Goal: Task Accomplishment & Management: Use online tool/utility

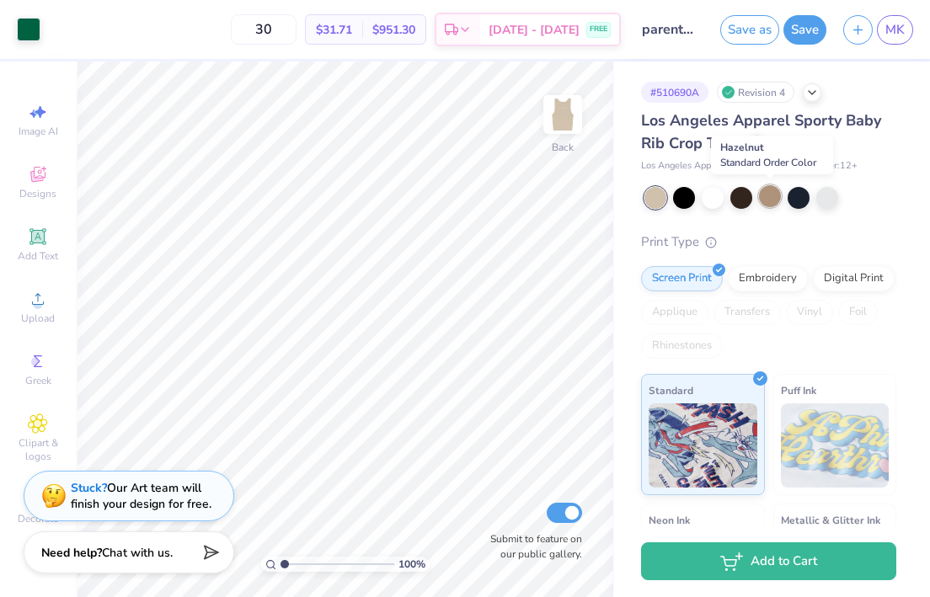
click at [769, 199] on div at bounding box center [770, 196] width 22 height 22
click at [747, 200] on div at bounding box center [741, 196] width 22 height 22
click at [818, 200] on div at bounding box center [827, 196] width 22 height 22
click at [701, 194] on div at bounding box center [712, 196] width 22 height 22
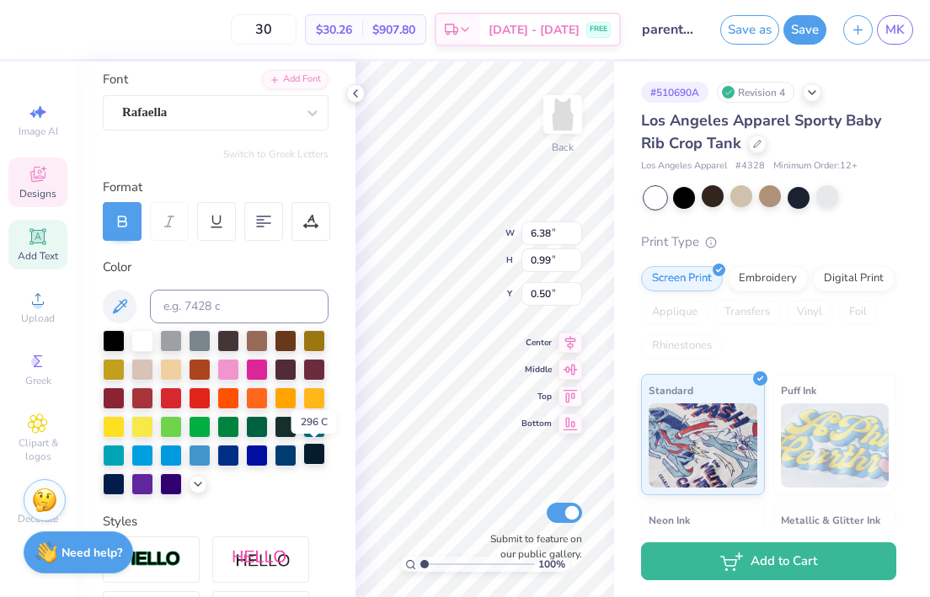
scroll to position [125, 0]
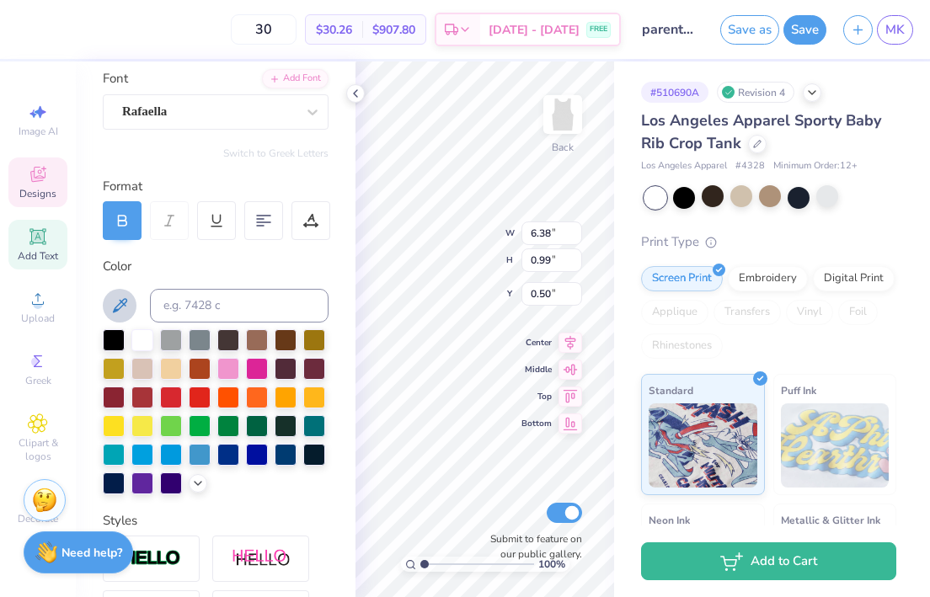
click at [128, 312] on icon at bounding box center [119, 306] width 20 height 20
click at [202, 454] on div at bounding box center [200, 453] width 22 height 22
click at [230, 453] on div at bounding box center [228, 453] width 22 height 22
click at [190, 453] on div at bounding box center [200, 453] width 22 height 22
type input "6.36"
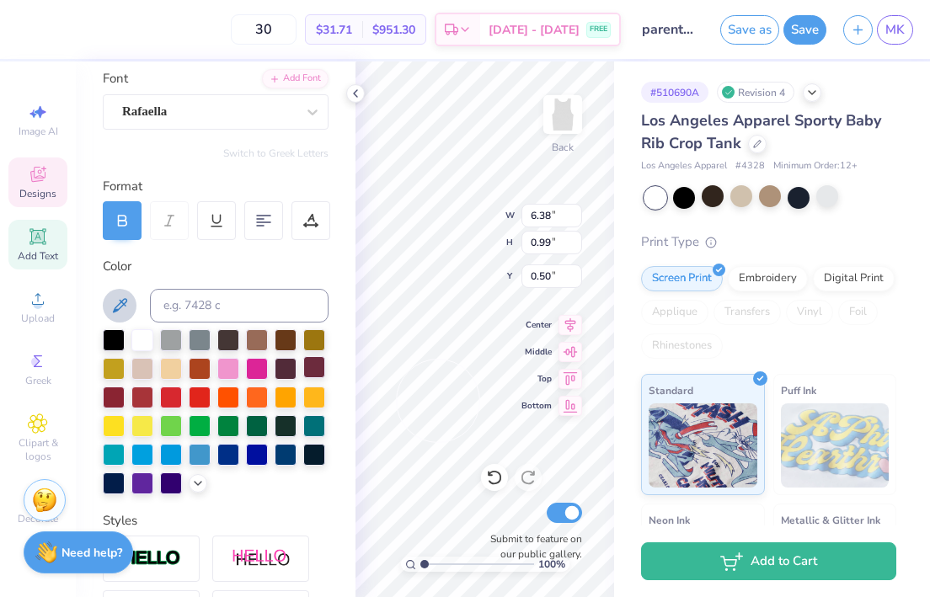
type input "0.98"
type input "7.00"
type input "5.39"
type input "1.71"
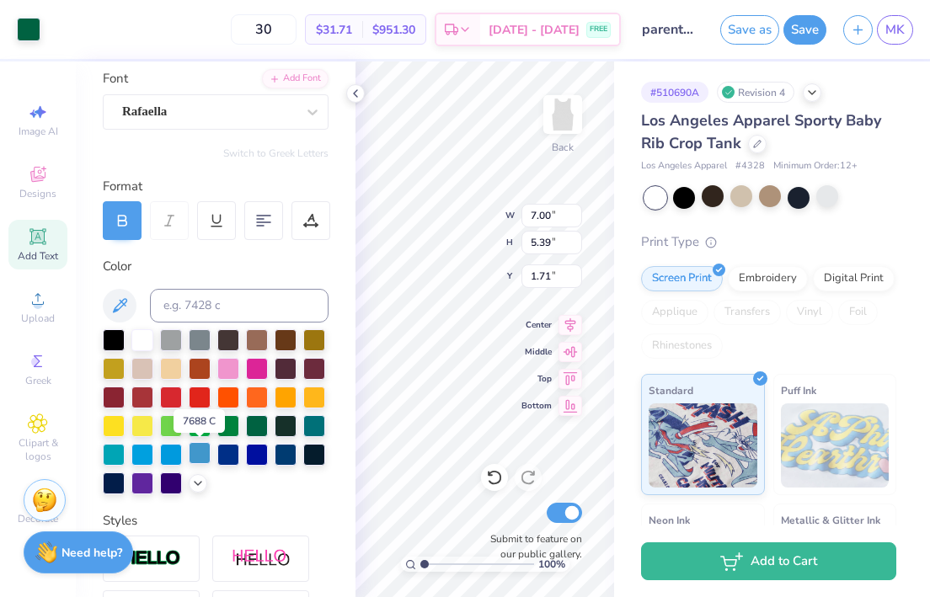
click at [197, 453] on div at bounding box center [200, 453] width 22 height 22
click at [360, 93] on icon at bounding box center [355, 93] width 13 height 13
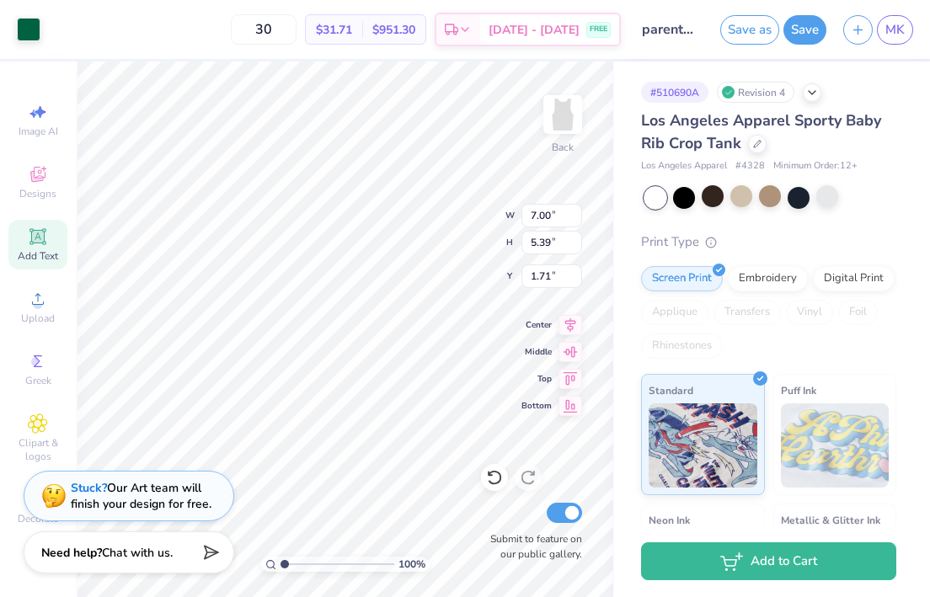
type input "0.96"
type input "0.45"
type input "8.12"
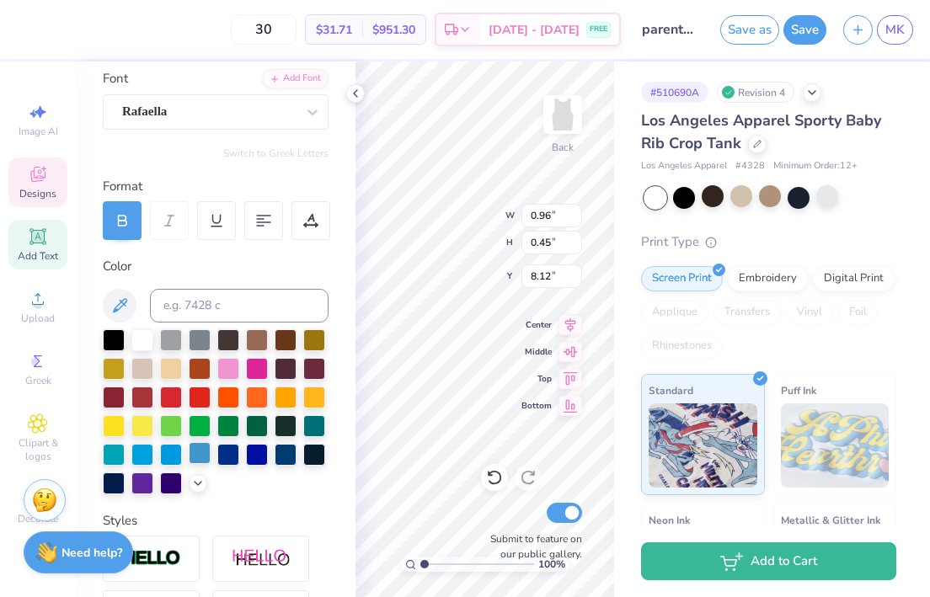
click at [196, 461] on div at bounding box center [200, 453] width 22 height 22
type input "5.39"
type input "0.46"
type input "7.49"
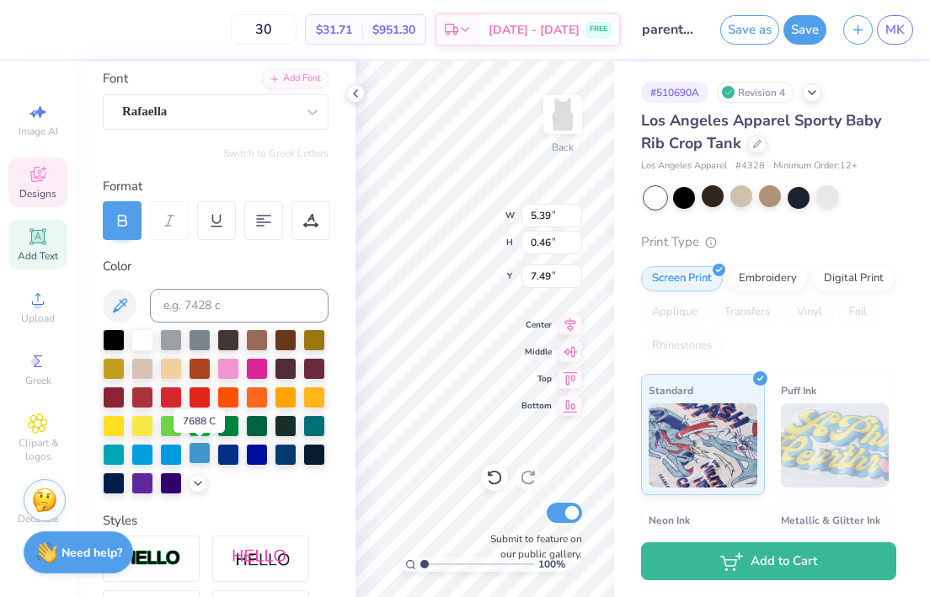
click at [199, 456] on div at bounding box center [200, 453] width 22 height 22
click at [356, 88] on icon at bounding box center [355, 93] width 13 height 13
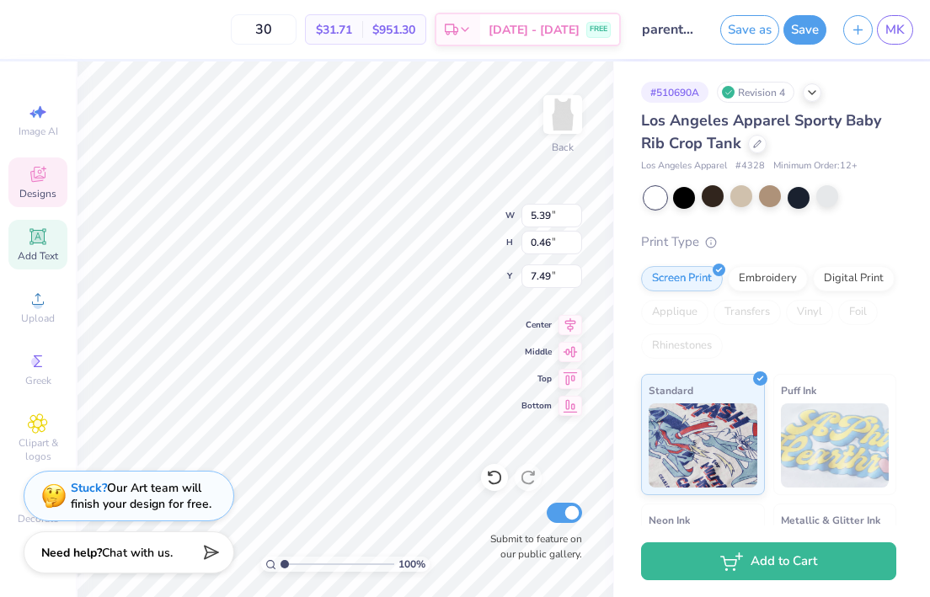
type input "7.00"
type input "5.39"
type input "1.71"
click at [19, 26] on div at bounding box center [29, 28] width 24 height 24
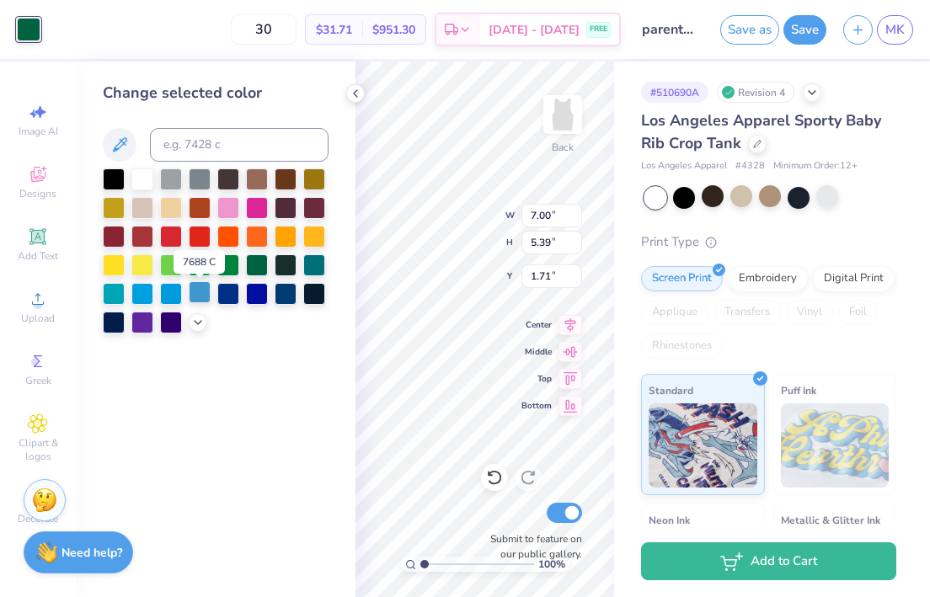
click at [200, 295] on div at bounding box center [200, 292] width 22 height 22
click at [362, 92] on div at bounding box center [355, 93] width 19 height 19
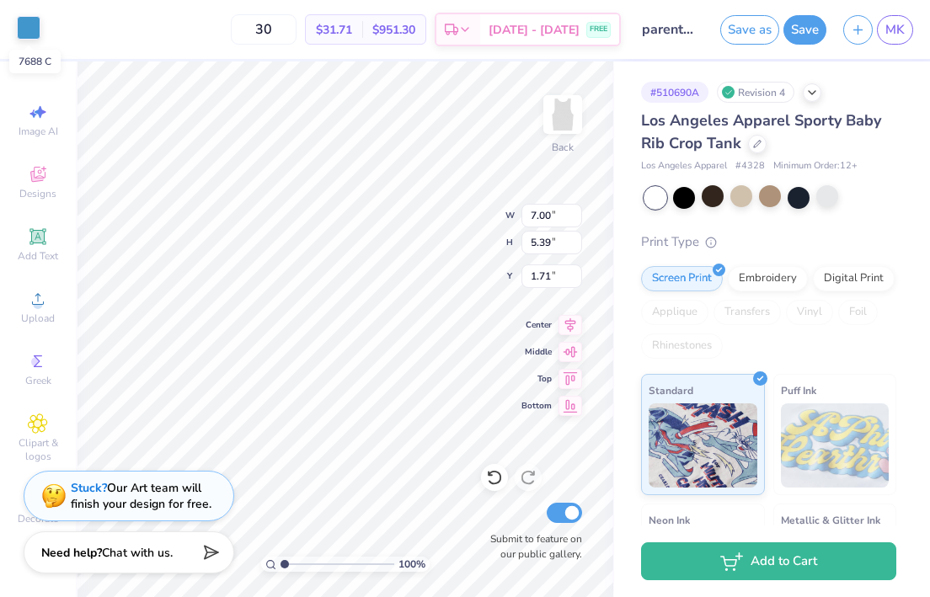
click at [30, 26] on div at bounding box center [29, 28] width 24 height 24
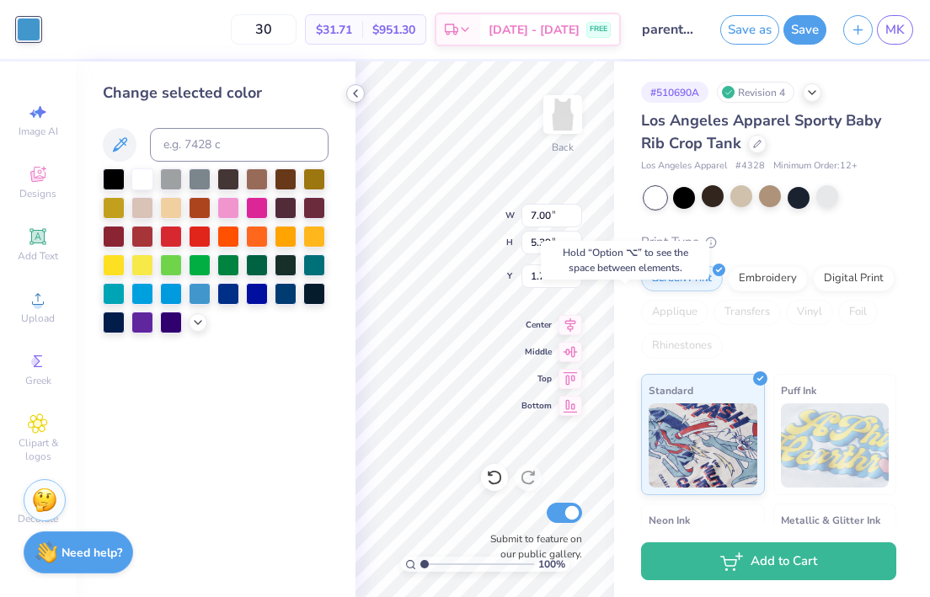
click at [353, 93] on icon at bounding box center [355, 93] width 13 height 13
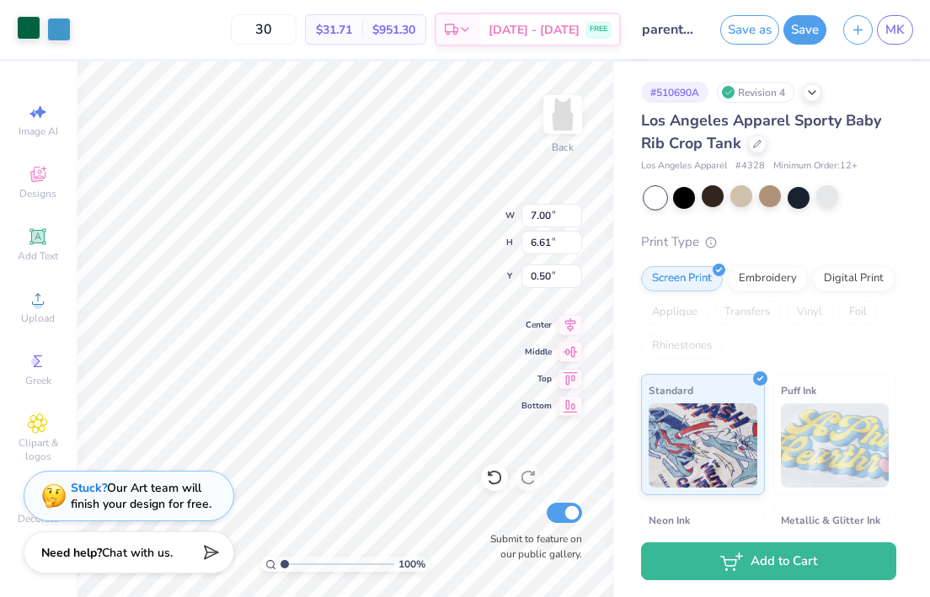
click at [26, 20] on div at bounding box center [29, 28] width 24 height 24
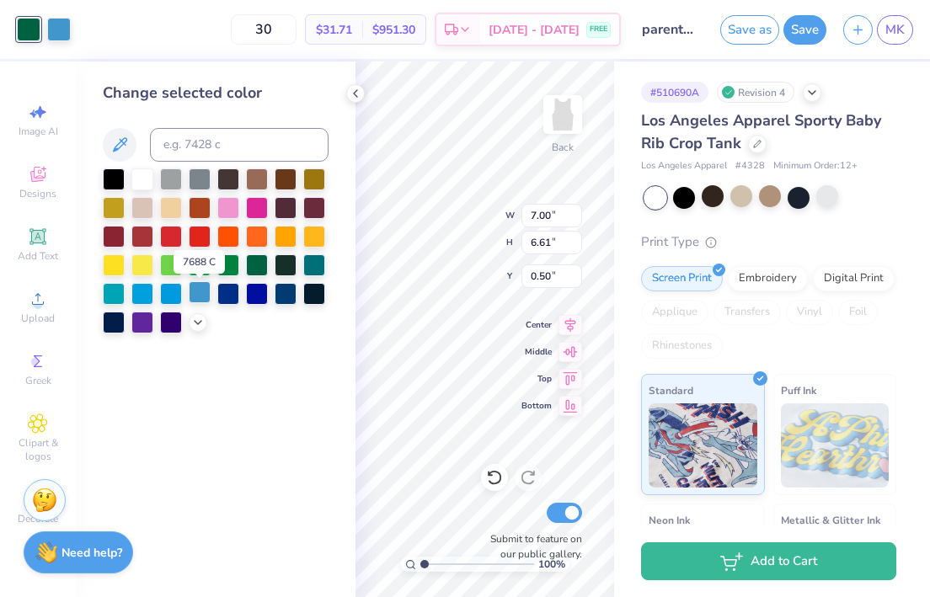
click at [200, 291] on div at bounding box center [200, 292] width 22 height 22
click at [357, 98] on icon at bounding box center [355, 93] width 13 height 13
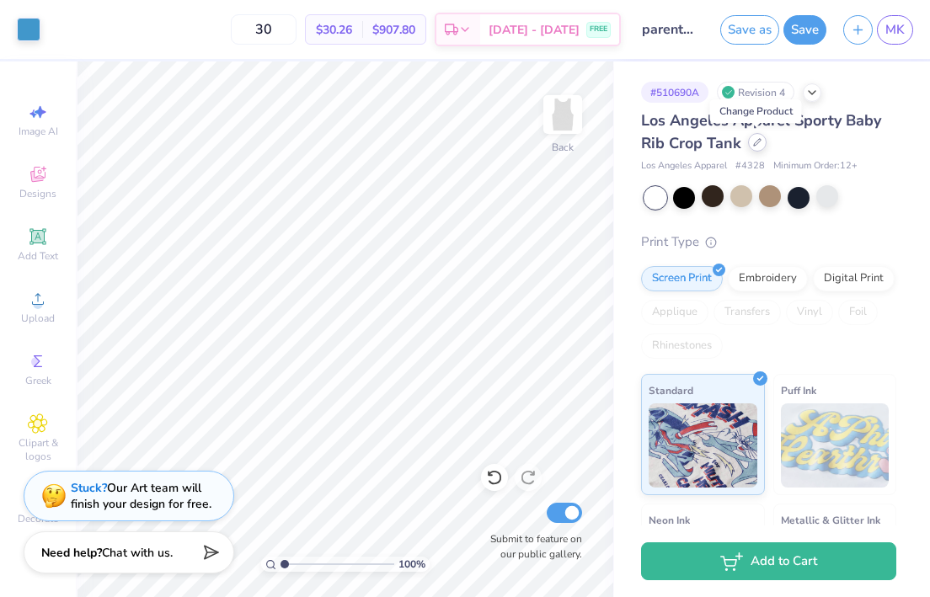
click at [758, 142] on icon at bounding box center [757, 142] width 8 height 8
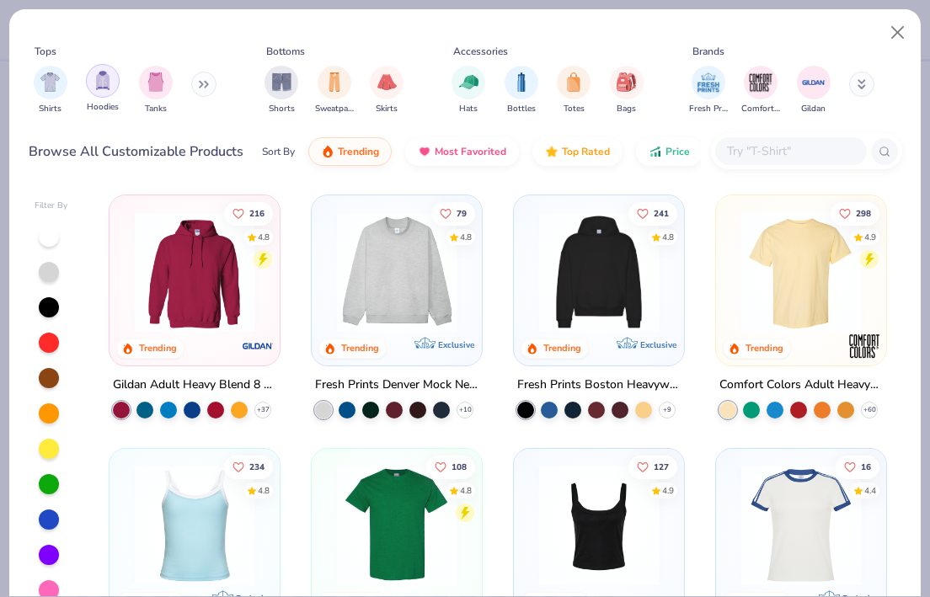
click at [150, 86] on img "filter for Tanks" at bounding box center [156, 81] width 19 height 19
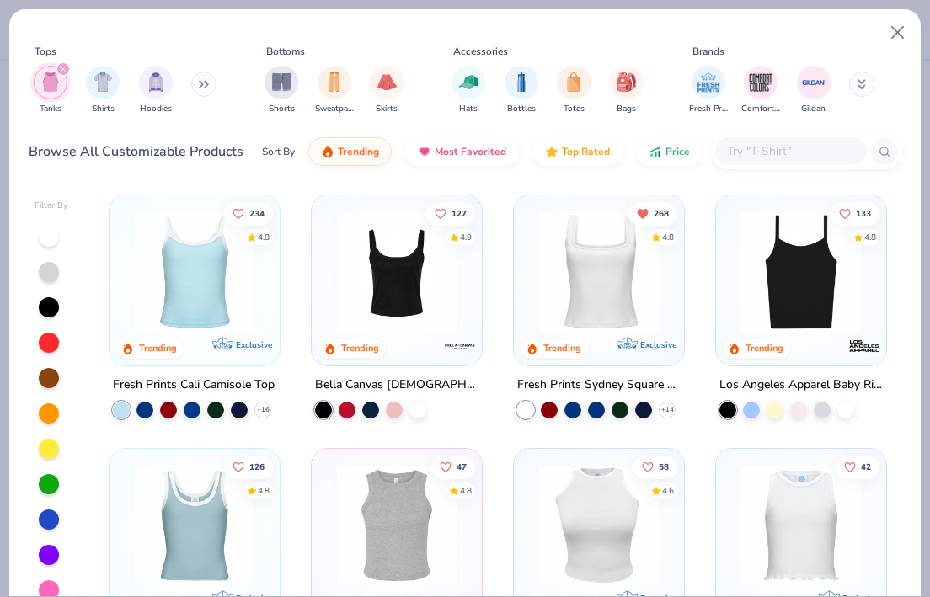
click at [219, 310] on img at bounding box center [194, 272] width 136 height 120
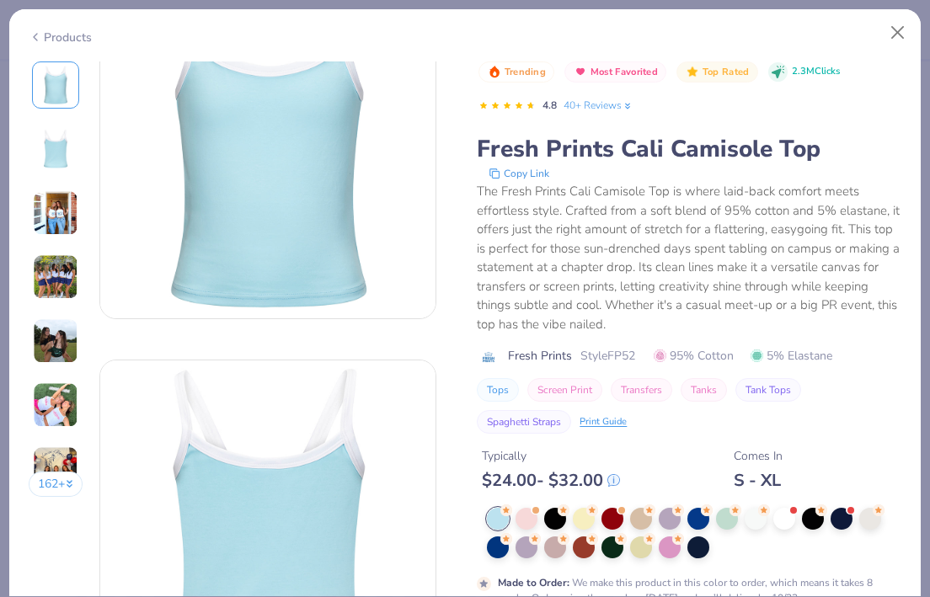
scroll to position [82, 0]
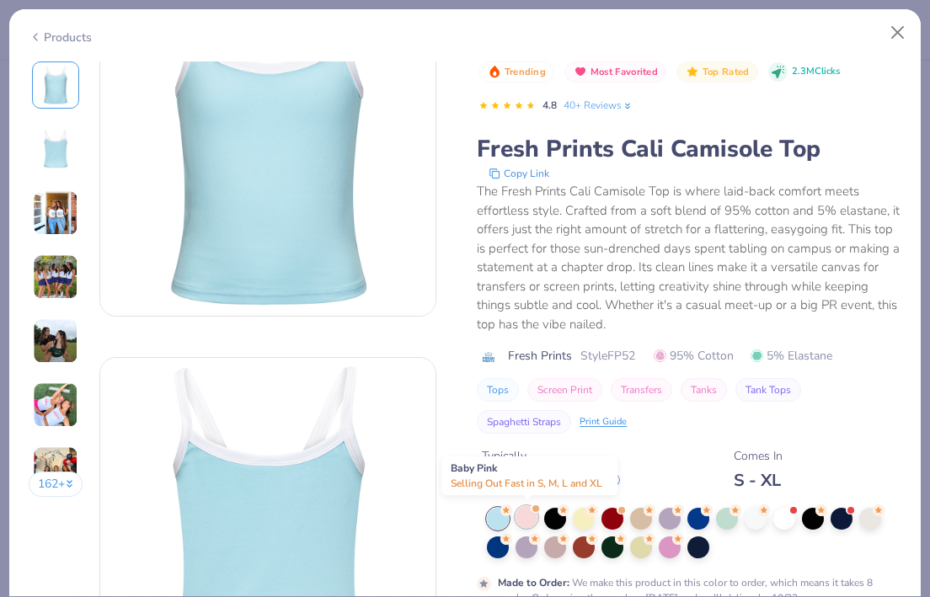
click at [531, 519] on div at bounding box center [526, 517] width 22 height 22
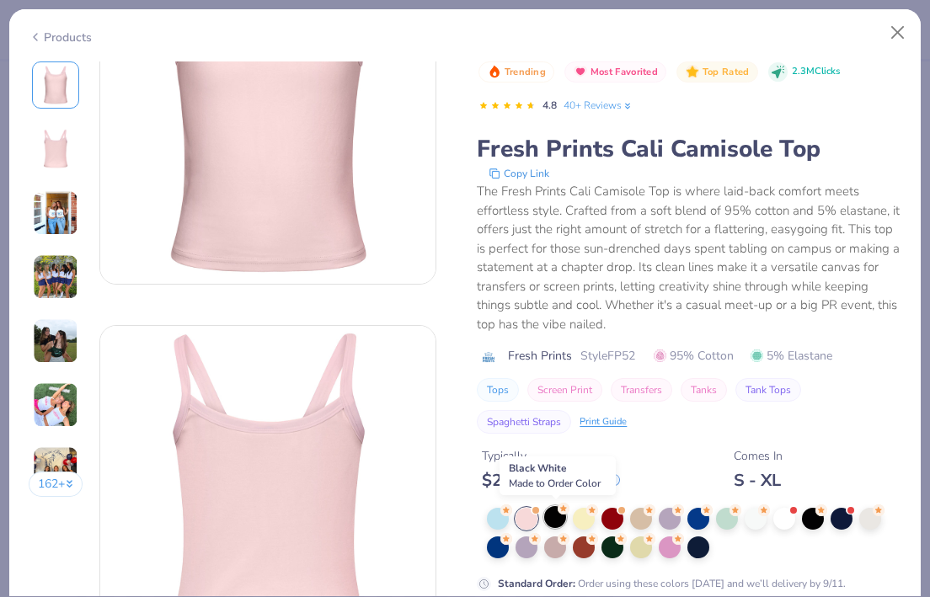
scroll to position [108, 0]
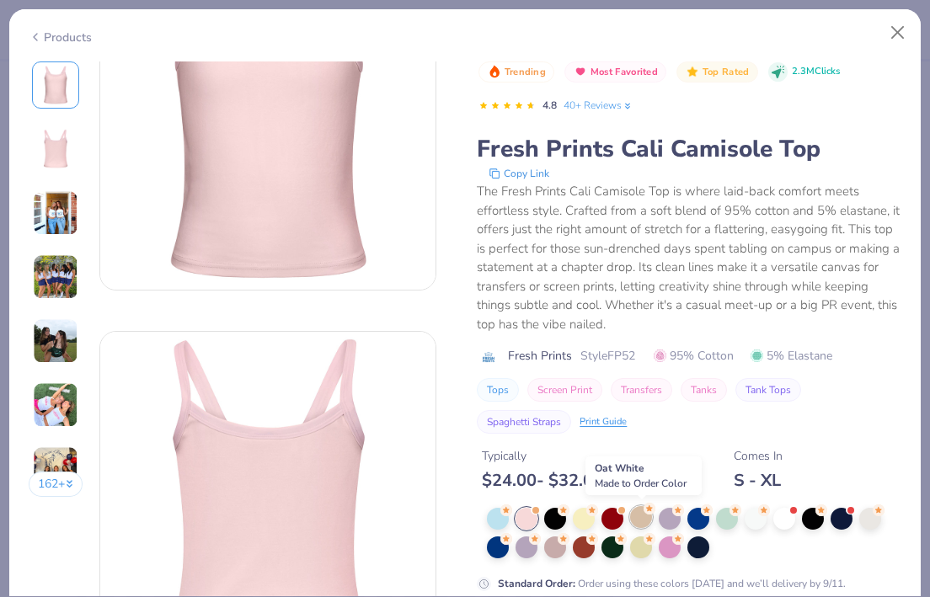
click at [648, 521] on div at bounding box center [641, 517] width 22 height 22
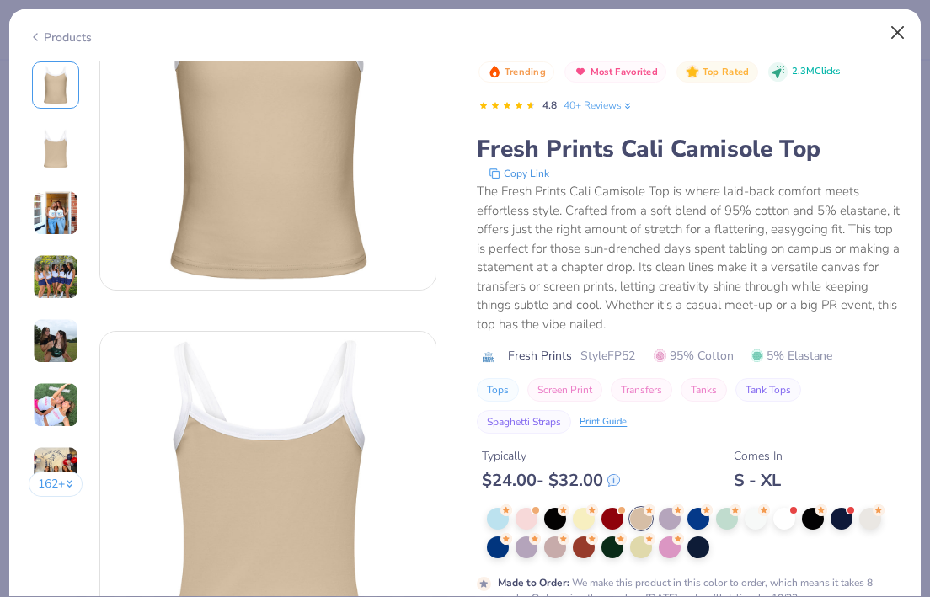
click at [901, 30] on button "Close" at bounding box center [898, 33] width 32 height 32
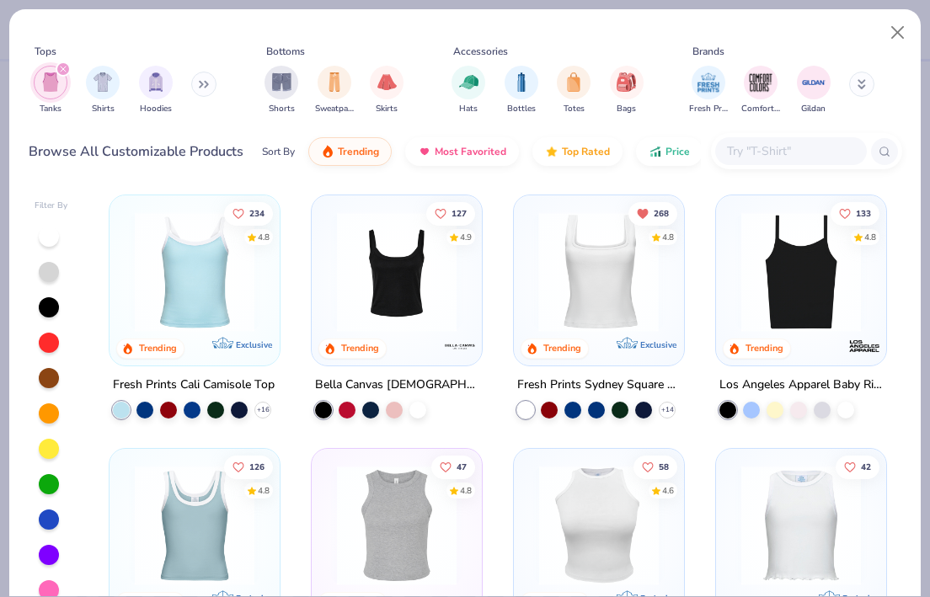
click at [531, 304] on img at bounding box center [462, 272] width 136 height 120
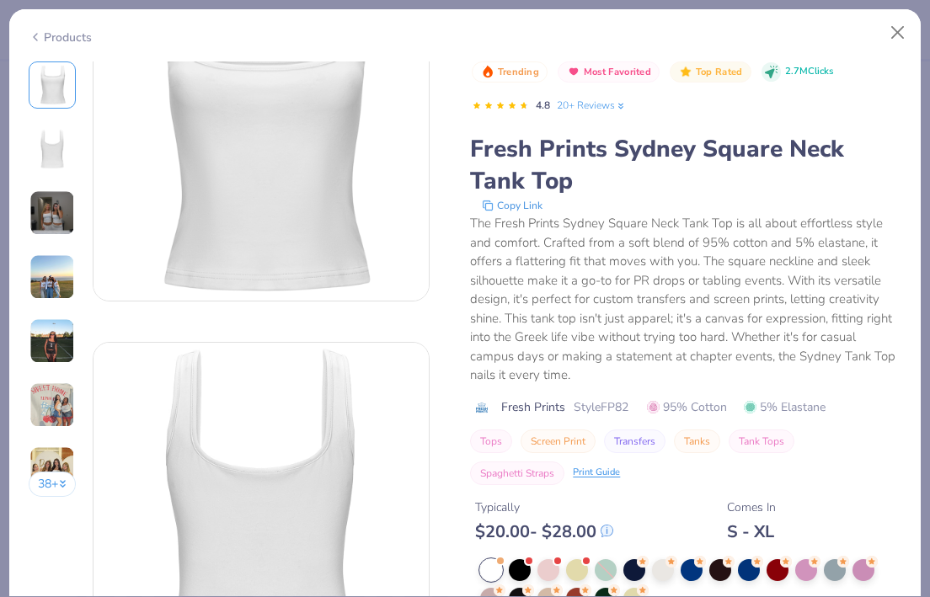
scroll to position [99, 0]
click at [690, 568] on div at bounding box center [691, 568] width 22 height 22
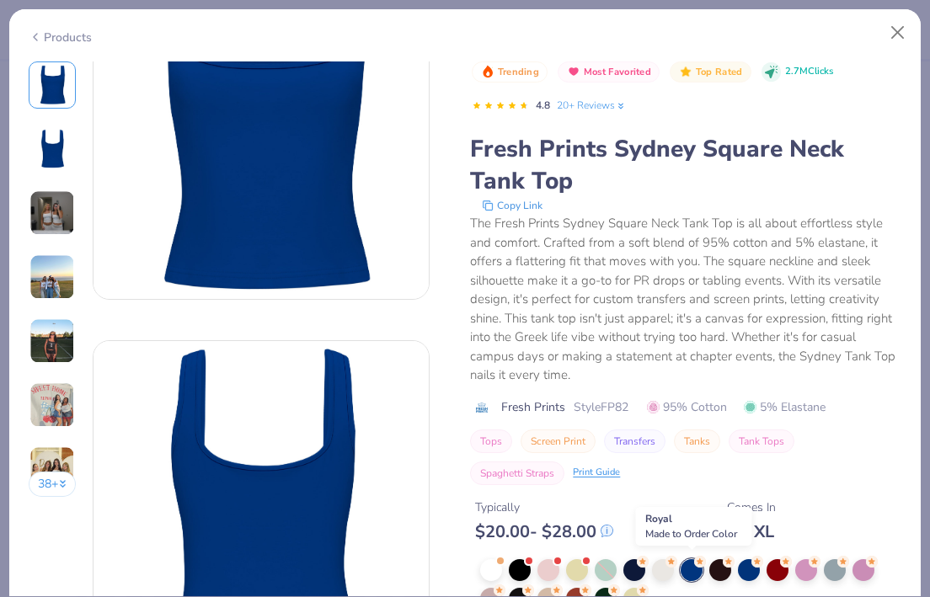
scroll to position [120, 0]
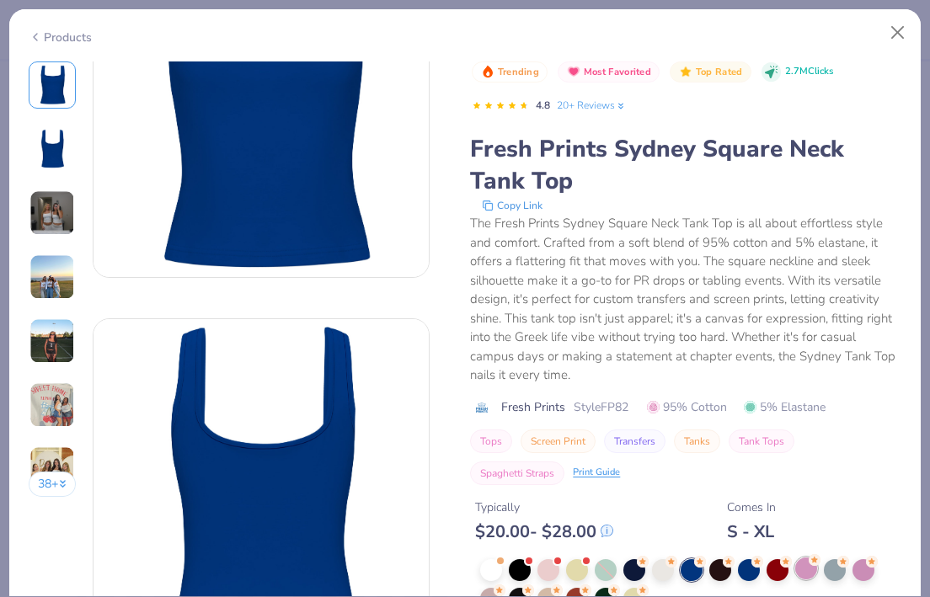
click at [805, 568] on div at bounding box center [806, 568] width 22 height 22
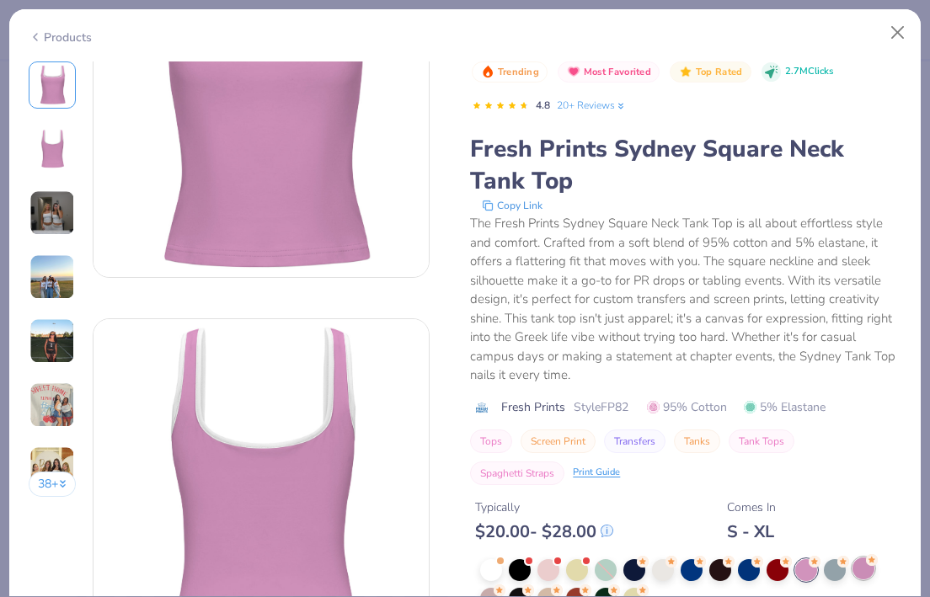
click at [867, 561] on icon at bounding box center [872, 560] width 12 height 12
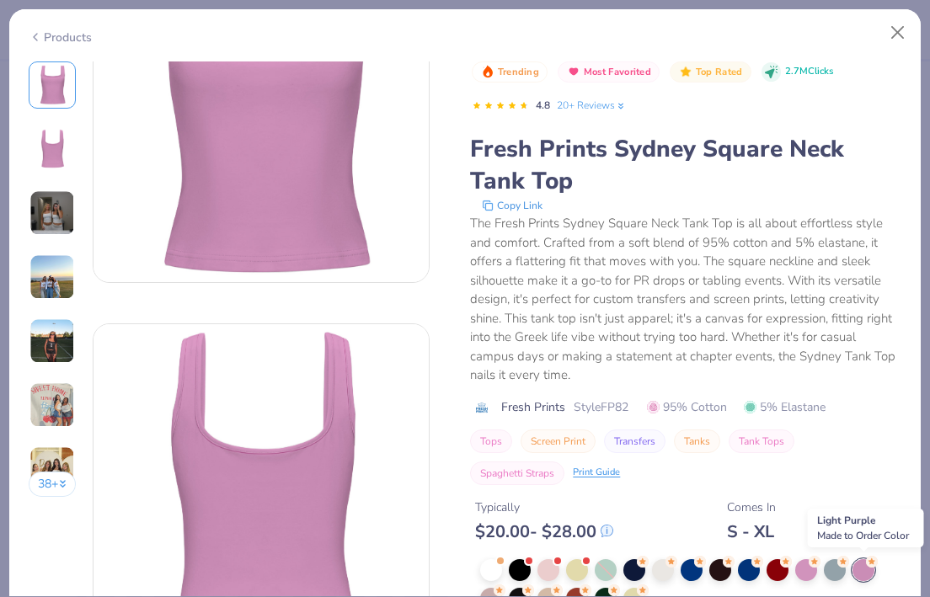
scroll to position [115, 0]
click at [891, 33] on button "Close" at bounding box center [898, 33] width 32 height 32
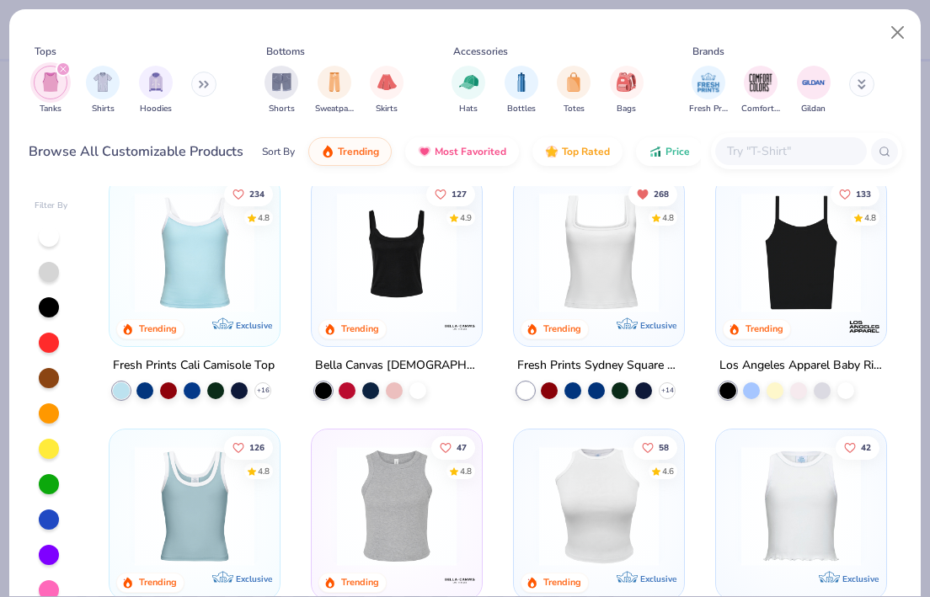
scroll to position [21, 0]
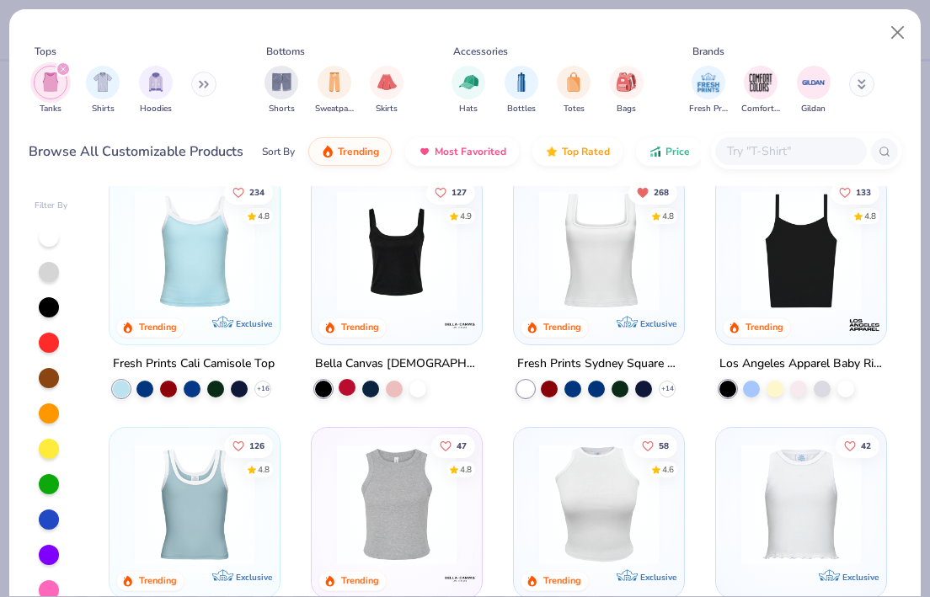
click at [345, 387] on div at bounding box center [347, 387] width 17 height 17
click at [376, 385] on div at bounding box center [370, 387] width 17 height 17
click at [392, 387] on div at bounding box center [394, 387] width 17 height 17
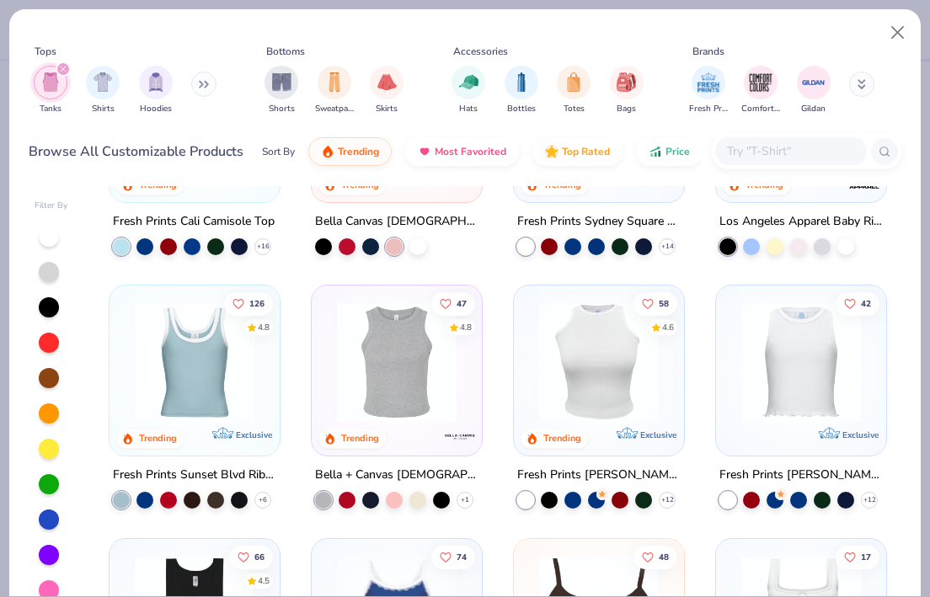
scroll to position [169, 0]
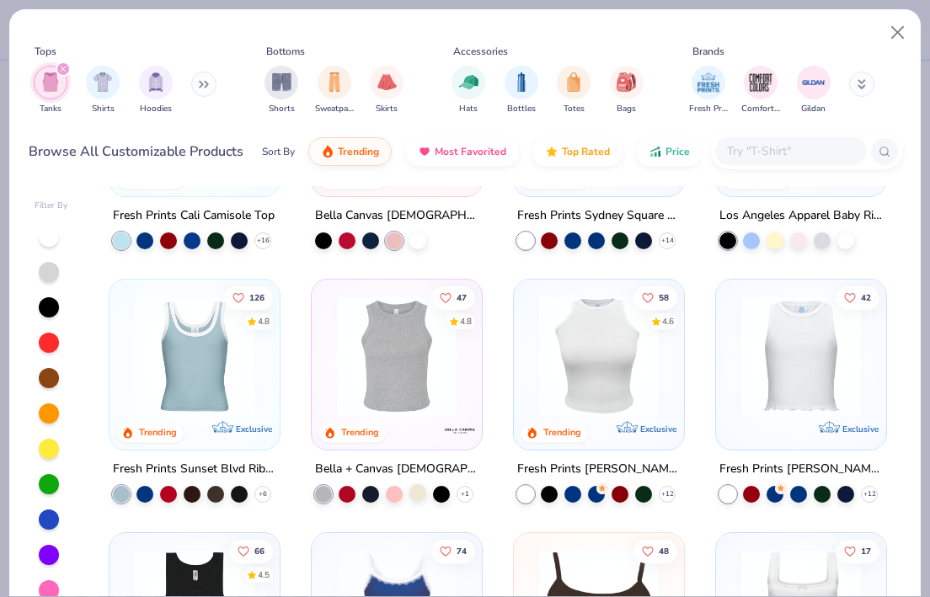
click at [421, 489] on div at bounding box center [417, 491] width 17 height 17
click at [328, 364] on img at bounding box center [260, 356] width 136 height 120
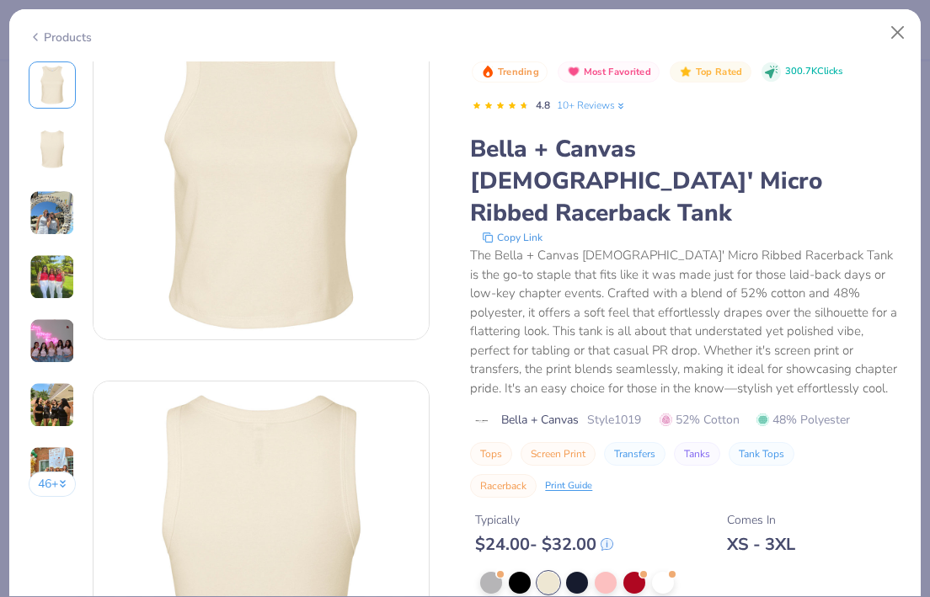
scroll to position [56, 0]
click at [606, 570] on div at bounding box center [606, 581] width 22 height 22
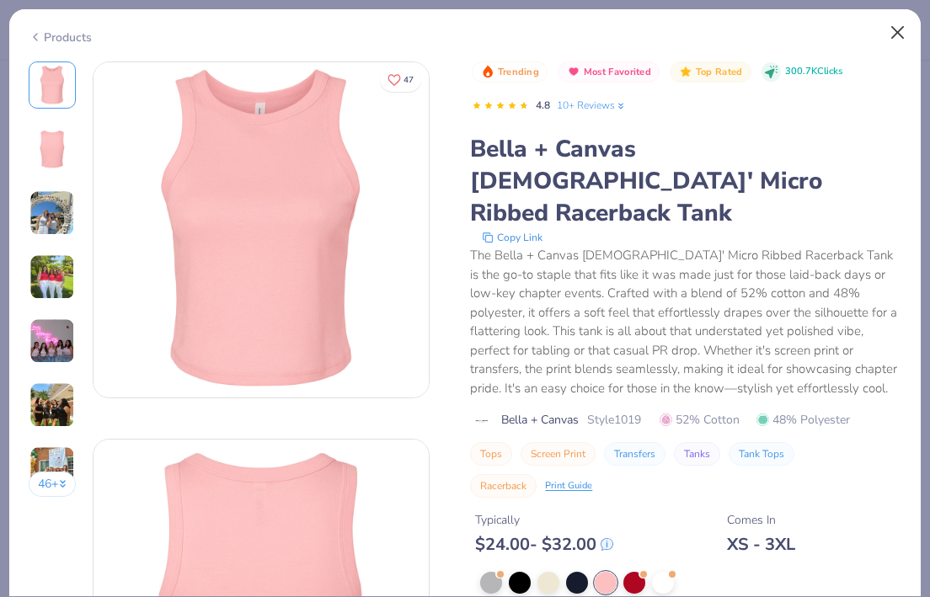
click at [899, 21] on button "Close" at bounding box center [898, 33] width 32 height 32
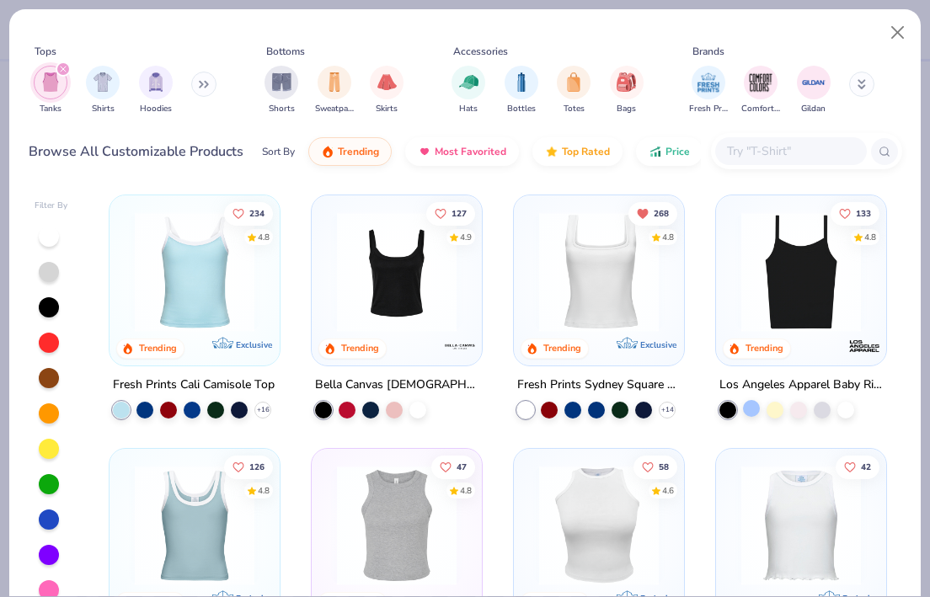
click at [755, 409] on div at bounding box center [751, 408] width 17 height 17
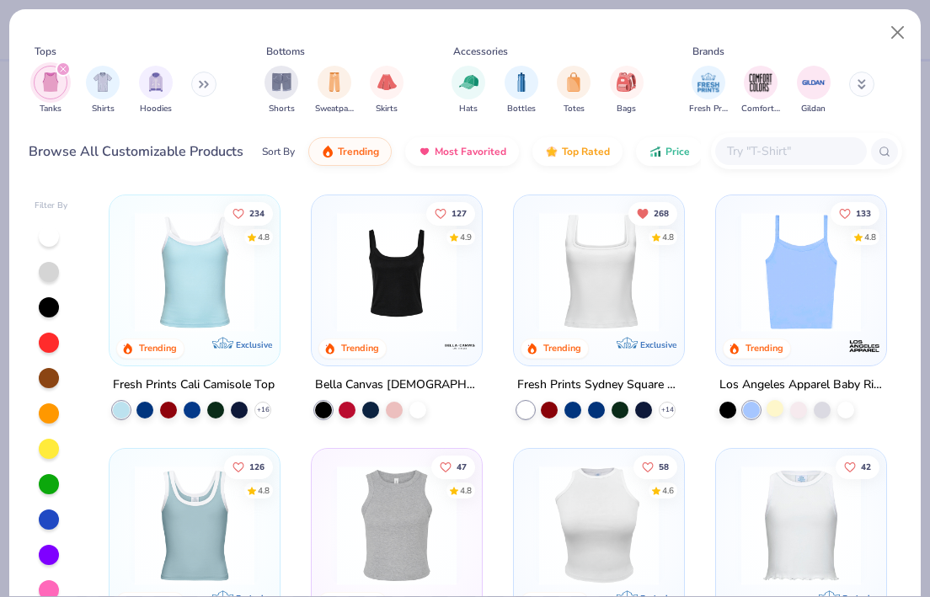
click at [778, 408] on div at bounding box center [774, 408] width 17 height 17
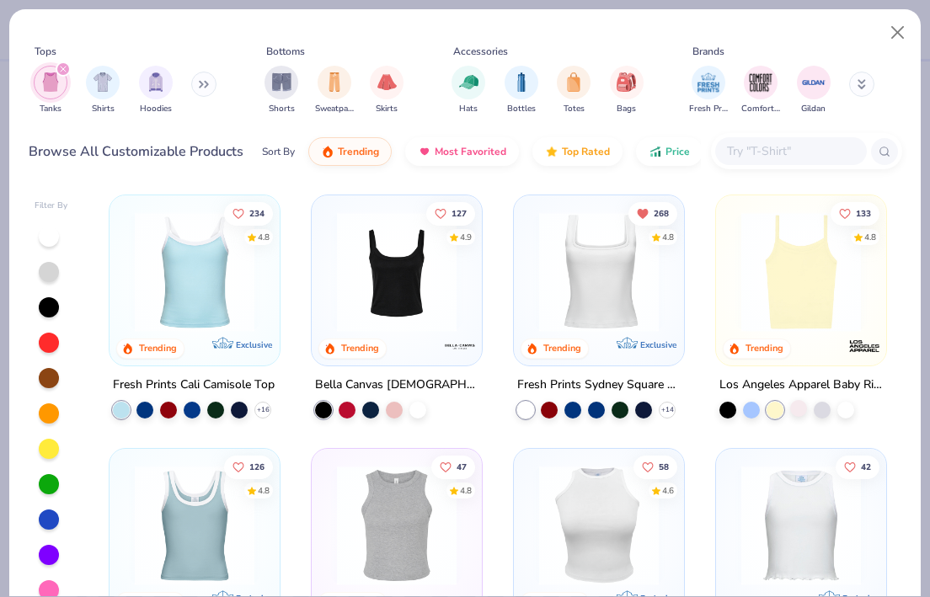
click at [796, 410] on div at bounding box center [798, 408] width 17 height 17
click at [822, 410] on div at bounding box center [821, 408] width 17 height 17
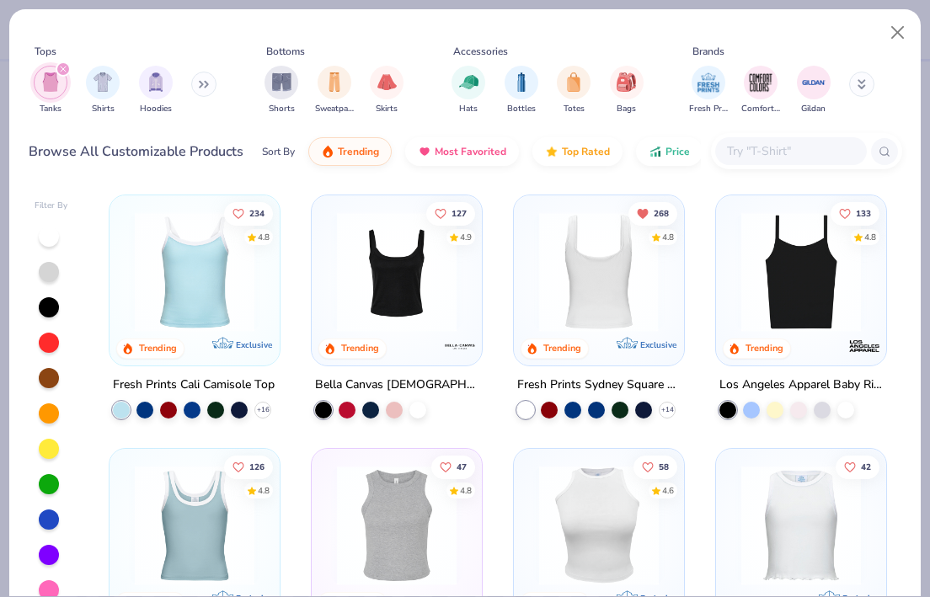
click at [531, 269] on img at bounding box center [462, 272] width 136 height 120
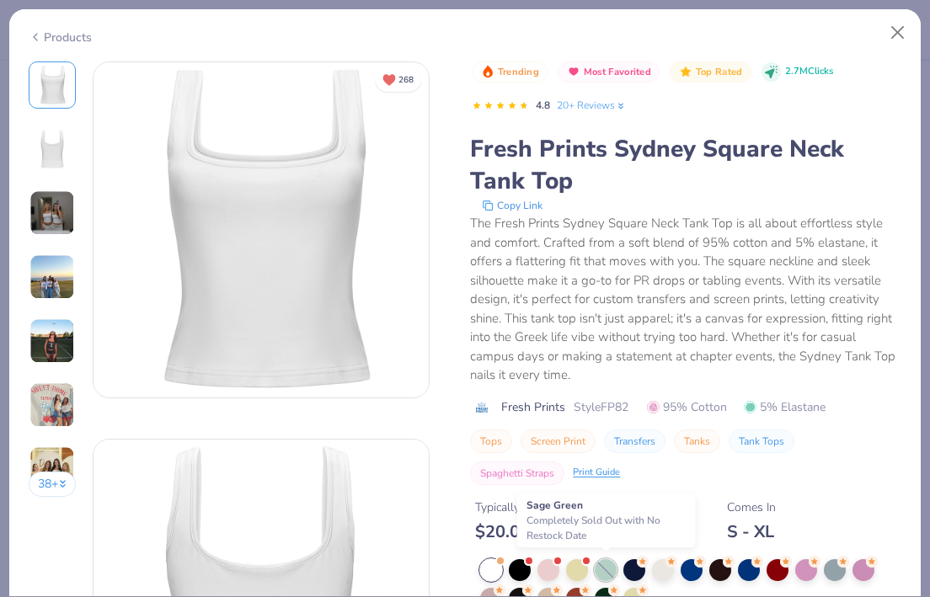
click at [604, 571] on div at bounding box center [606, 570] width 22 height 22
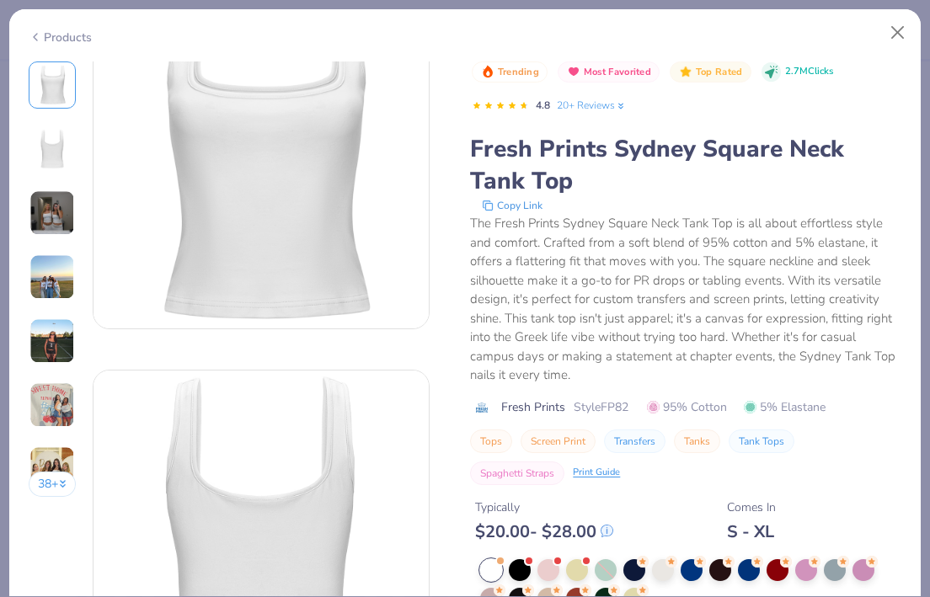
scroll to position [89, 0]
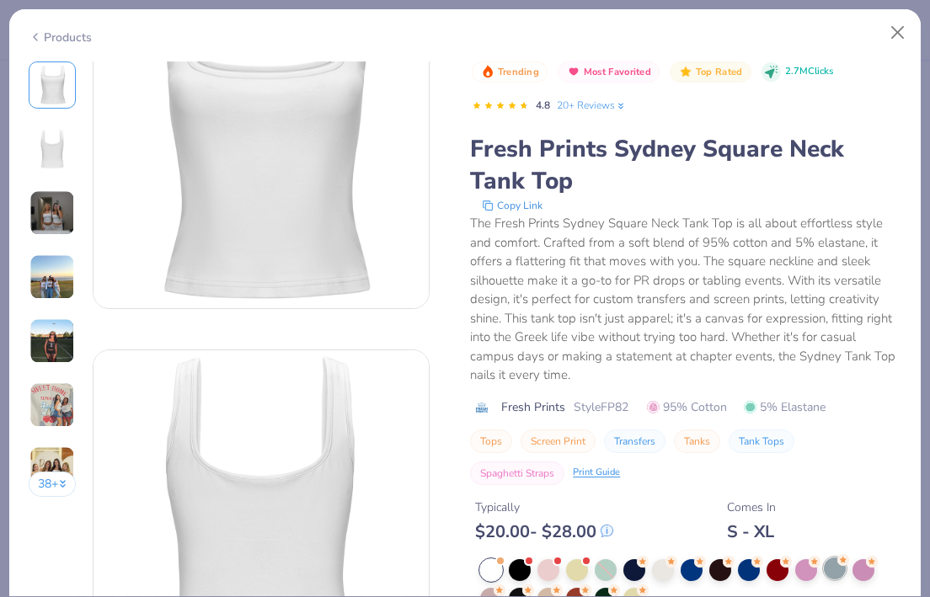
click at [834, 572] on div at bounding box center [835, 568] width 22 height 22
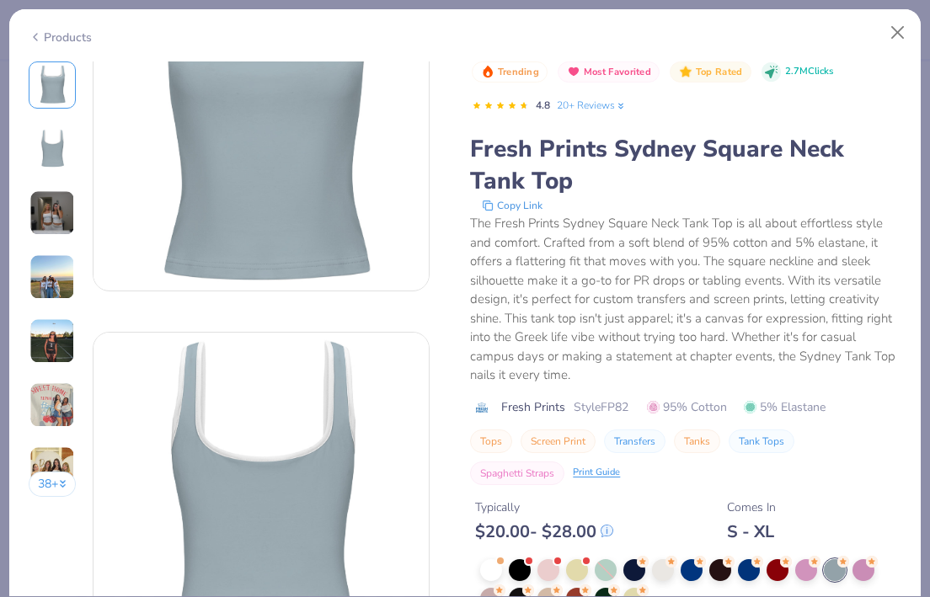
scroll to position [104, 0]
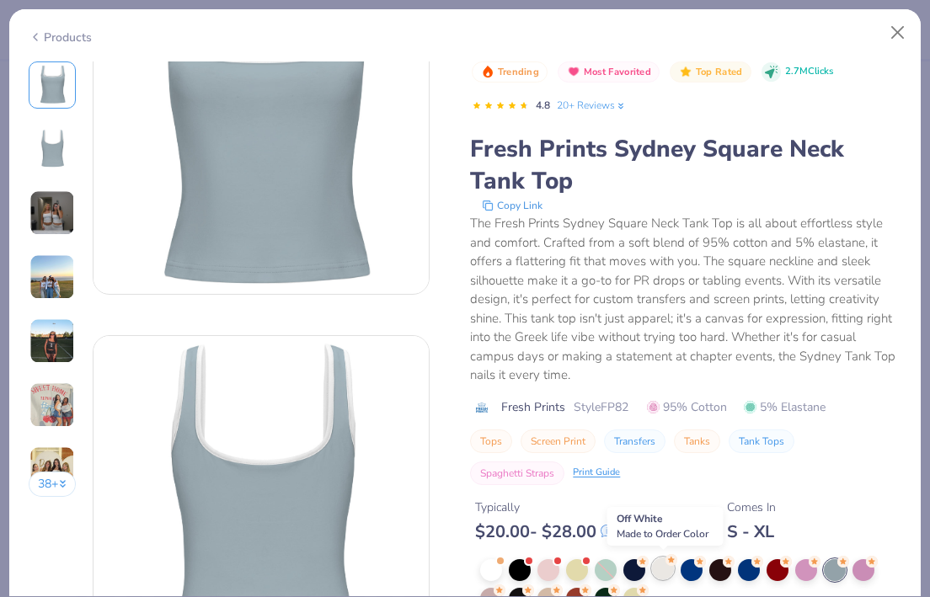
click at [659, 573] on div at bounding box center [663, 568] width 22 height 22
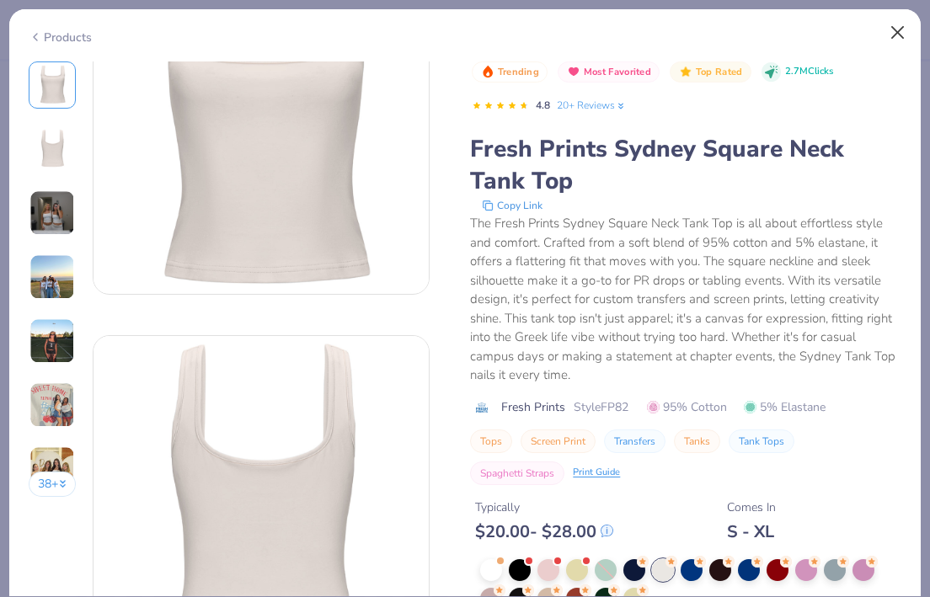
click at [890, 29] on button "Close" at bounding box center [898, 33] width 32 height 32
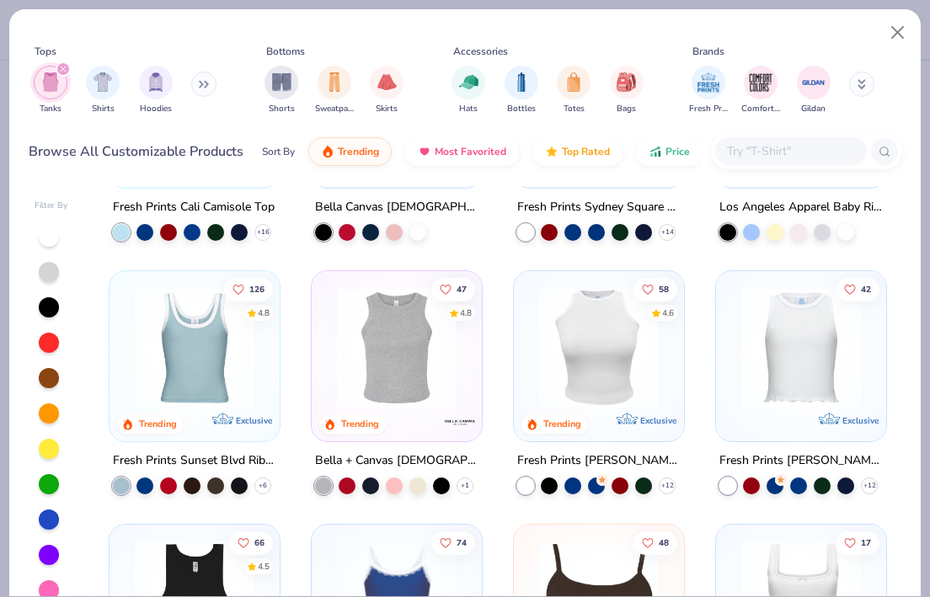
scroll to position [188, 0]
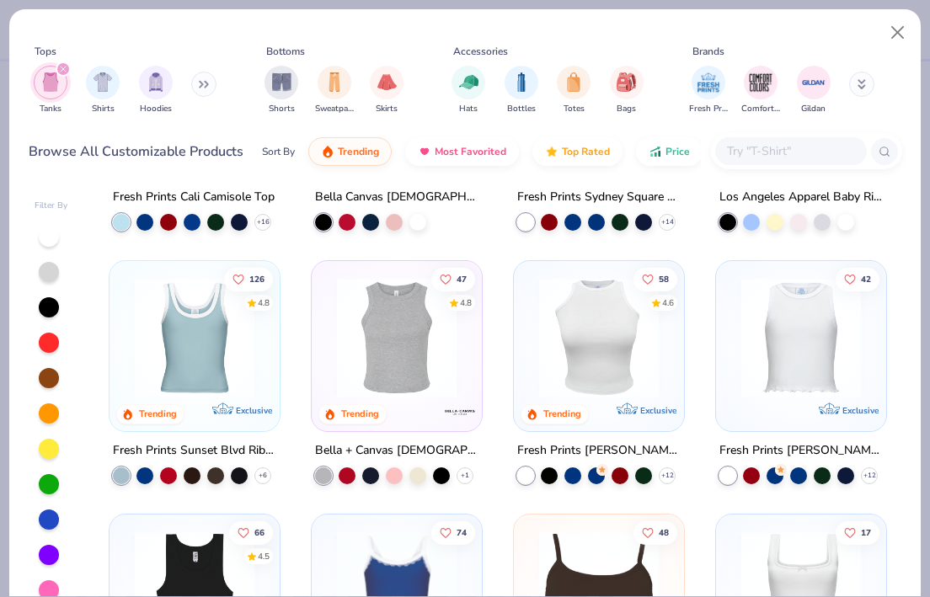
click at [560, 379] on img at bounding box center [599, 338] width 136 height 120
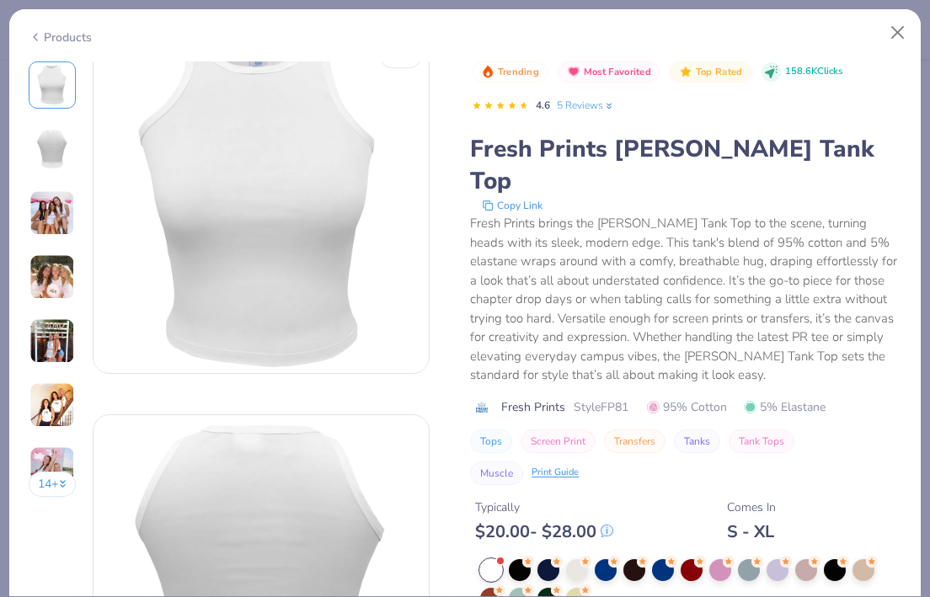
scroll to position [23, 0]
click at [520, 586] on div at bounding box center [520, 597] width 22 height 22
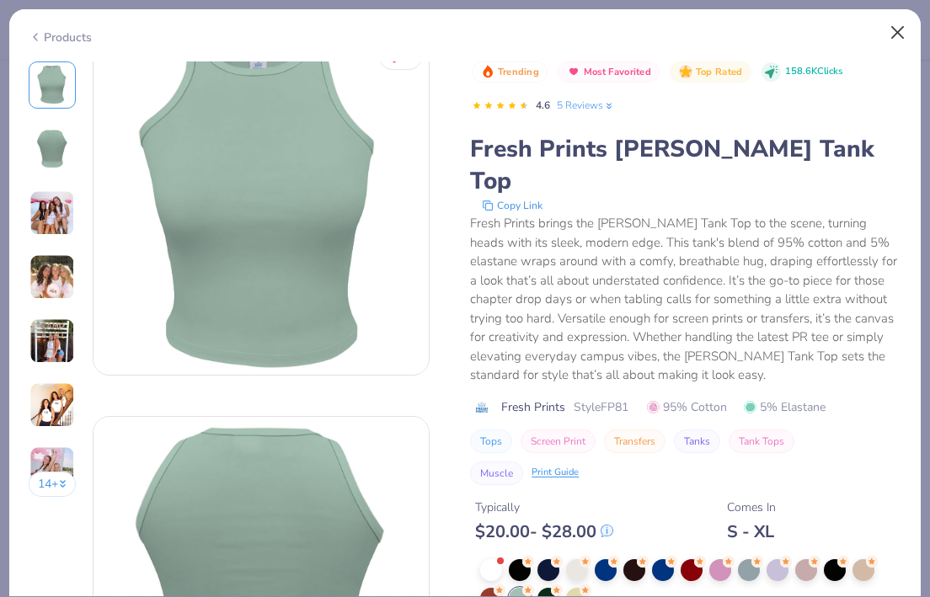
click at [892, 40] on button "Close" at bounding box center [898, 33] width 32 height 32
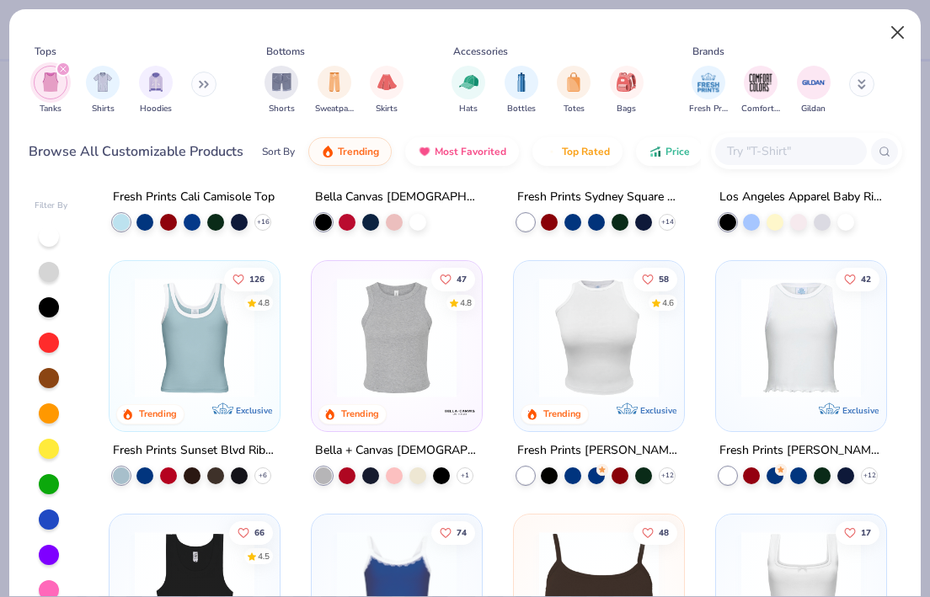
click at [895, 39] on button "Close" at bounding box center [898, 33] width 32 height 32
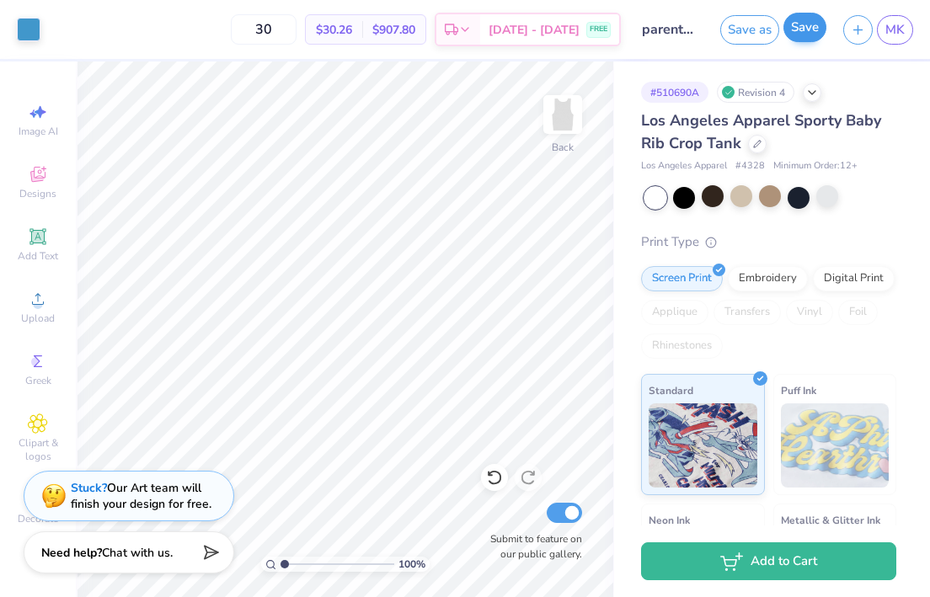
click at [813, 25] on button "Save" at bounding box center [804, 27] width 43 height 29
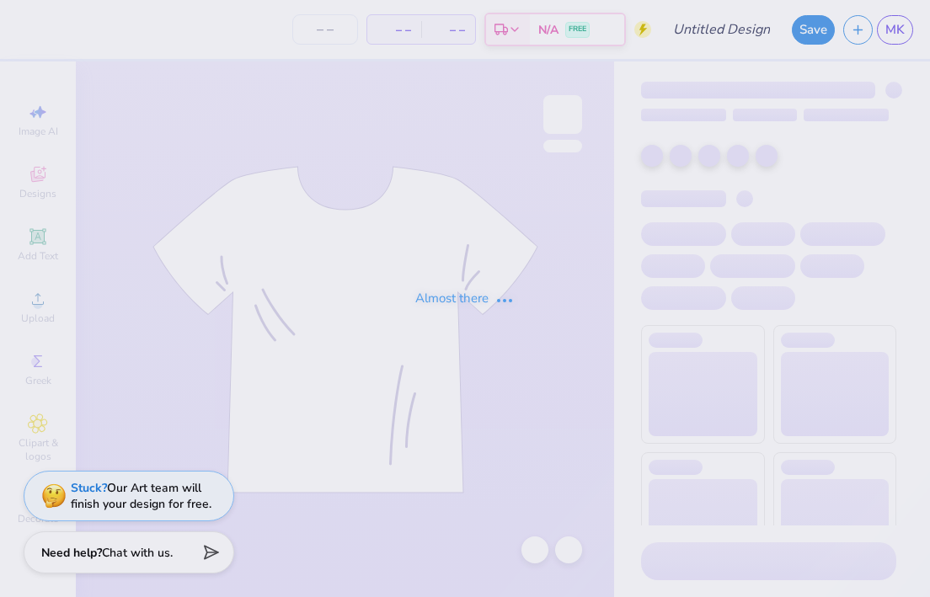
type input "parents formal #1"
type input "30"
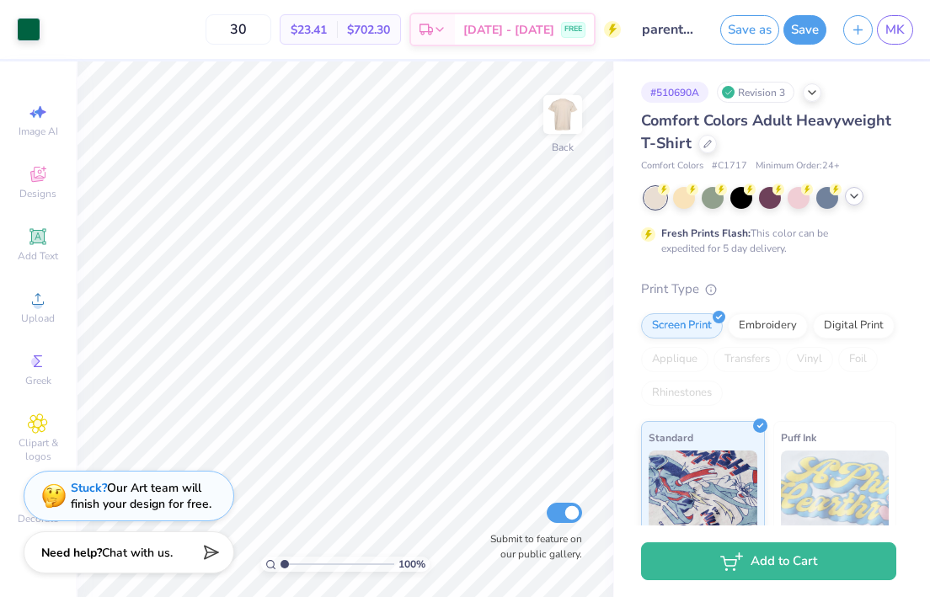
click at [851, 202] on div at bounding box center [854, 196] width 19 height 19
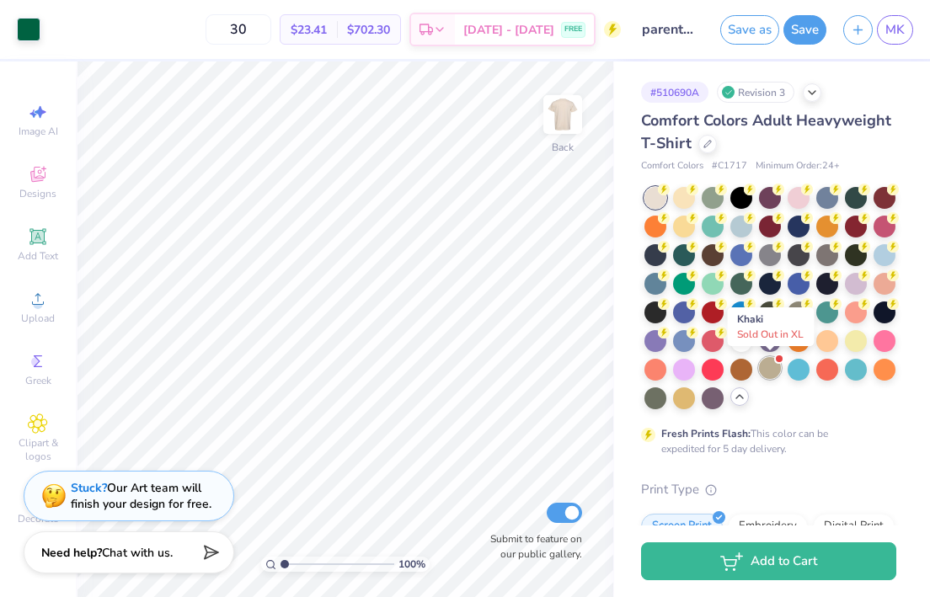
click at [771, 371] on div at bounding box center [770, 368] width 22 height 22
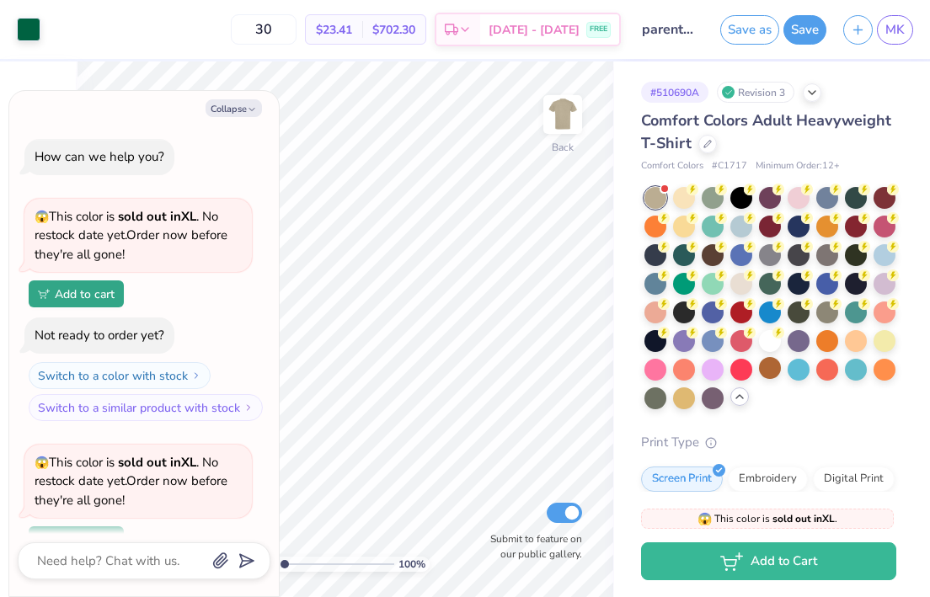
scroll to position [142, 0]
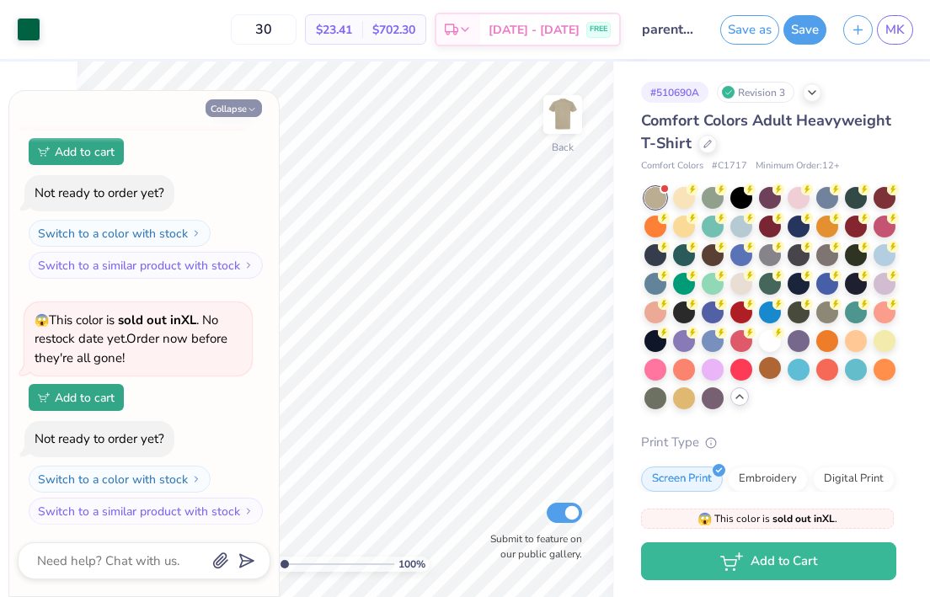
click at [237, 104] on button "Collapse" at bounding box center [233, 108] width 56 height 18
type textarea "x"
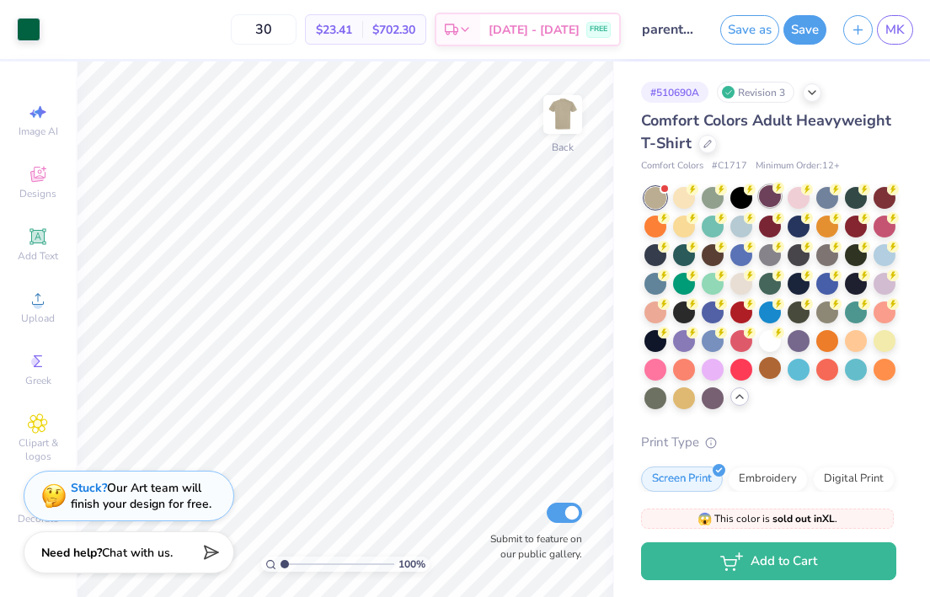
click at [770, 203] on div at bounding box center [770, 196] width 22 height 22
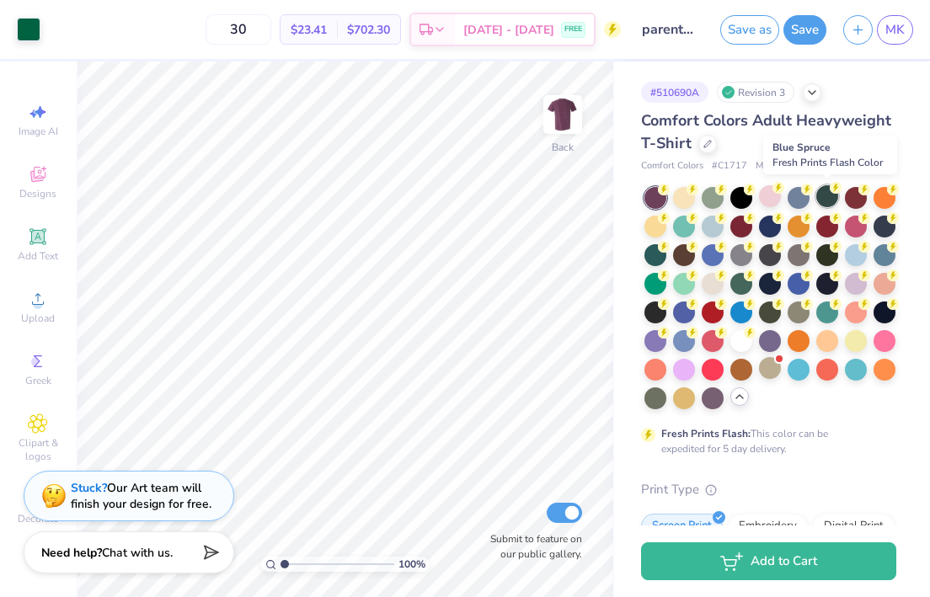
click at [824, 203] on div at bounding box center [827, 196] width 22 height 22
click at [859, 204] on div at bounding box center [856, 196] width 22 height 22
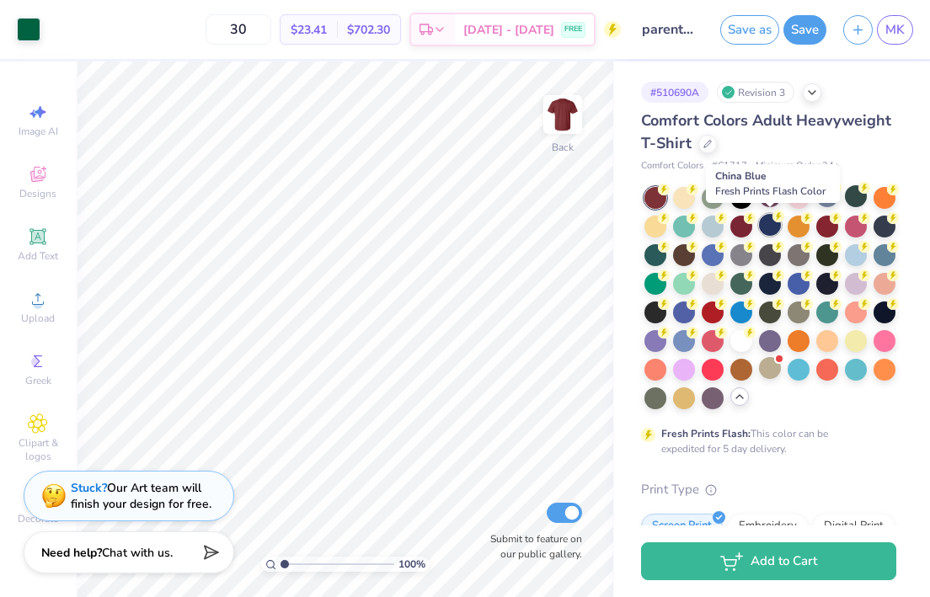
click at [770, 231] on div at bounding box center [770, 225] width 22 height 22
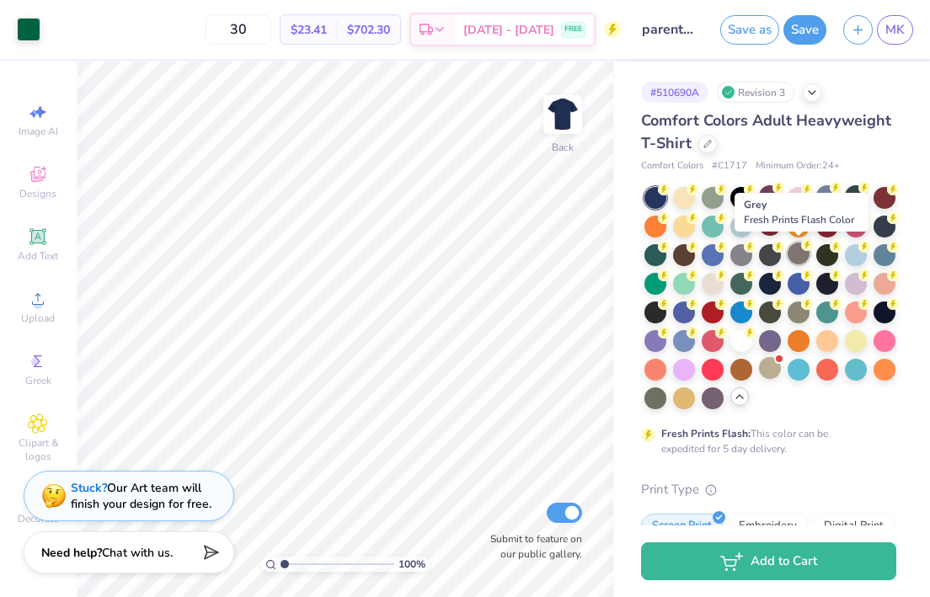
click at [801, 253] on div at bounding box center [798, 254] width 22 height 22
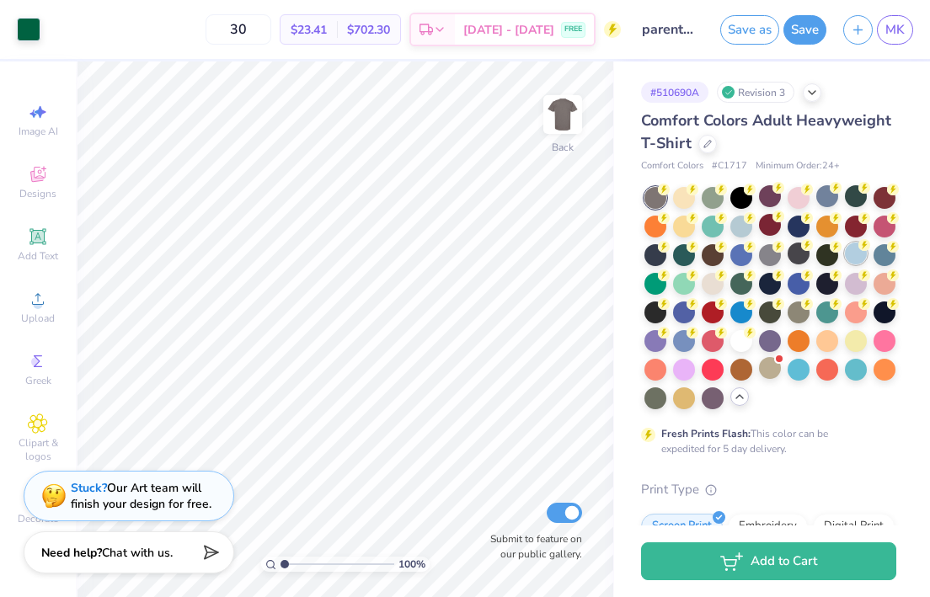
click at [861, 257] on div at bounding box center [856, 254] width 22 height 22
click at [884, 259] on div at bounding box center [884, 254] width 22 height 22
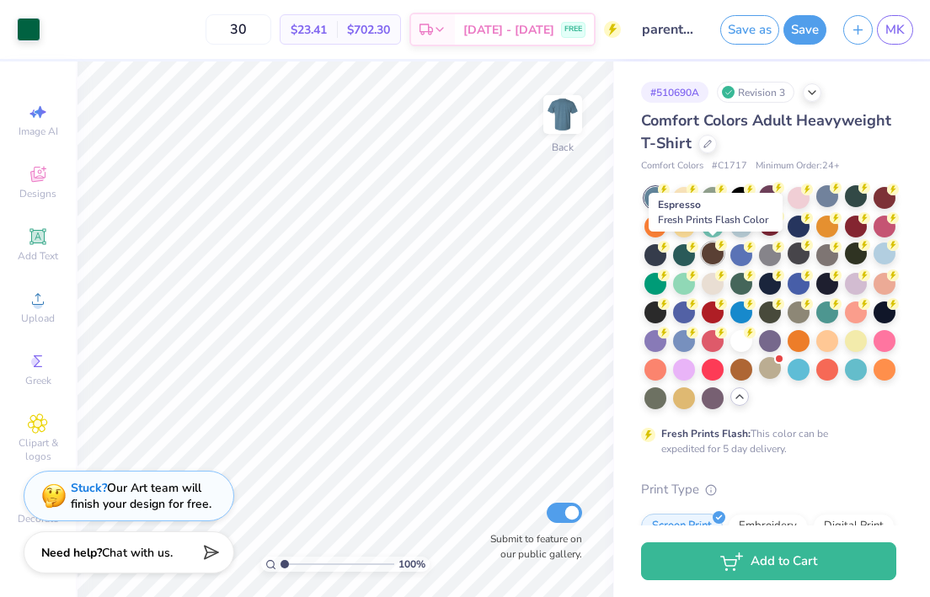
click at [708, 259] on div at bounding box center [712, 254] width 22 height 22
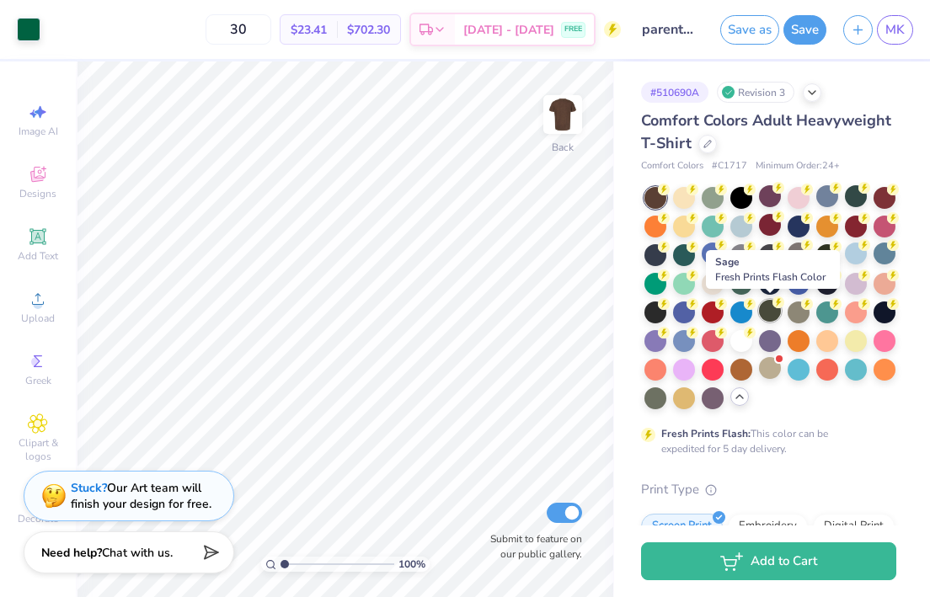
click at [771, 317] on div at bounding box center [770, 311] width 22 height 22
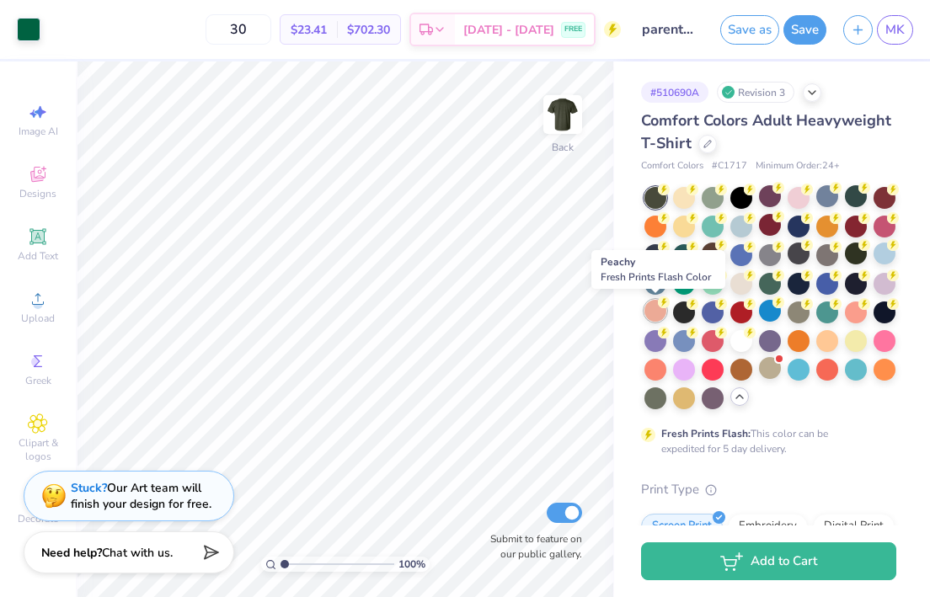
click at [648, 313] on div at bounding box center [655, 311] width 22 height 22
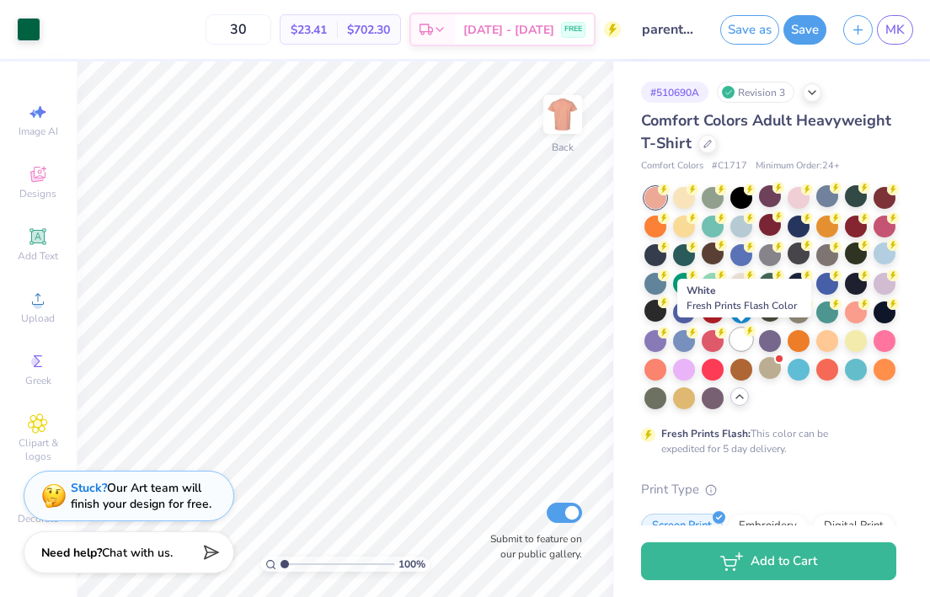
click at [742, 337] on div at bounding box center [741, 339] width 22 height 22
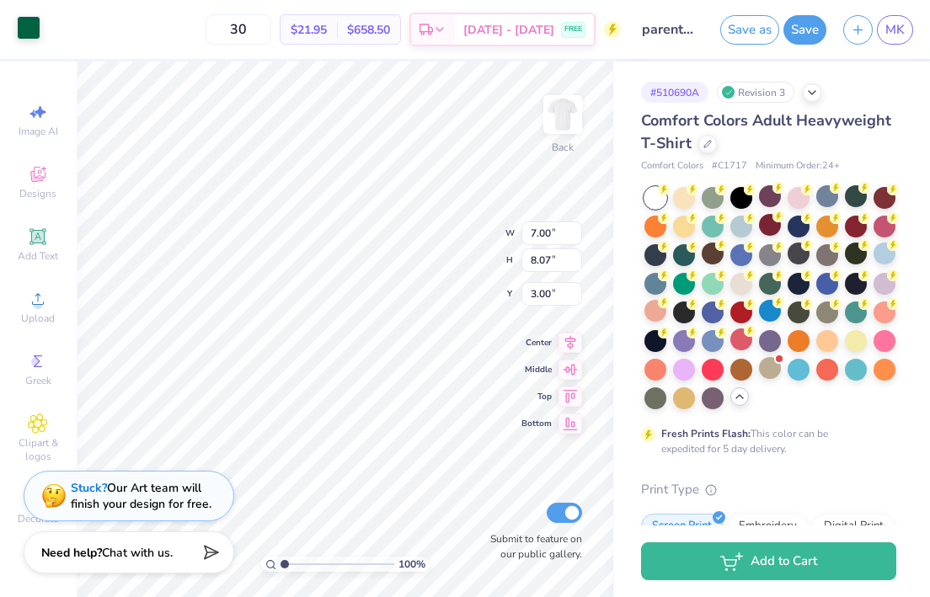
click at [27, 28] on div at bounding box center [29, 28] width 24 height 24
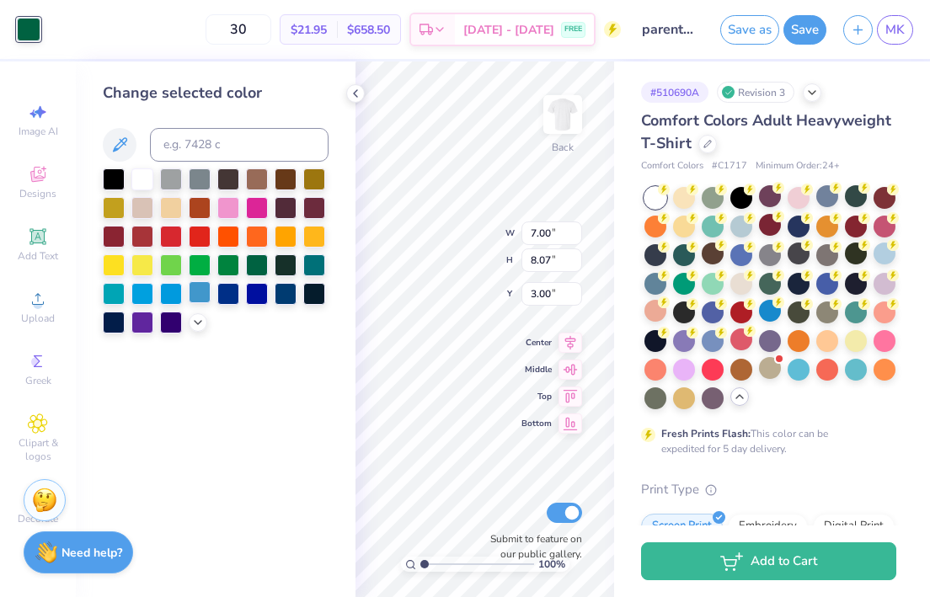
click at [200, 294] on div at bounding box center [200, 292] width 22 height 22
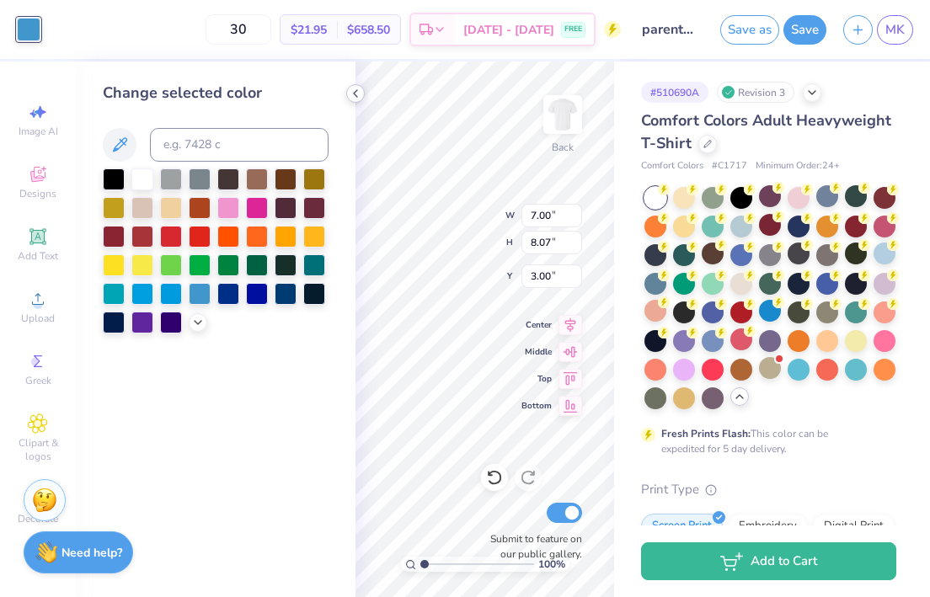
click at [359, 99] on icon at bounding box center [355, 93] width 13 height 13
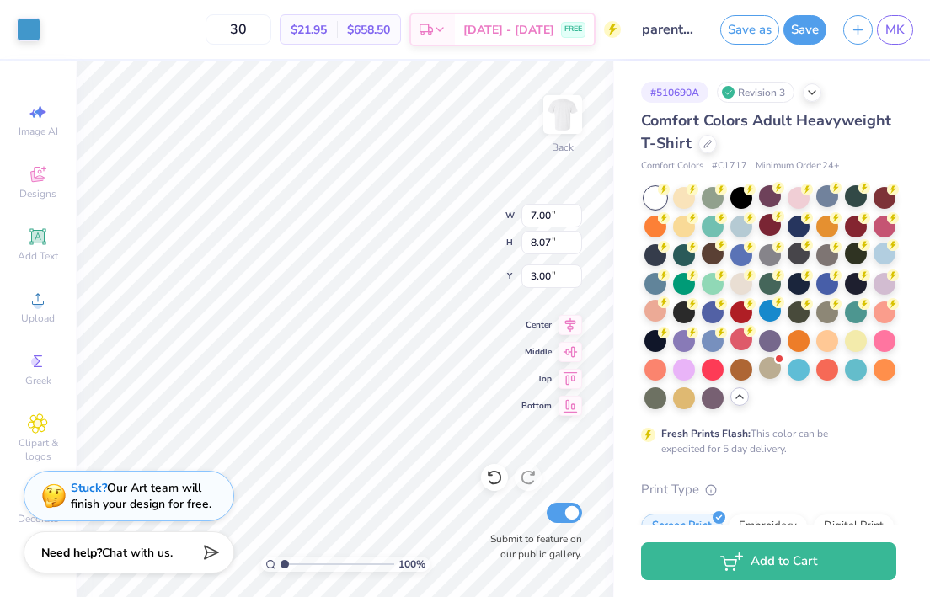
type input "8.39"
type input "9.68"
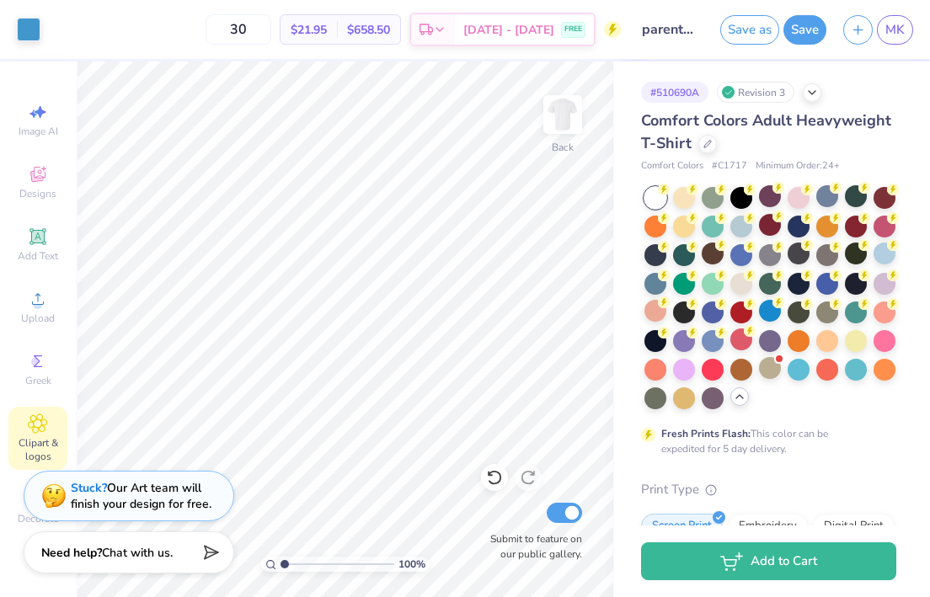
click at [32, 442] on span "Clipart & logos" at bounding box center [37, 449] width 59 height 27
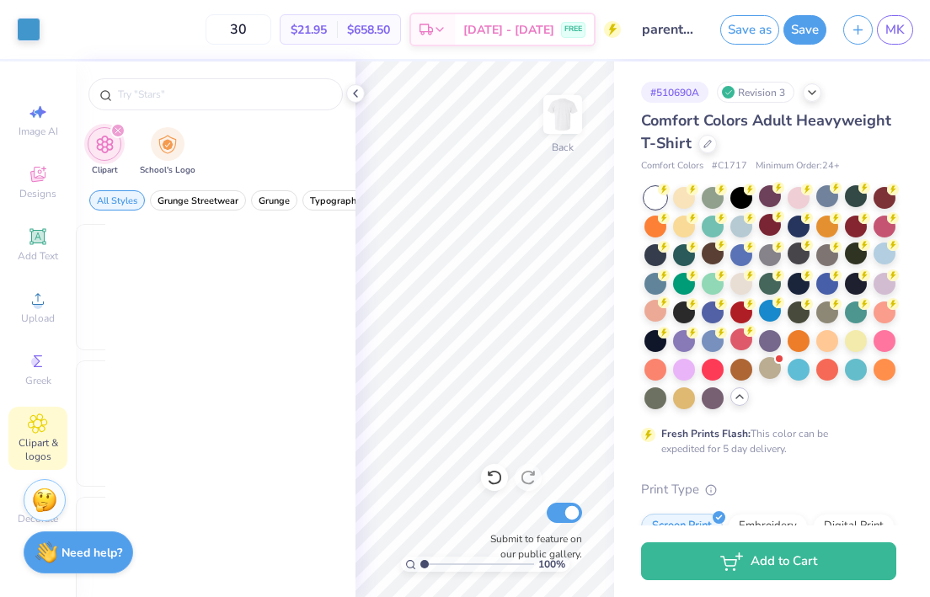
scroll to position [0, 0]
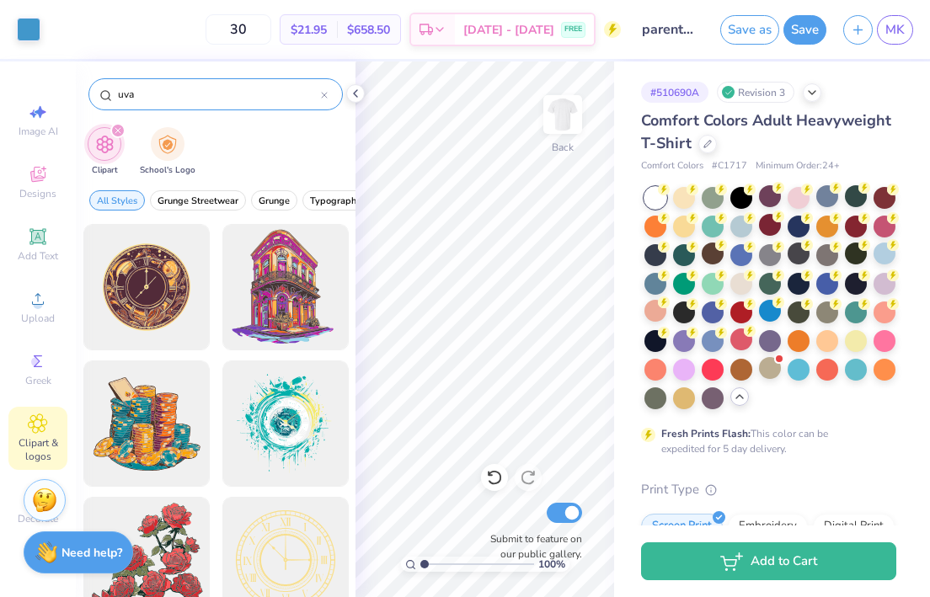
type input "uva"
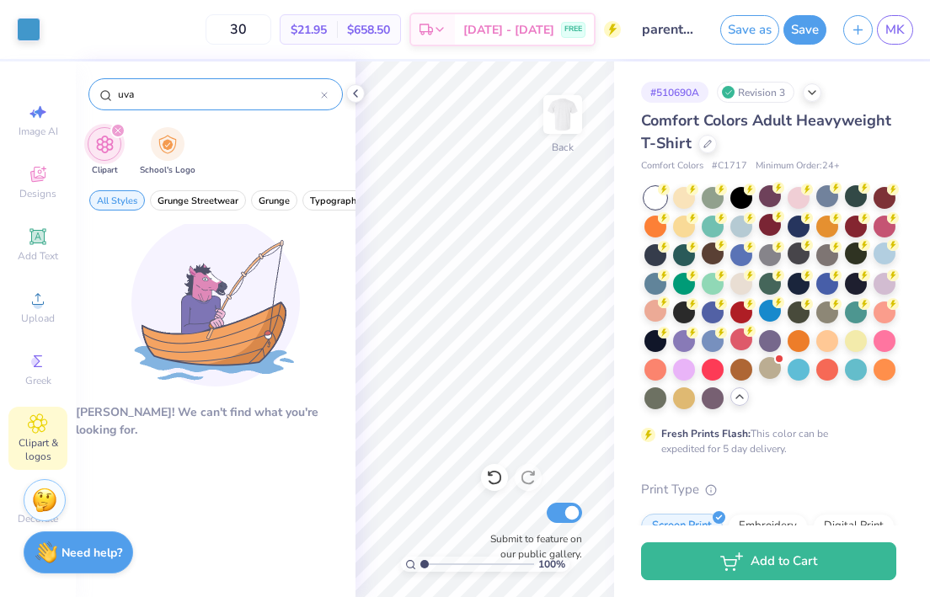
drag, startPoint x: 245, startPoint y: 92, endPoint x: 99, endPoint y: 99, distance: 146.7
click at [99, 99] on div "uva" at bounding box center [215, 94] width 254 height 32
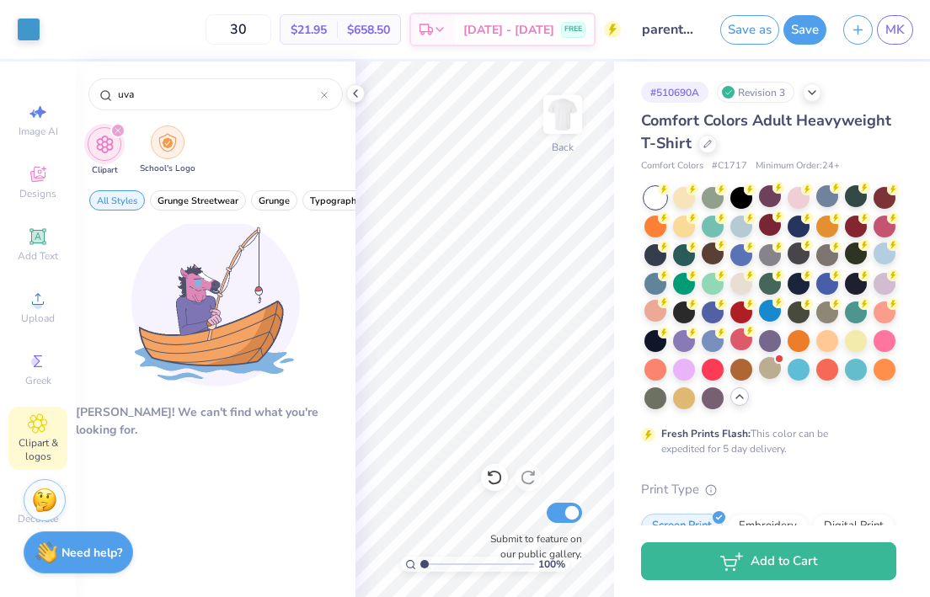
click at [168, 143] on img "filter for School's Logo" at bounding box center [167, 142] width 19 height 19
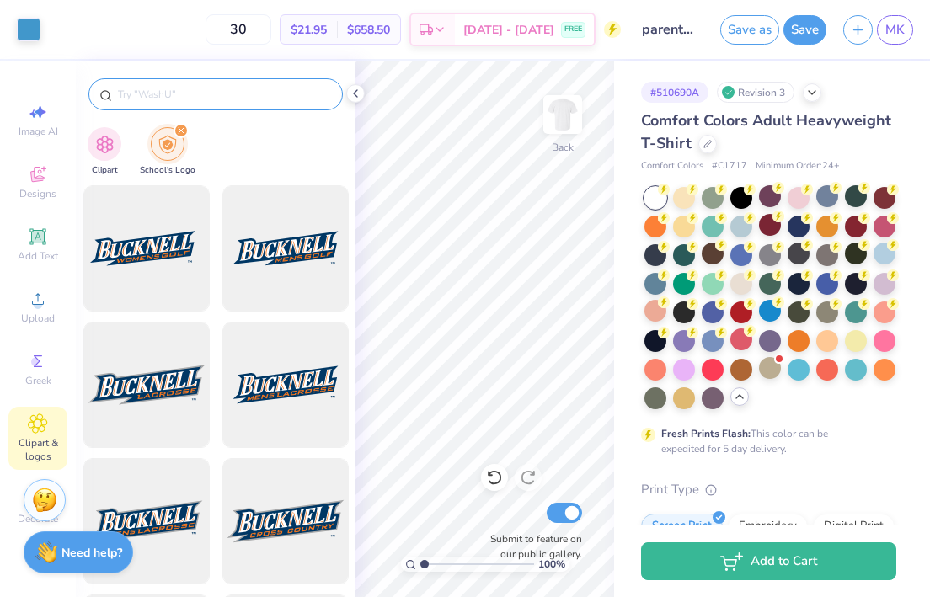
click at [180, 98] on input "text" at bounding box center [224, 94] width 216 height 17
type input "uva"
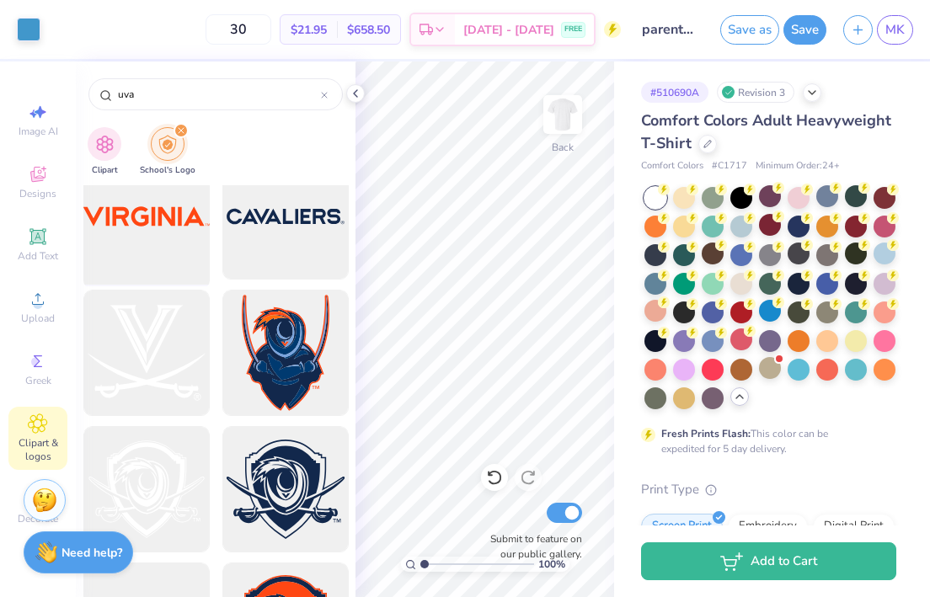
scroll to position [467, 0]
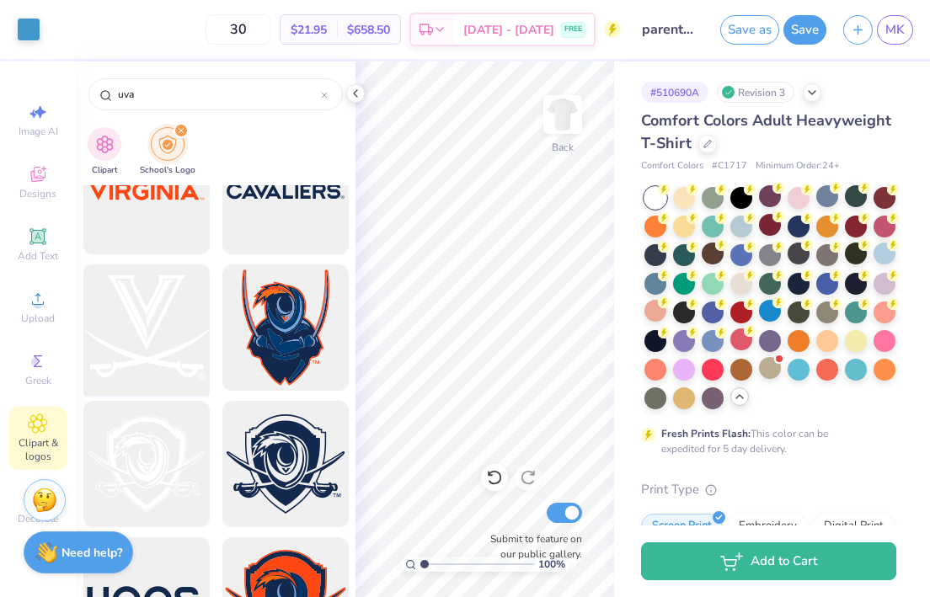
click at [154, 334] on div at bounding box center [146, 328] width 139 height 139
click at [360, 88] on icon at bounding box center [355, 93] width 13 height 13
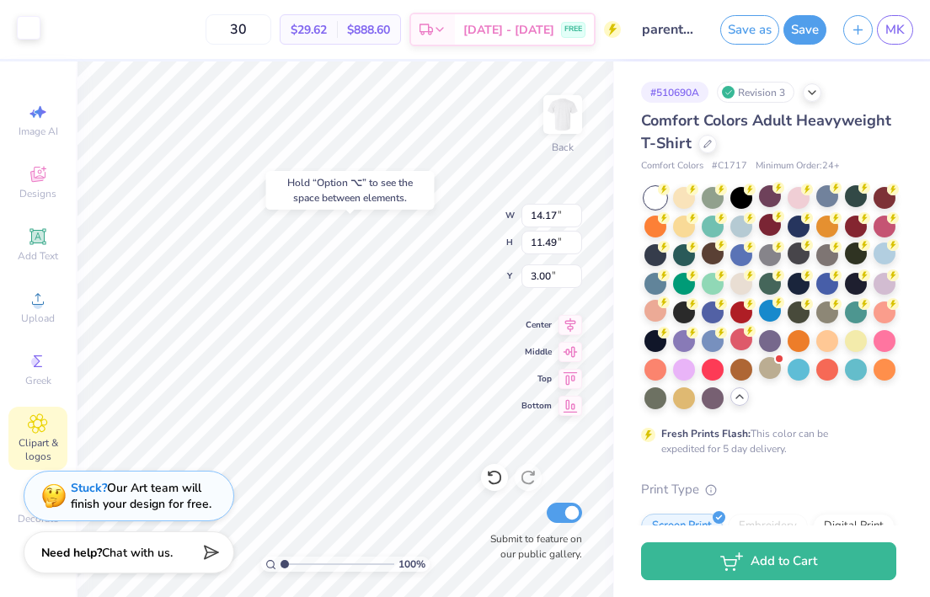
click at [29, 28] on div at bounding box center [29, 28] width 24 height 24
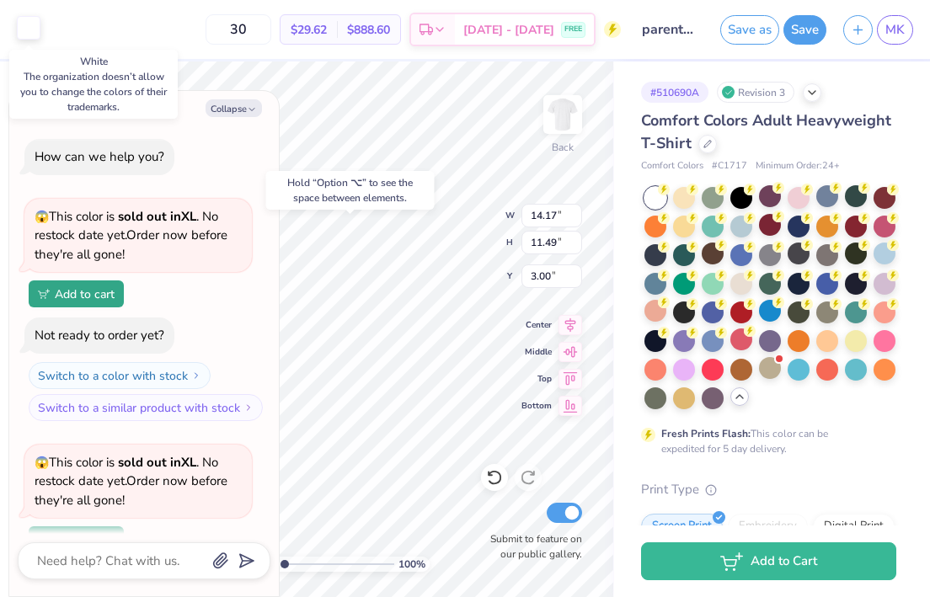
scroll to position [225, 0]
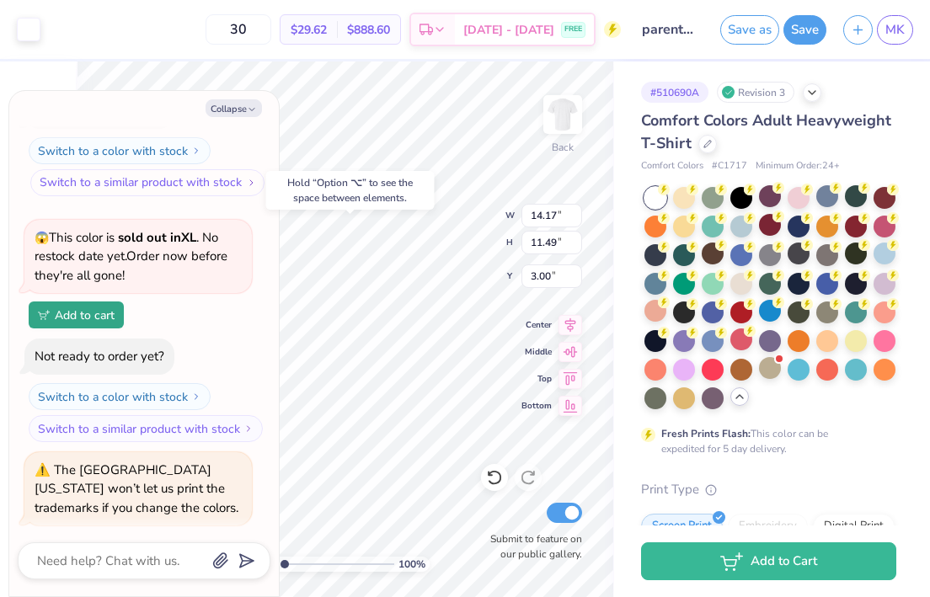
drag, startPoint x: 181, startPoint y: 269, endPoint x: 127, endPoint y: 189, distance: 95.8
click at [181, 269] on div "😱 This color is sold out in XL . No restock date yet. Order now before they're …" at bounding box center [138, 256] width 207 height 57
click at [34, 22] on div at bounding box center [29, 28] width 24 height 24
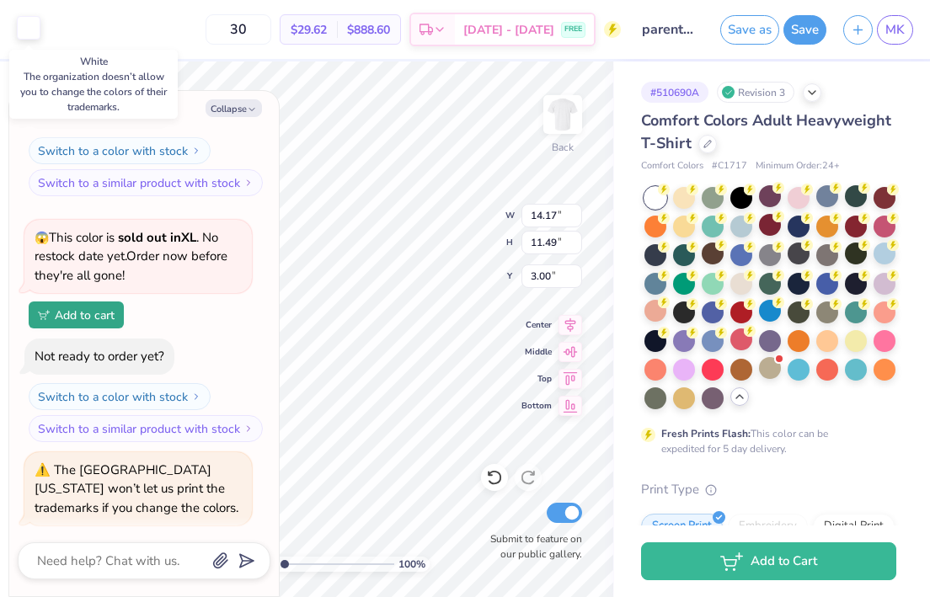
scroll to position [307, 0]
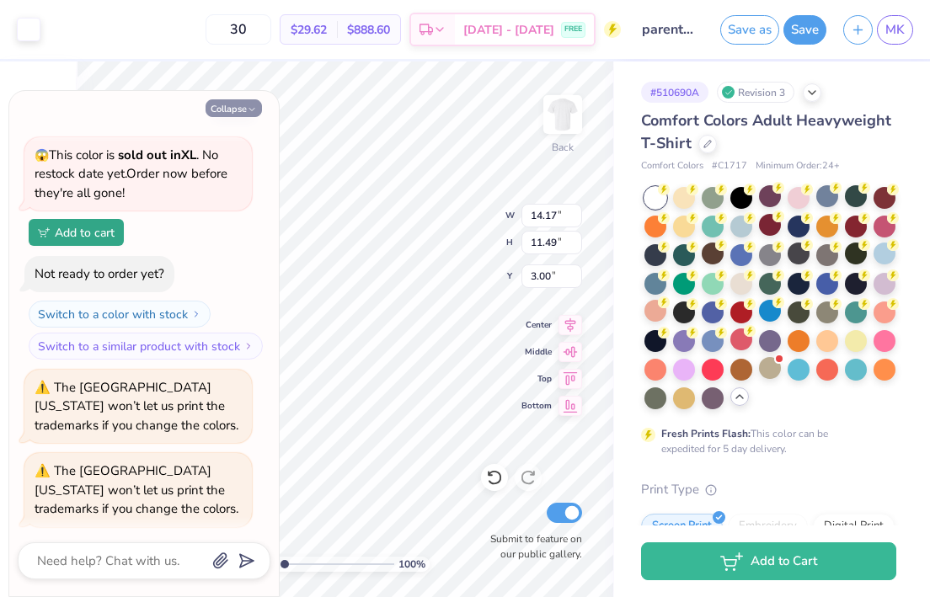
click at [248, 113] on icon "button" at bounding box center [252, 109] width 10 height 10
type textarea "x"
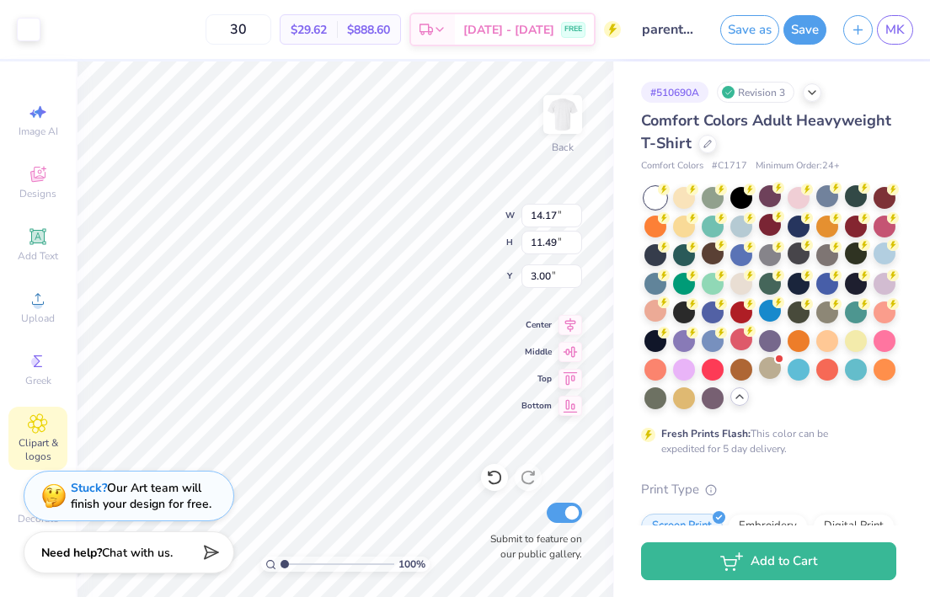
type input "9.65"
type input "7.82"
type input "15.01"
click at [35, 32] on div at bounding box center [29, 28] width 24 height 24
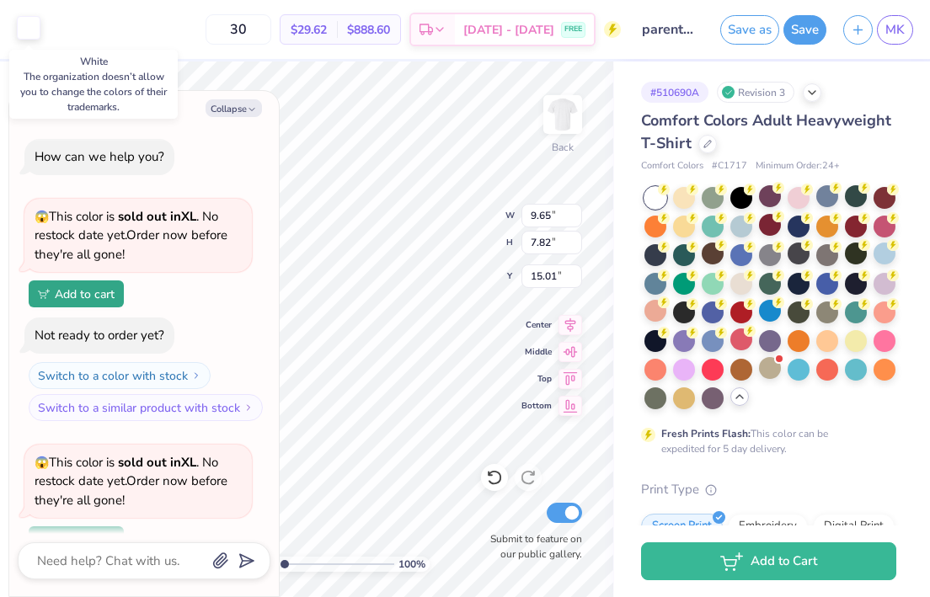
scroll to position [390, 0]
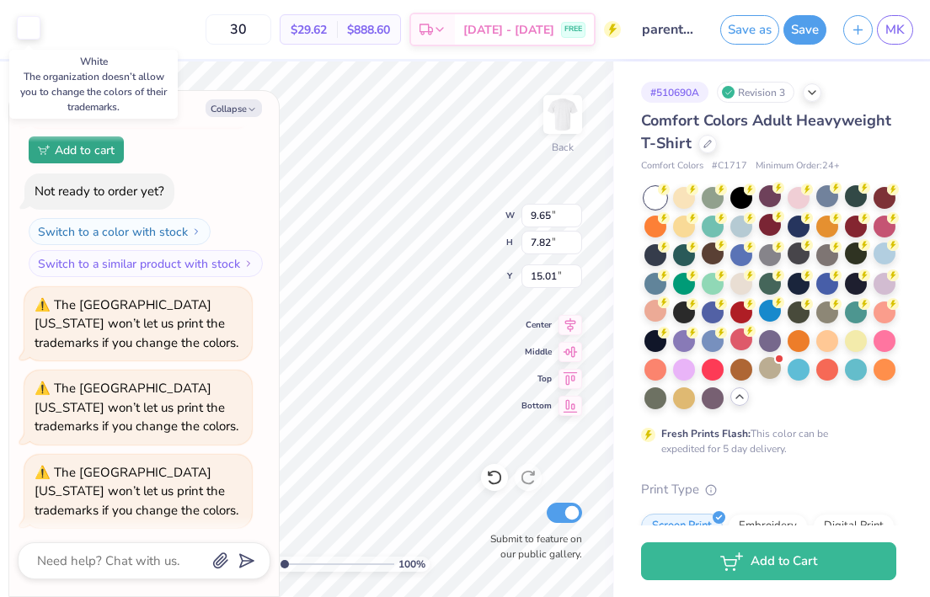
click at [35, 28] on div at bounding box center [29, 28] width 24 height 24
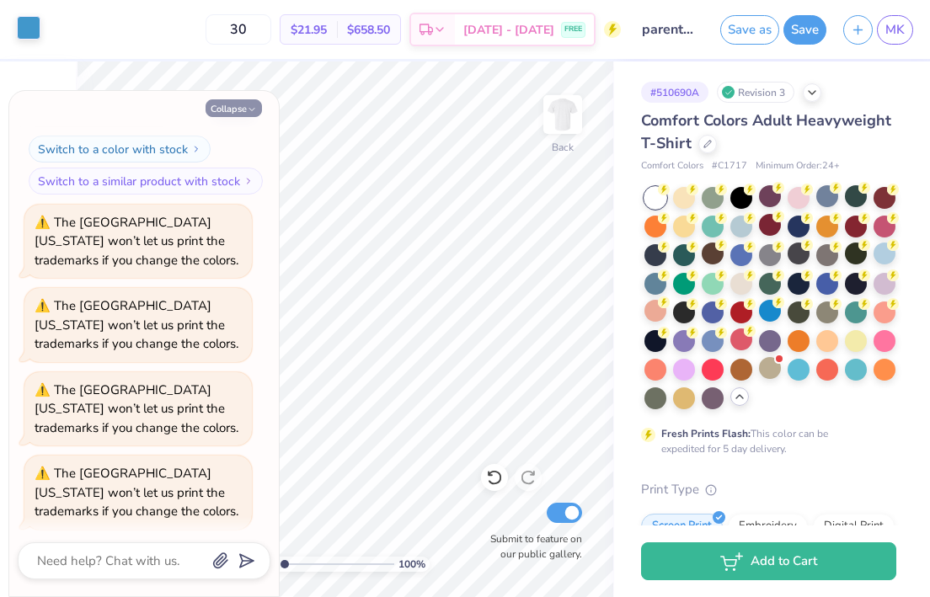
click at [250, 109] on icon "button" at bounding box center [252, 109] width 10 height 10
type textarea "x"
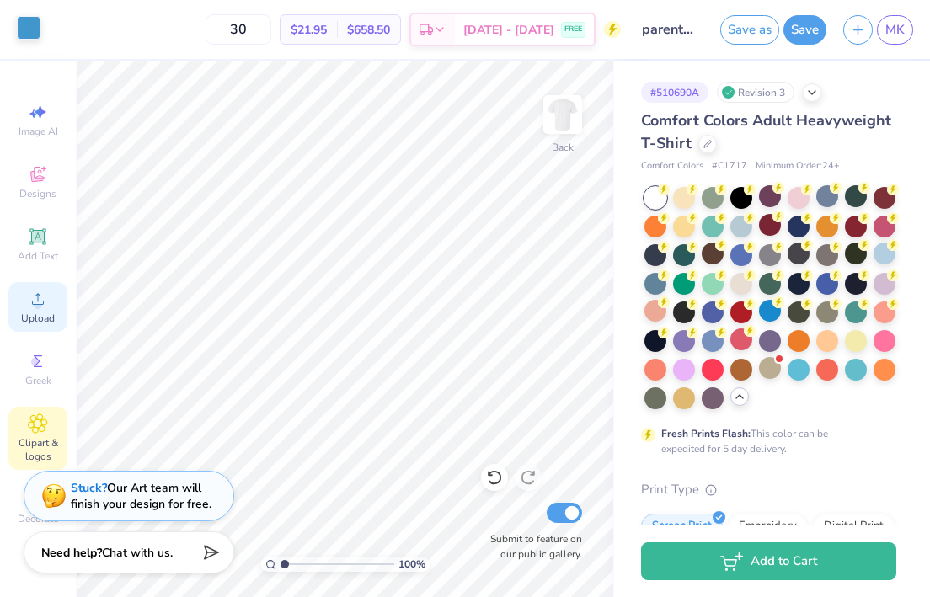
click at [39, 314] on span "Upload" at bounding box center [38, 318] width 34 height 13
click at [40, 440] on span "Clipart & logos" at bounding box center [37, 449] width 59 height 27
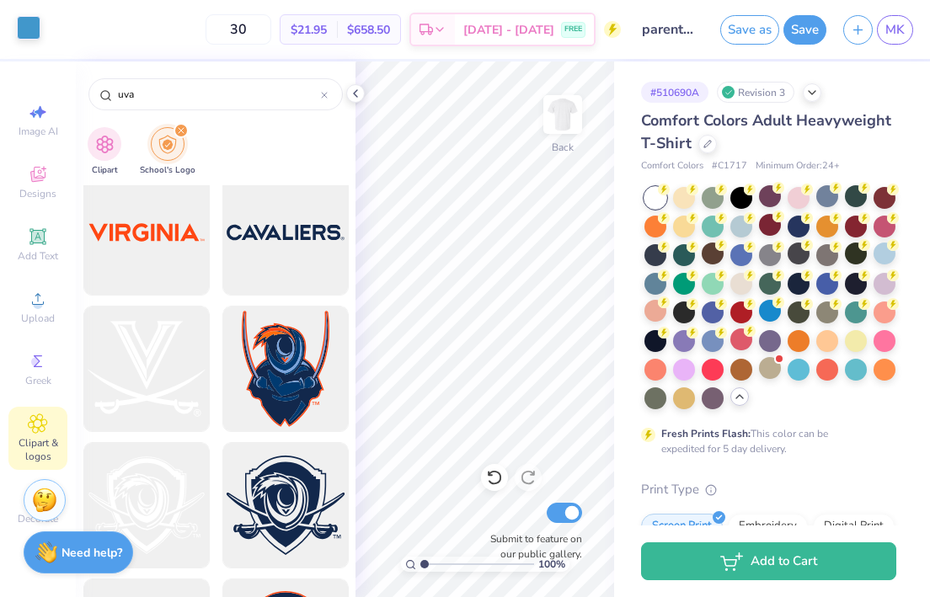
scroll to position [434, 0]
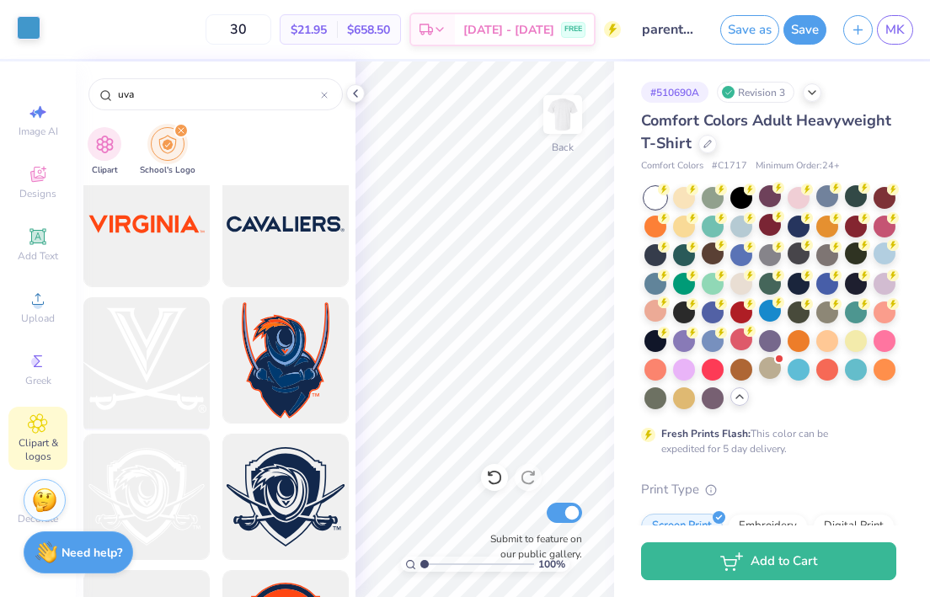
click at [148, 374] on div at bounding box center [146, 360] width 139 height 139
click at [353, 93] on icon at bounding box center [355, 93] width 13 height 13
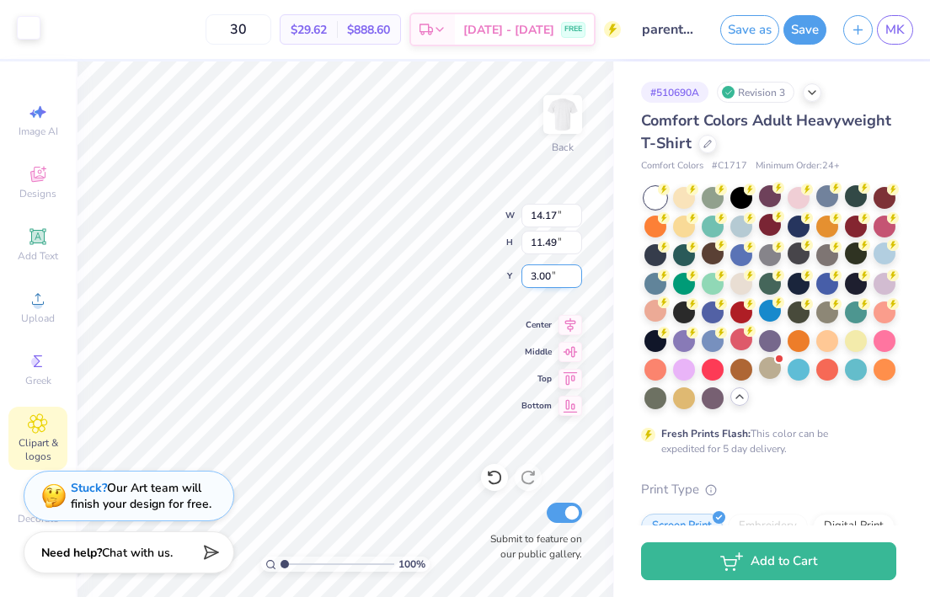
type input "2.04"
type input "1.65"
type input "14.19"
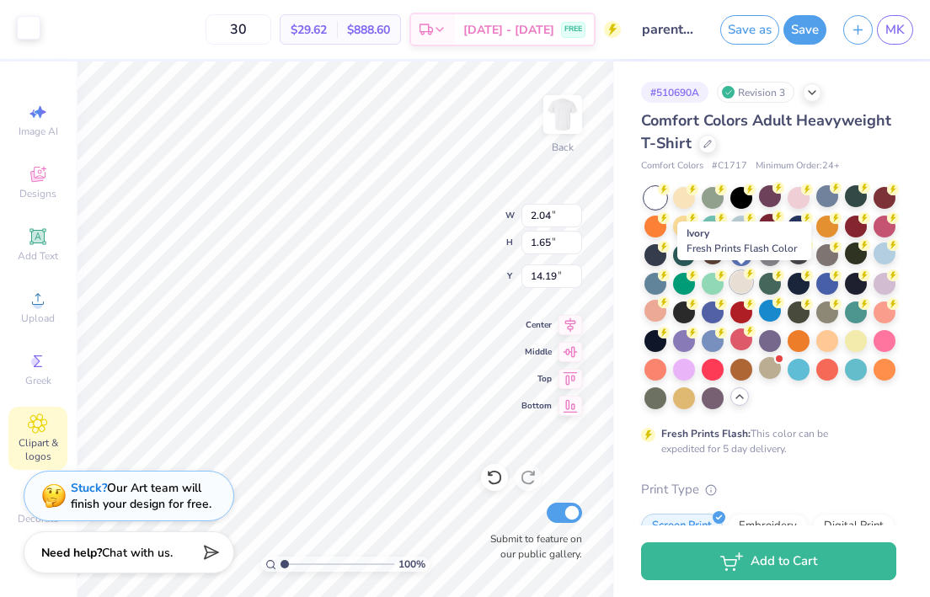
click at [739, 277] on div at bounding box center [741, 282] width 22 height 22
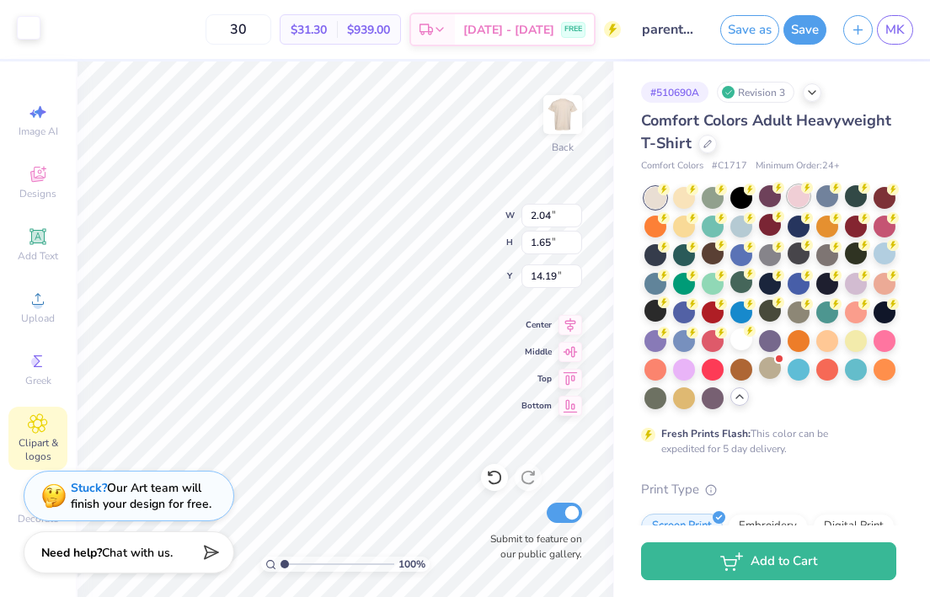
click at [794, 200] on div at bounding box center [798, 196] width 22 height 22
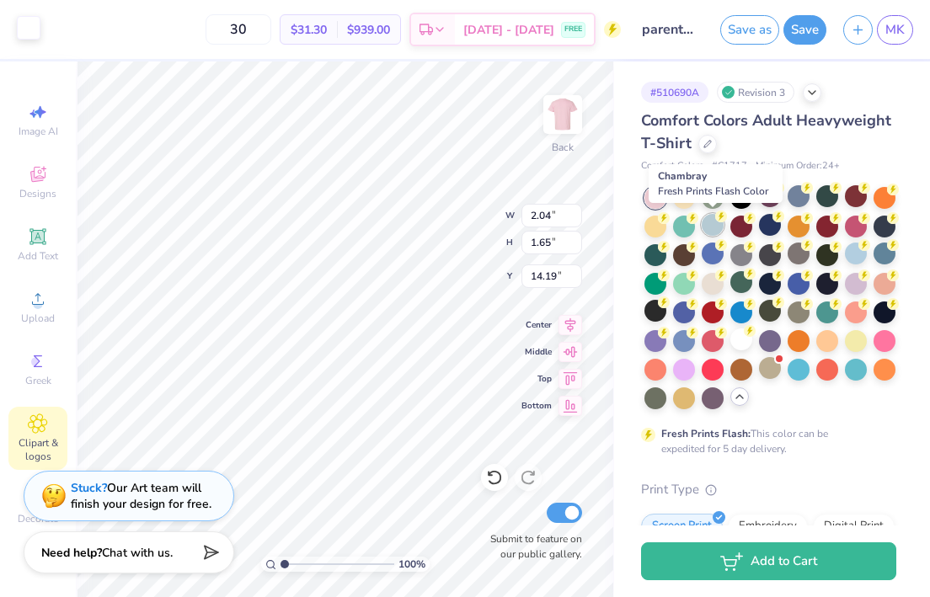
click at [712, 229] on div at bounding box center [712, 225] width 22 height 22
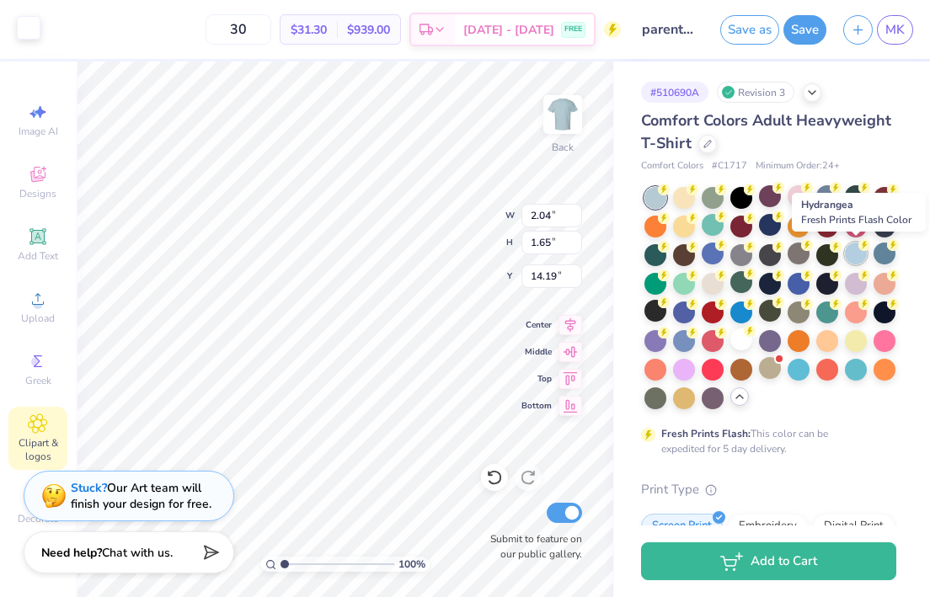
click at [856, 253] on div at bounding box center [856, 254] width 22 height 22
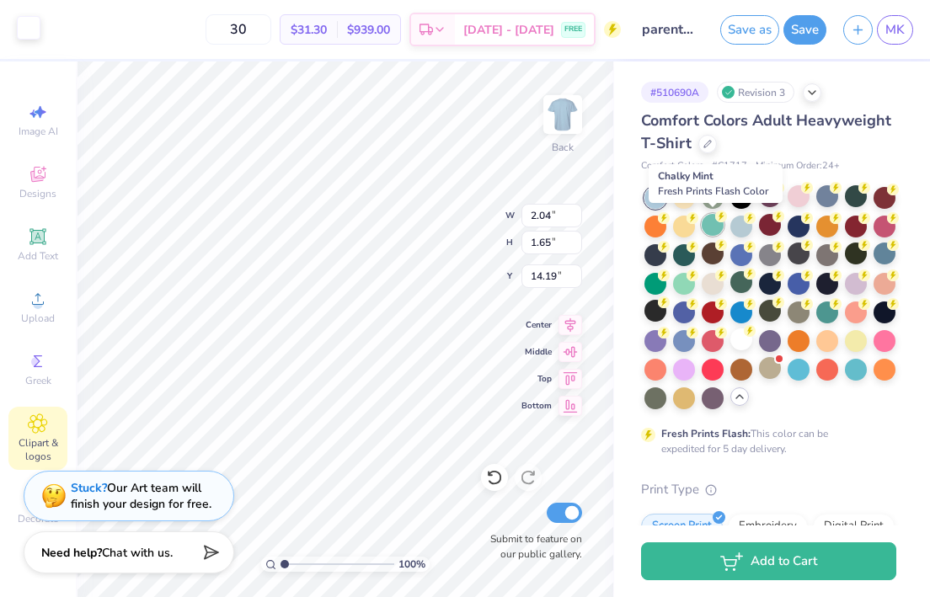
click at [711, 227] on div at bounding box center [712, 225] width 22 height 22
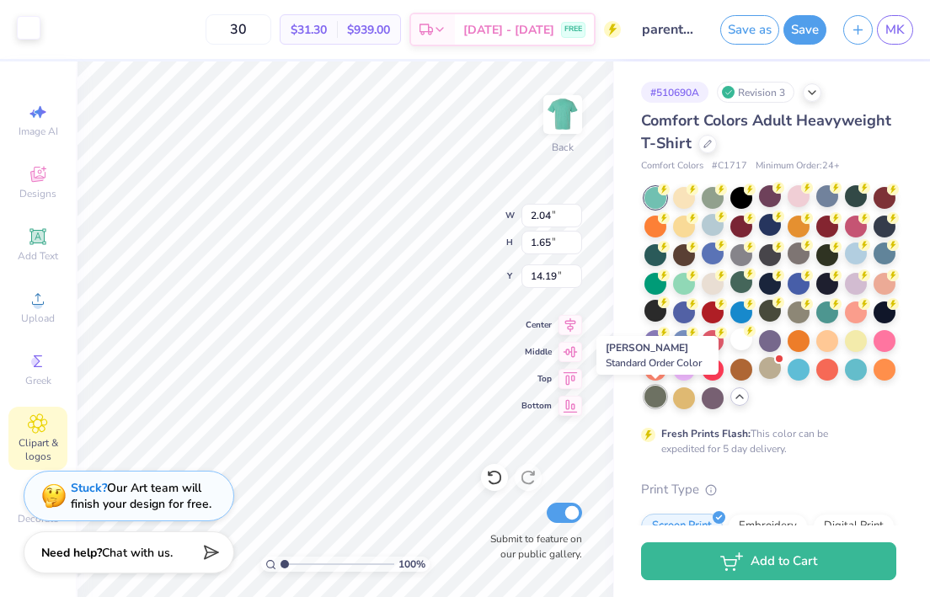
click at [666, 393] on div at bounding box center [655, 397] width 22 height 22
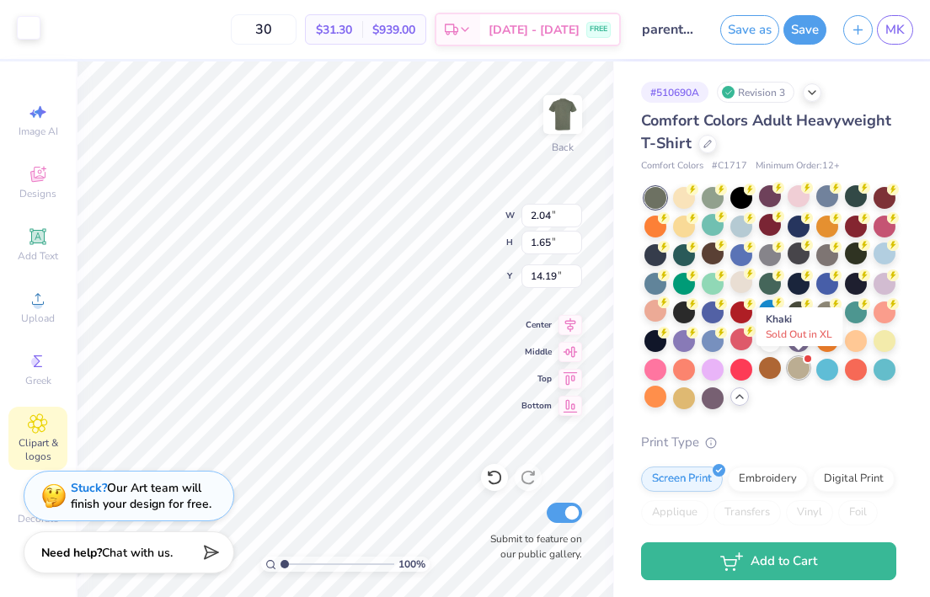
click at [801, 367] on div at bounding box center [798, 368] width 22 height 22
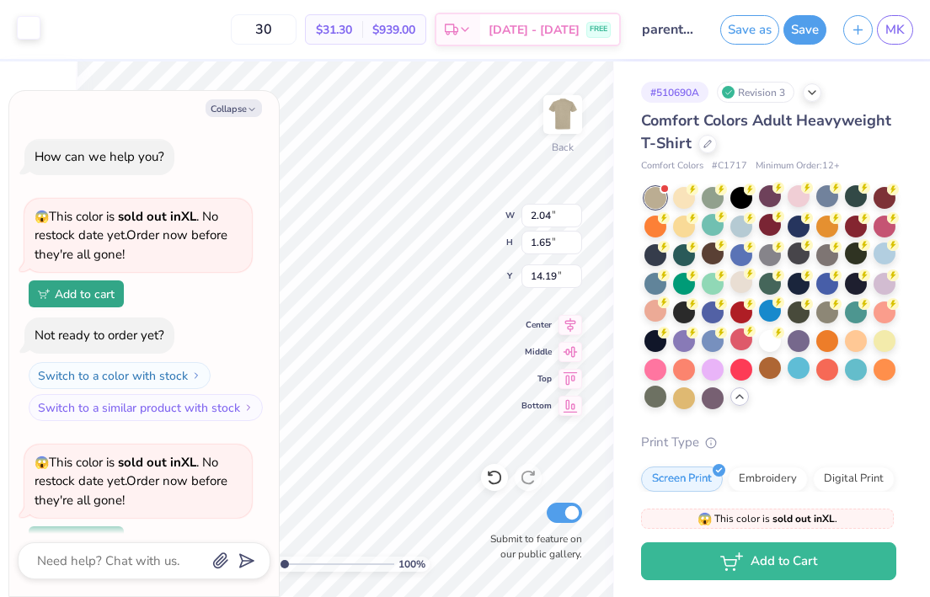
scroll to position [717, 0]
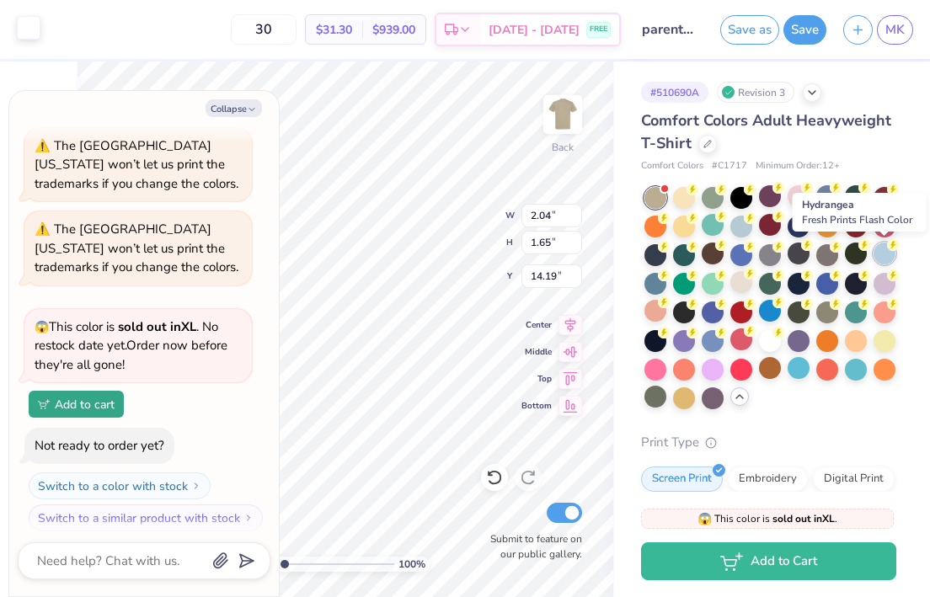
click at [879, 261] on div at bounding box center [884, 254] width 22 height 22
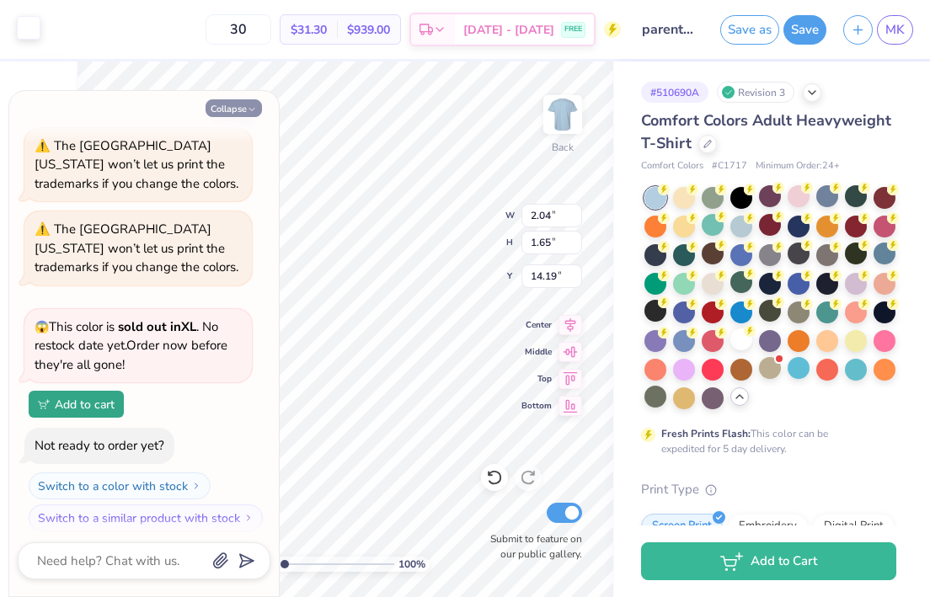
click at [238, 109] on button "Collapse" at bounding box center [233, 108] width 56 height 18
type textarea "x"
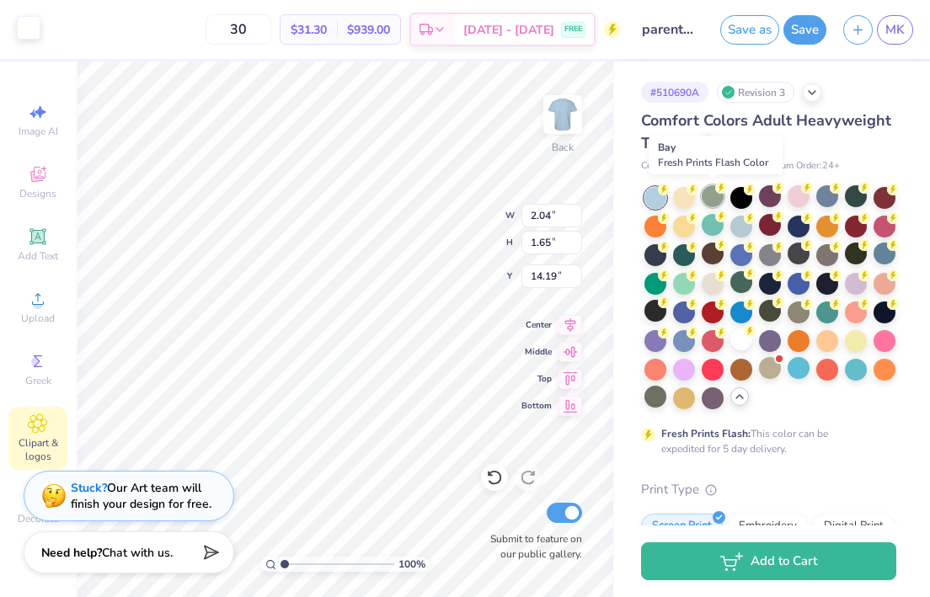
click at [715, 200] on div at bounding box center [712, 196] width 22 height 22
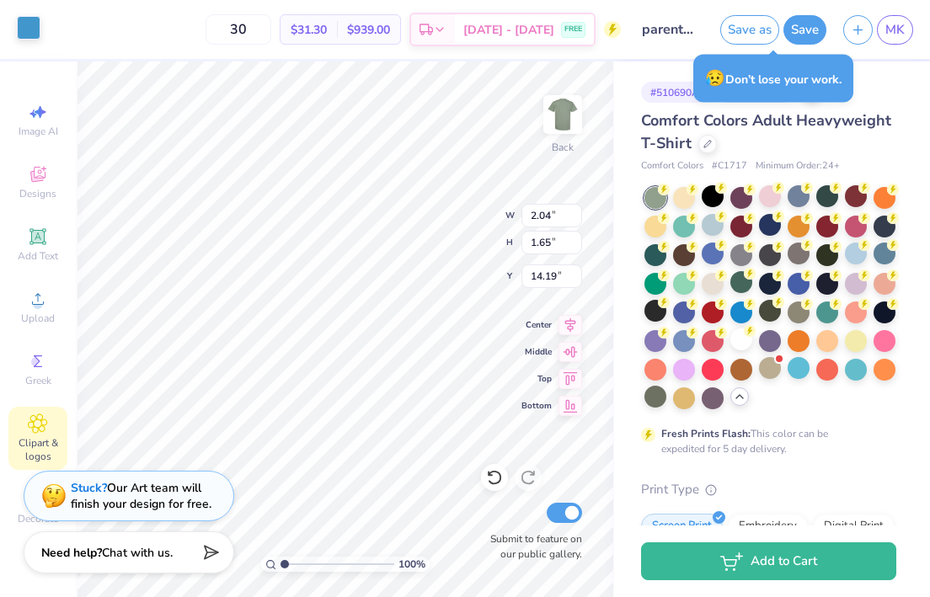
type input "8.39"
type input "6.47"
type input "4.45"
click at [744, 336] on div at bounding box center [741, 339] width 22 height 22
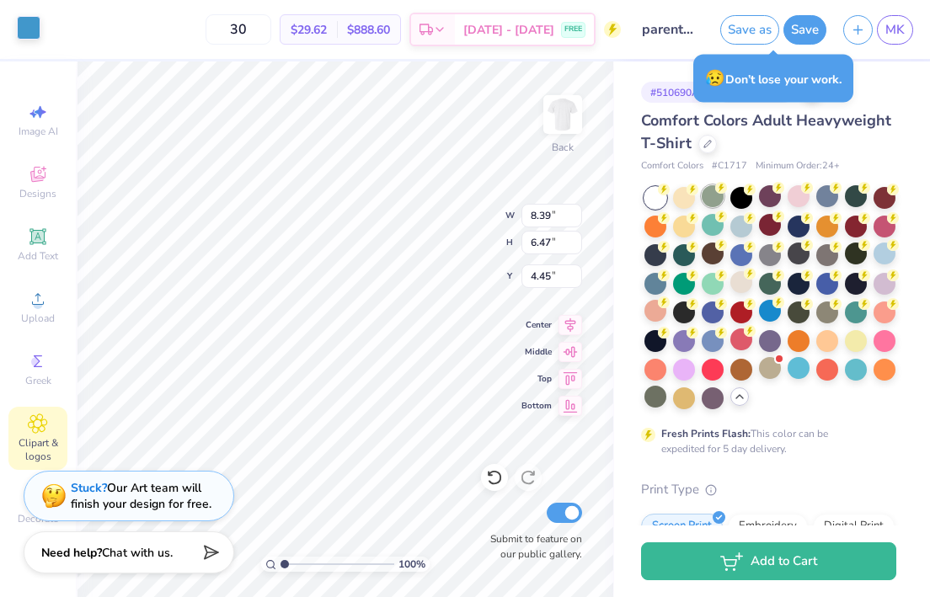
click at [717, 199] on div at bounding box center [712, 196] width 22 height 22
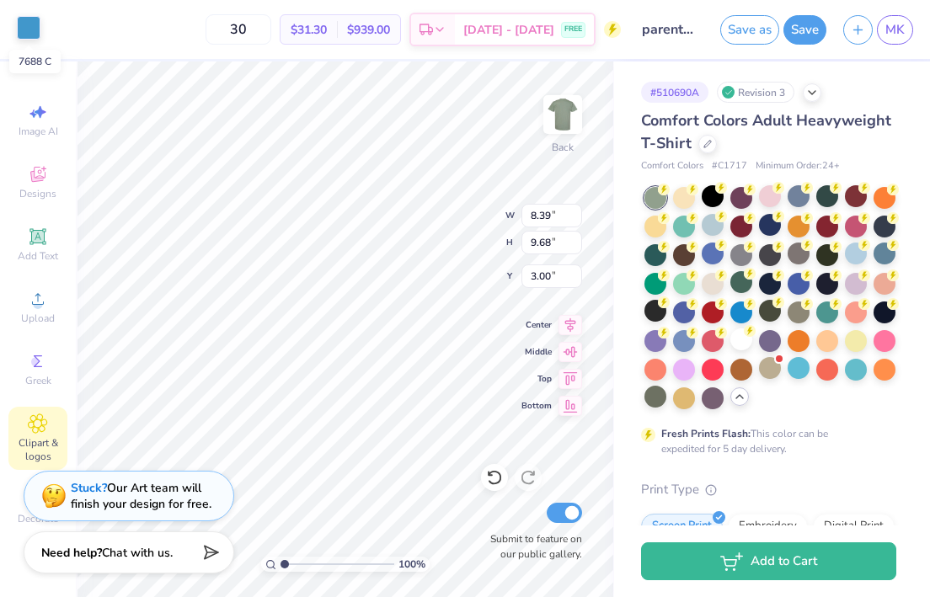
click at [28, 29] on div at bounding box center [29, 28] width 24 height 24
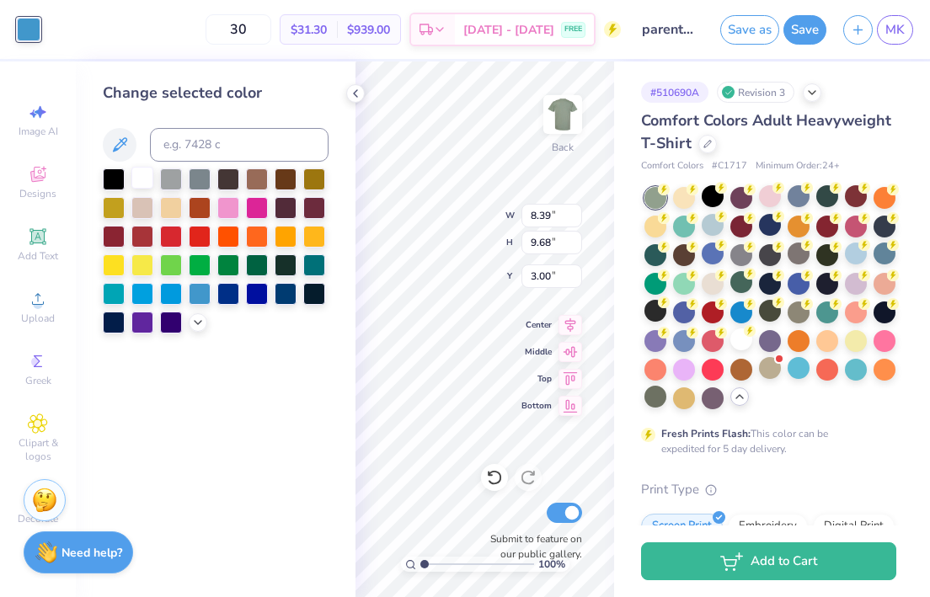
click at [137, 182] on div at bounding box center [142, 178] width 22 height 22
click at [353, 90] on icon at bounding box center [355, 93] width 13 height 13
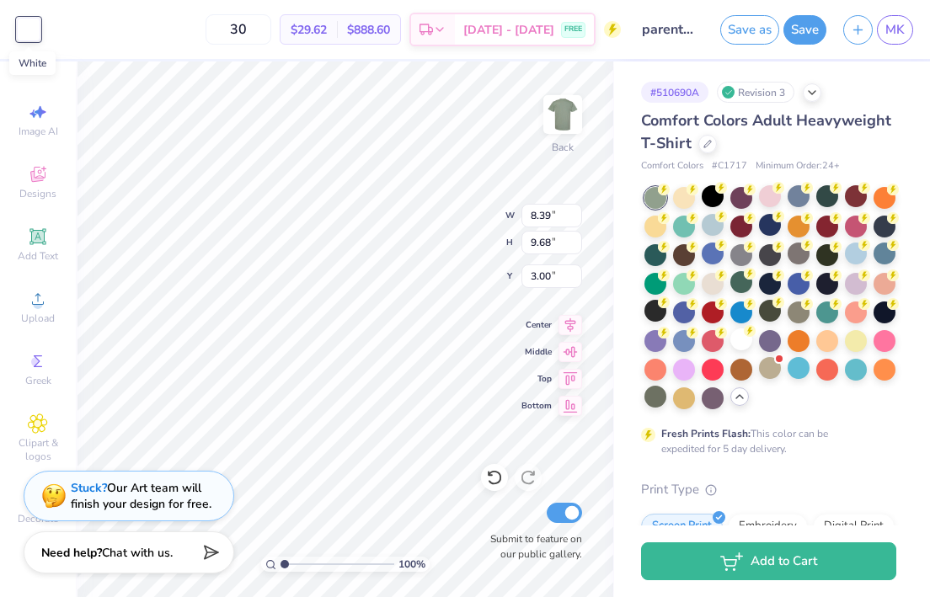
click at [23, 31] on div at bounding box center [29, 30] width 24 height 24
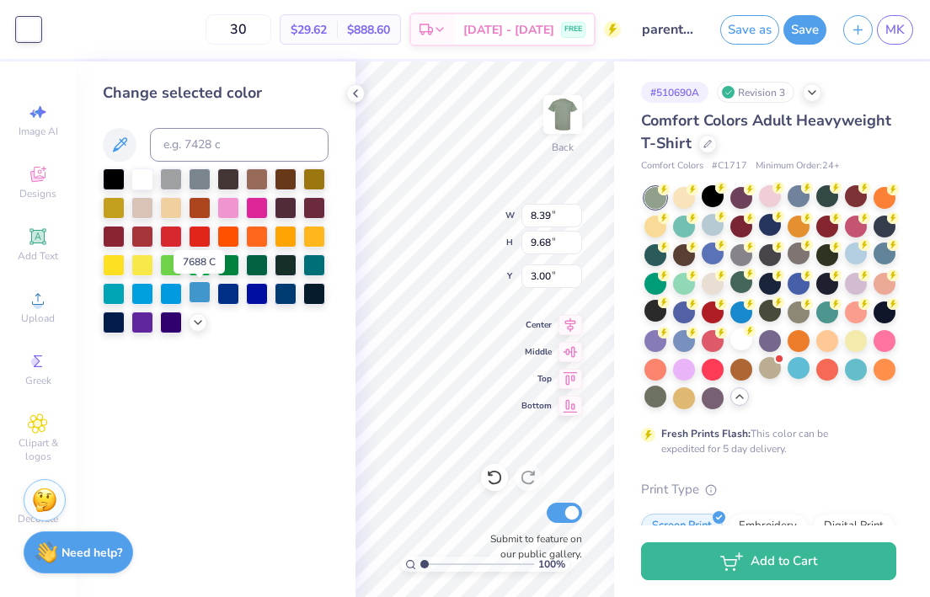
click at [200, 297] on div at bounding box center [200, 292] width 22 height 22
type input "2.04"
type input "1.65"
type input "14.19"
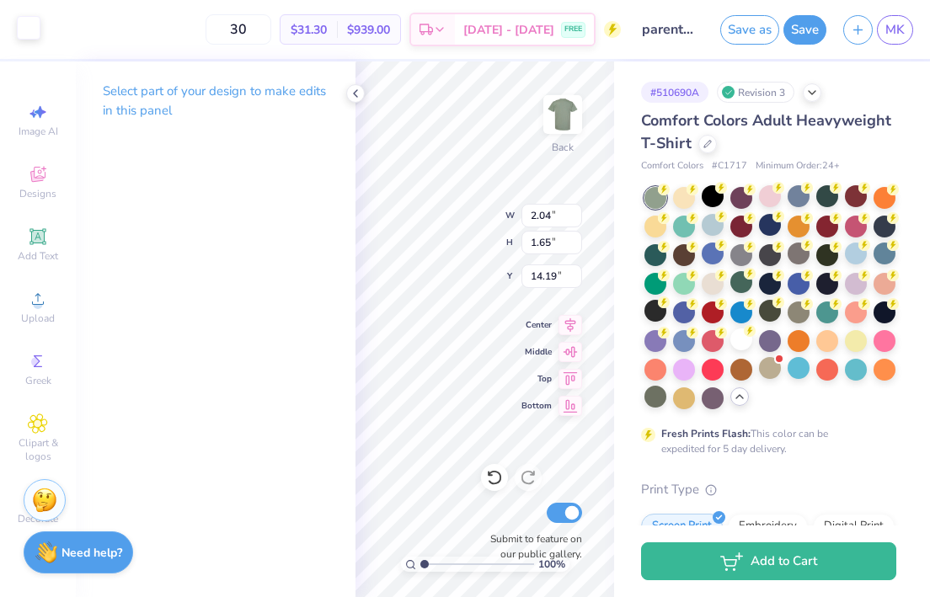
click at [18, 32] on div at bounding box center [29, 28] width 24 height 24
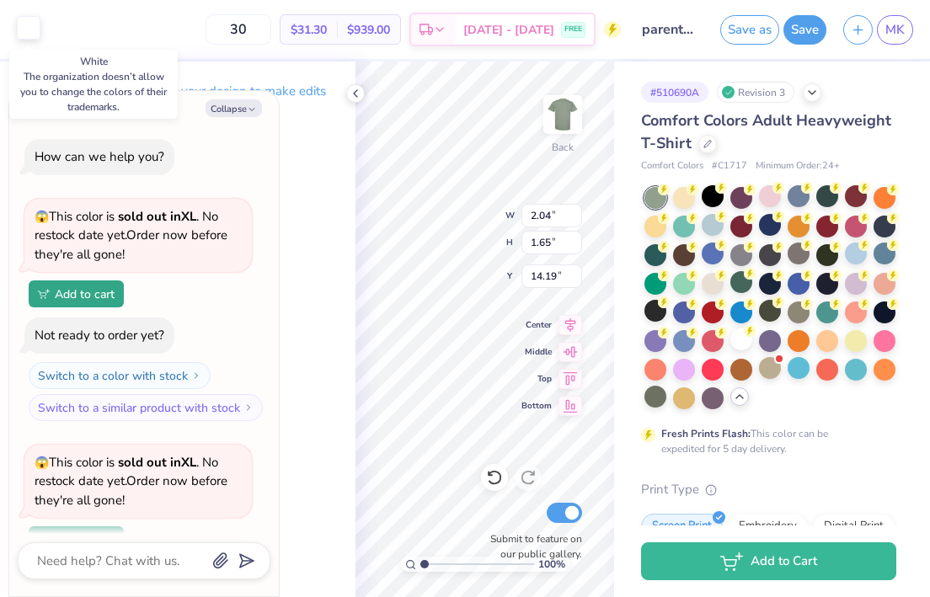
scroll to position [799, 0]
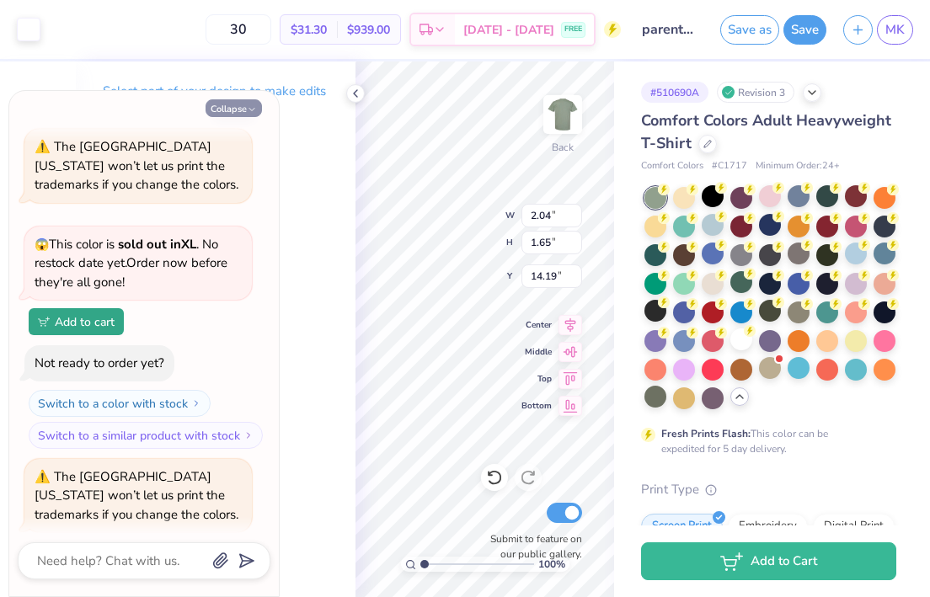
click at [234, 111] on button "Collapse" at bounding box center [233, 108] width 56 height 18
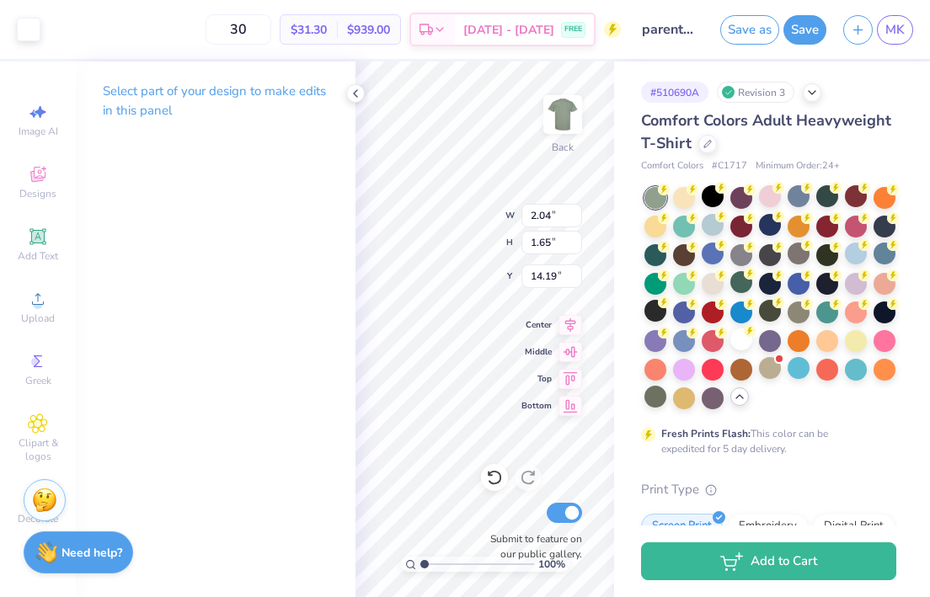
type textarea "x"
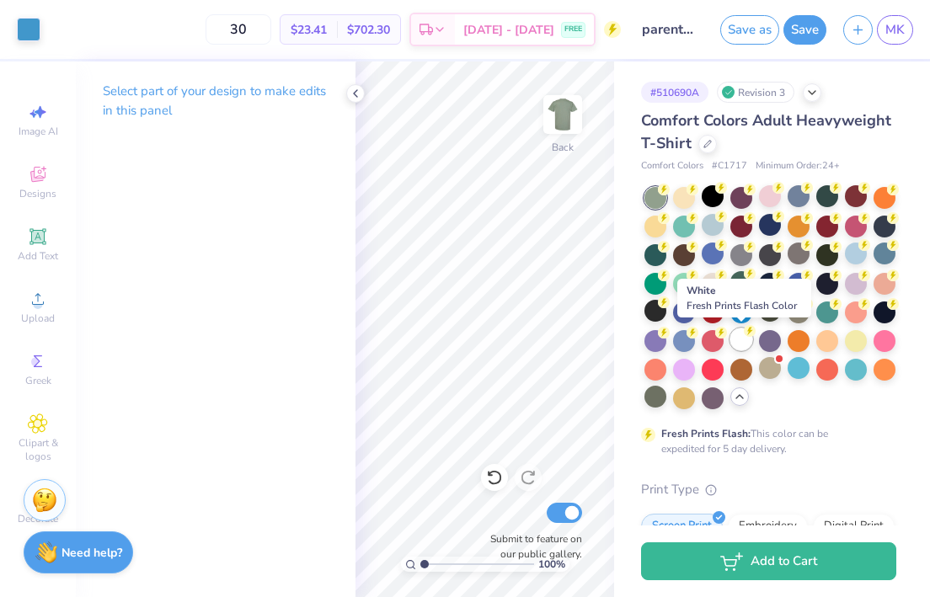
click at [742, 343] on div at bounding box center [741, 339] width 22 height 22
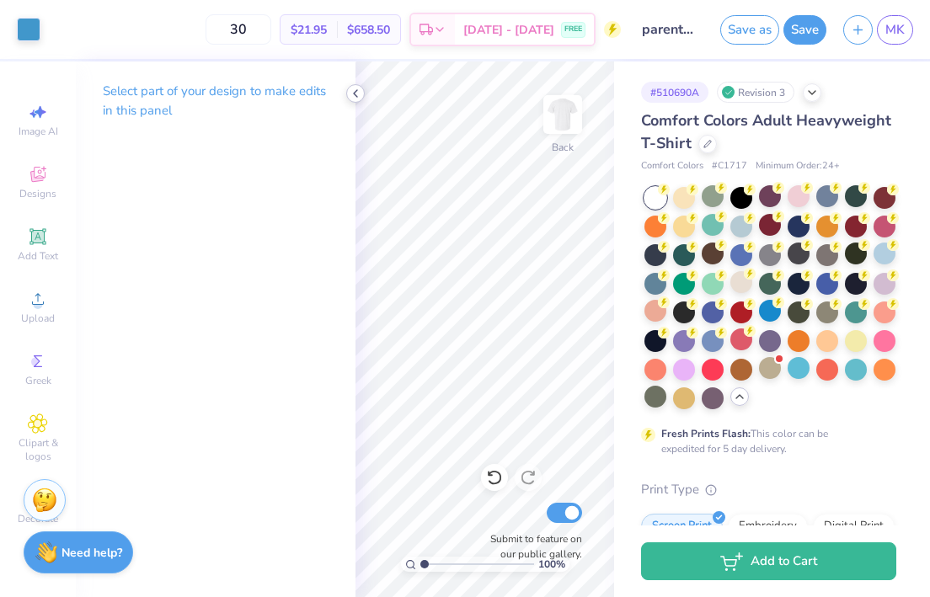
click at [360, 95] on icon at bounding box center [355, 93] width 13 height 13
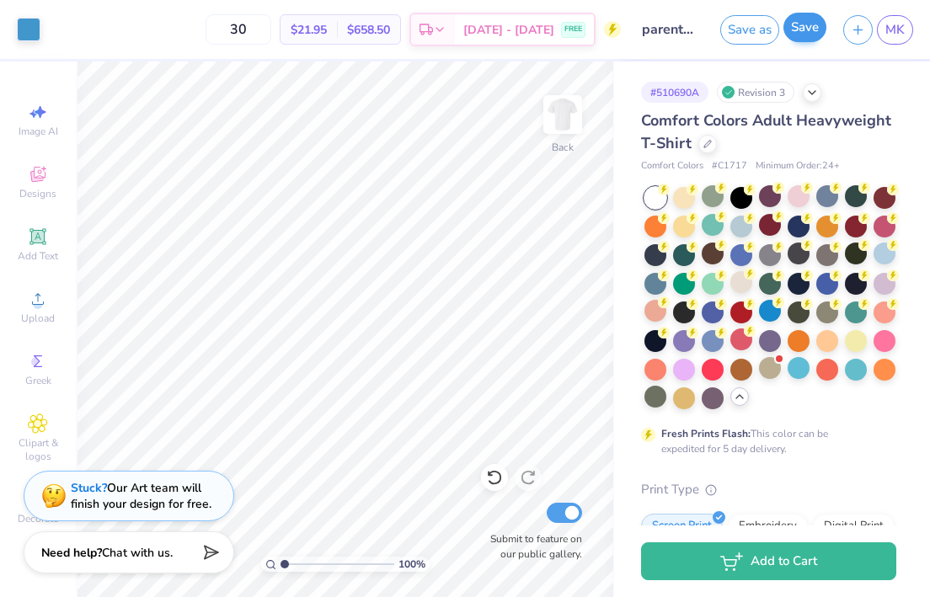
click at [798, 34] on button "Save" at bounding box center [804, 27] width 43 height 29
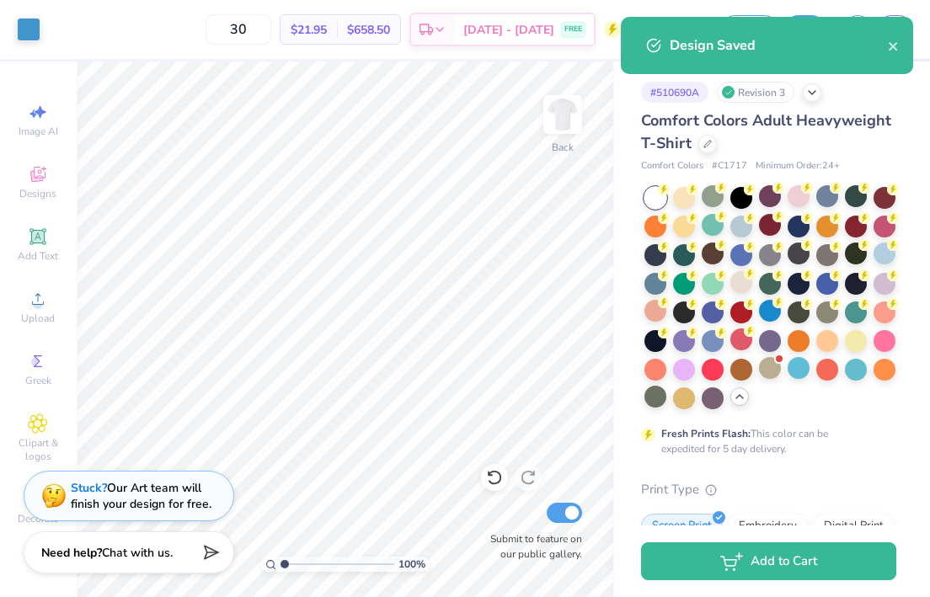
click at [888, 56] on div "Design Saved" at bounding box center [767, 45] width 292 height 57
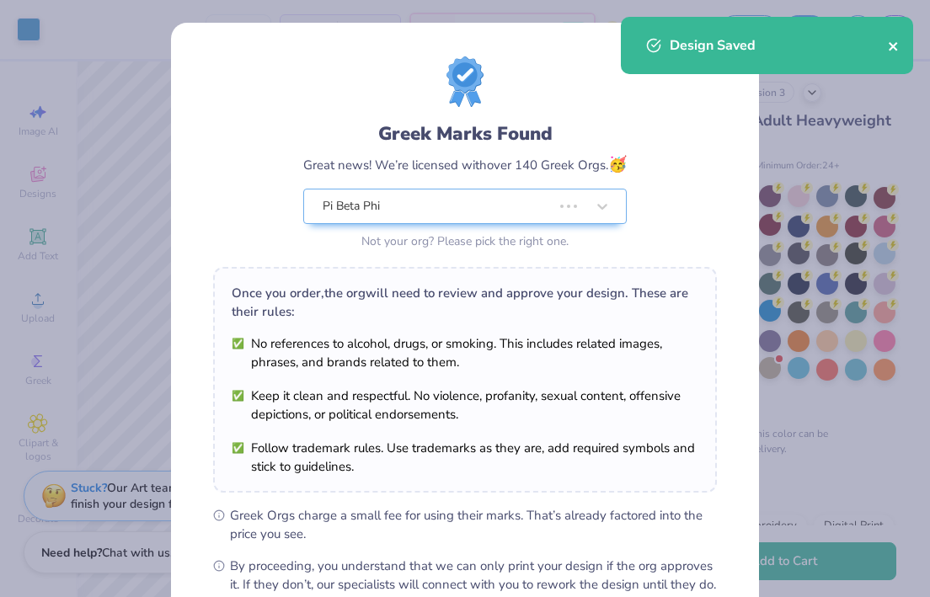
click at [890, 45] on icon "close" at bounding box center [894, 46] width 12 height 13
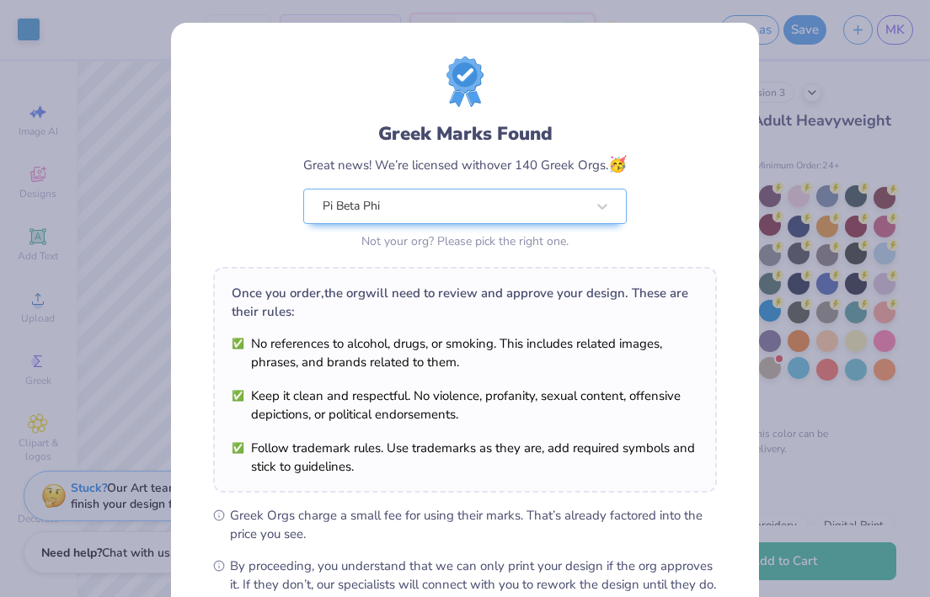
click at [823, 324] on div "Greek Marks Found Great news! We’re licensed with over 140 Greek Orgs. 🥳 Pi Bet…" at bounding box center [465, 298] width 930 height 597
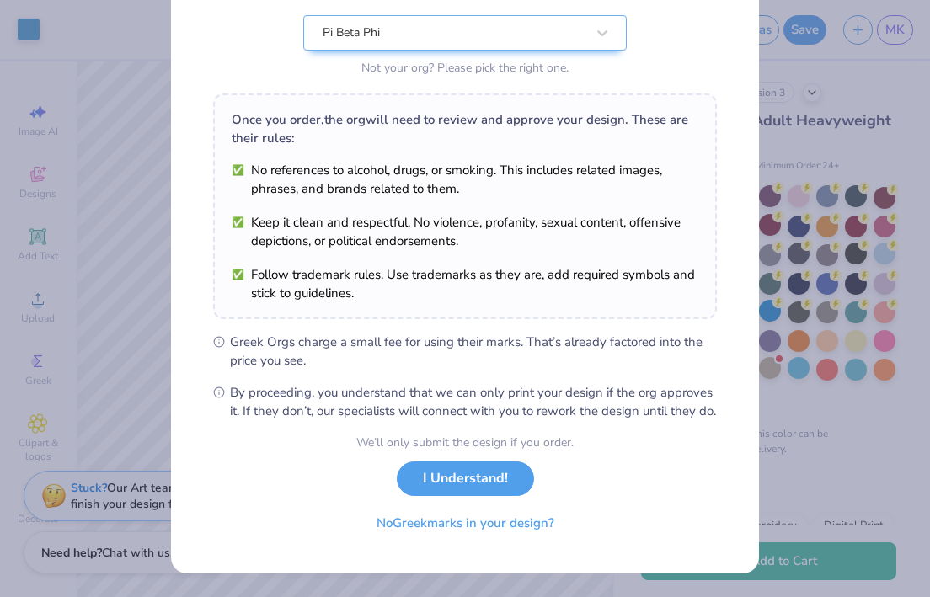
scroll to position [179, 0]
click at [494, 492] on button "I Understand!" at bounding box center [465, 474] width 137 height 35
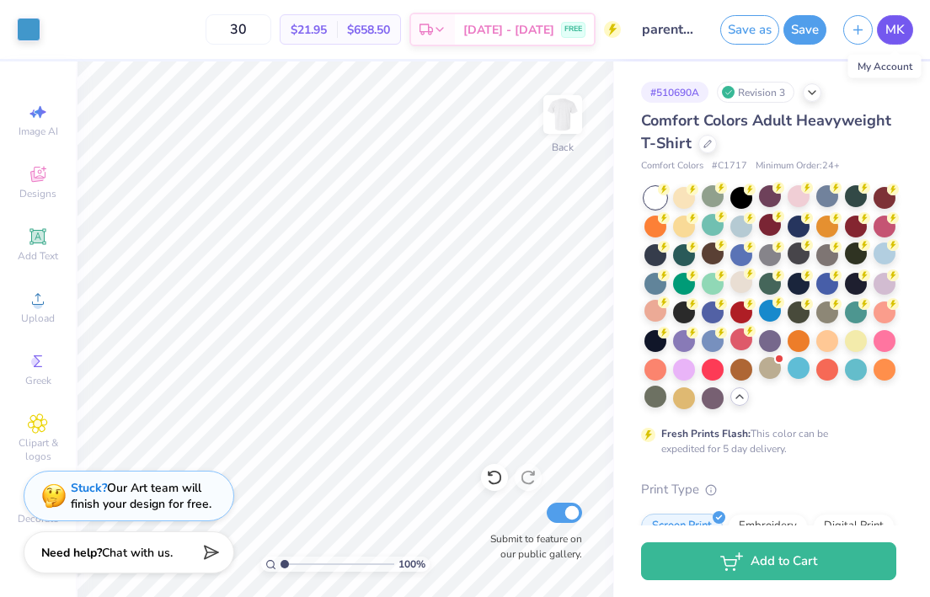
click at [898, 27] on span "MK" at bounding box center [894, 29] width 19 height 19
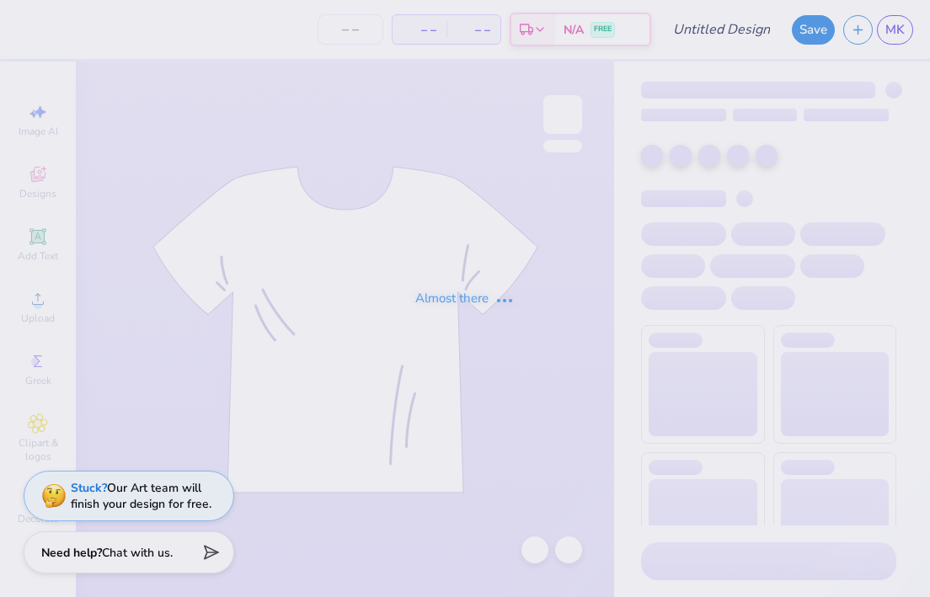
type input "parents formal #1"
type input "30"
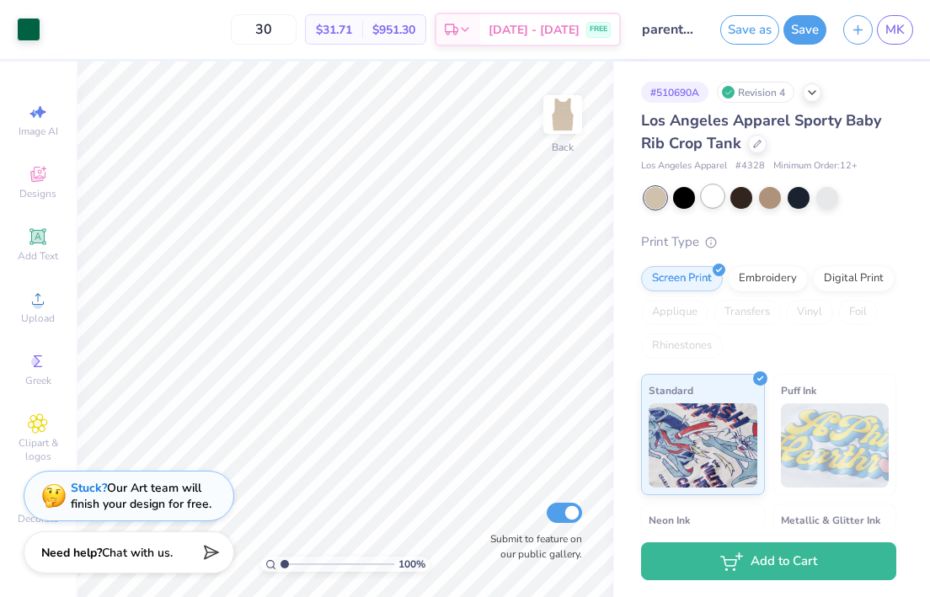
click at [714, 200] on div at bounding box center [712, 196] width 22 height 22
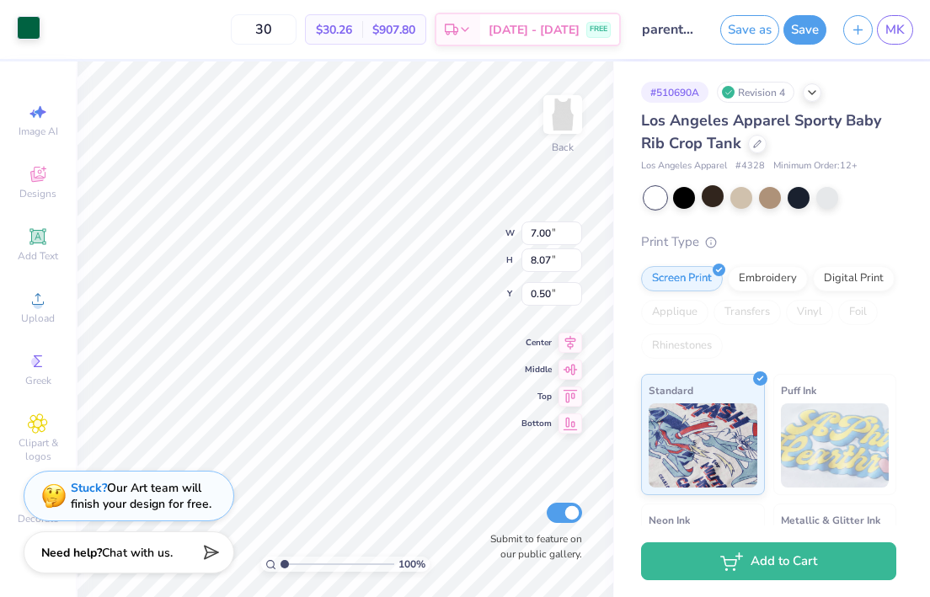
click at [24, 29] on div at bounding box center [29, 28] width 24 height 24
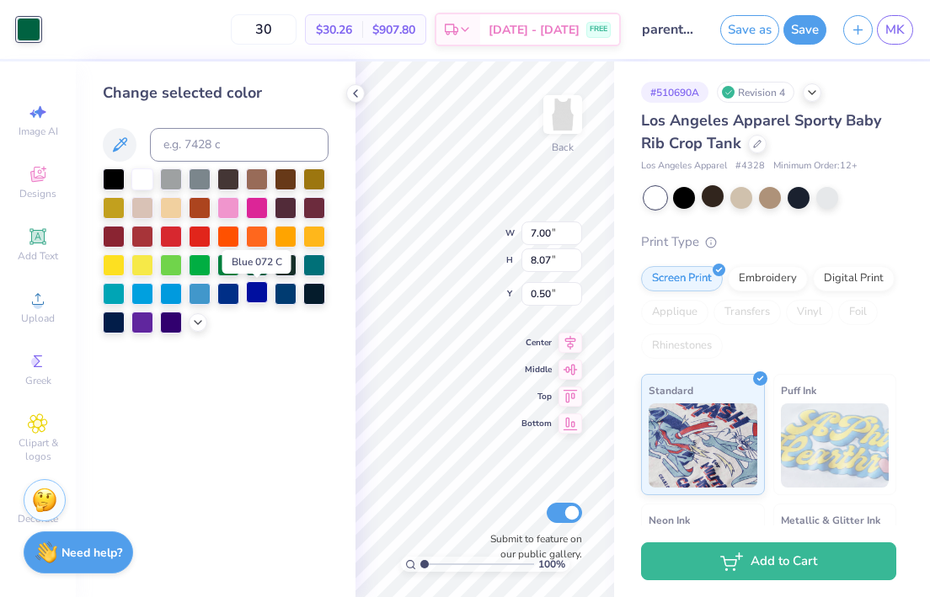
click at [250, 300] on div at bounding box center [257, 292] width 22 height 22
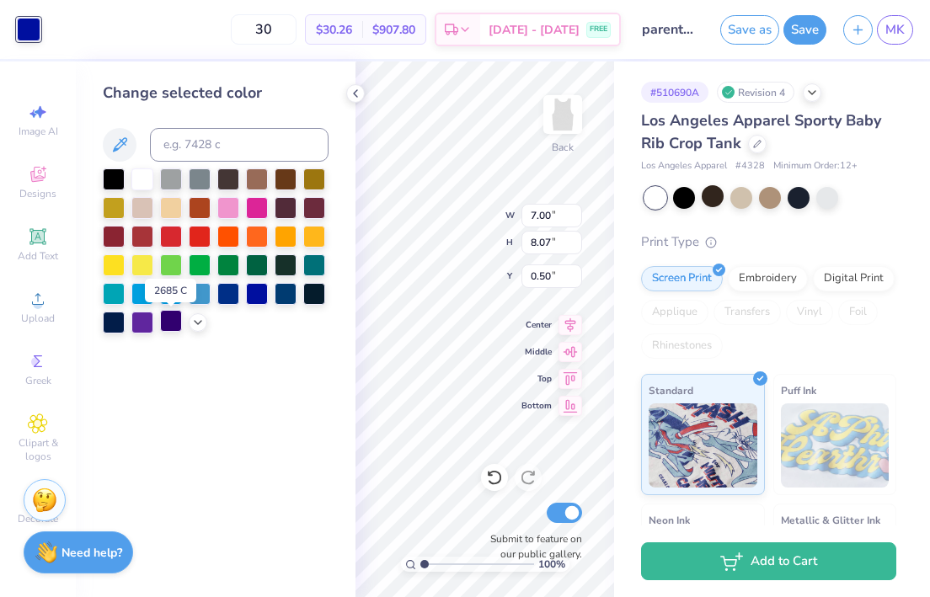
click at [168, 326] on div at bounding box center [171, 321] width 22 height 22
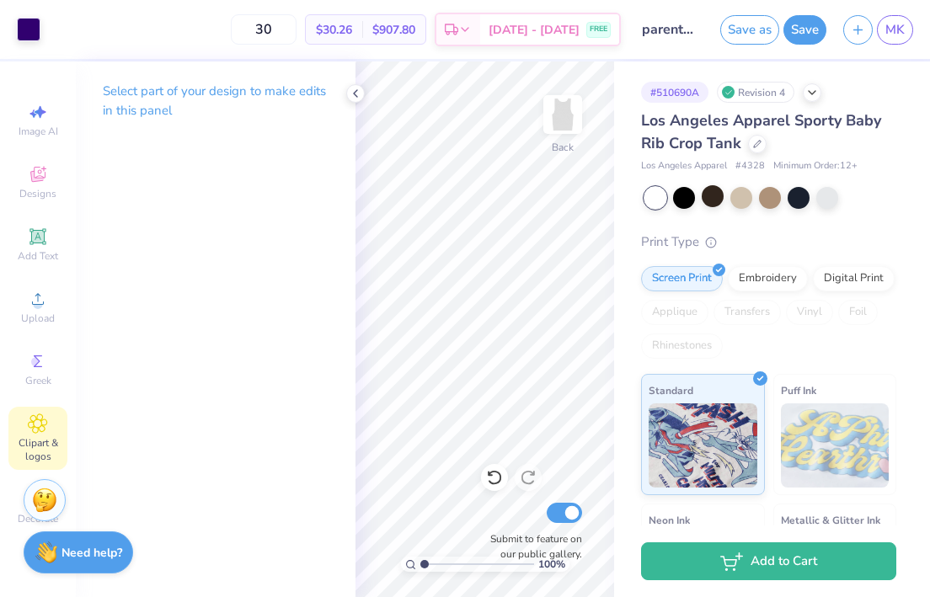
click at [31, 429] on icon at bounding box center [37, 423] width 19 height 20
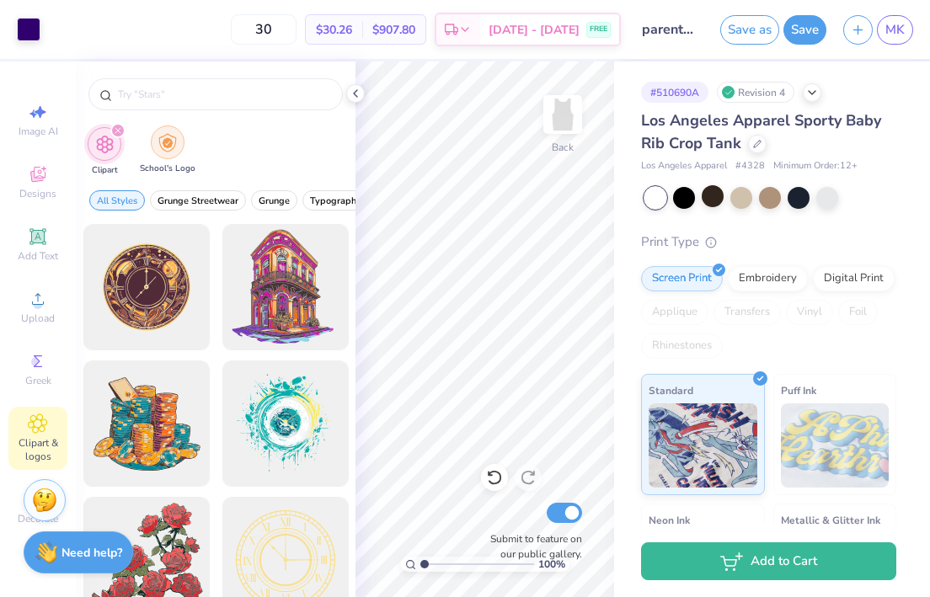
click at [162, 157] on div "filter for School's Logo" at bounding box center [168, 142] width 34 height 34
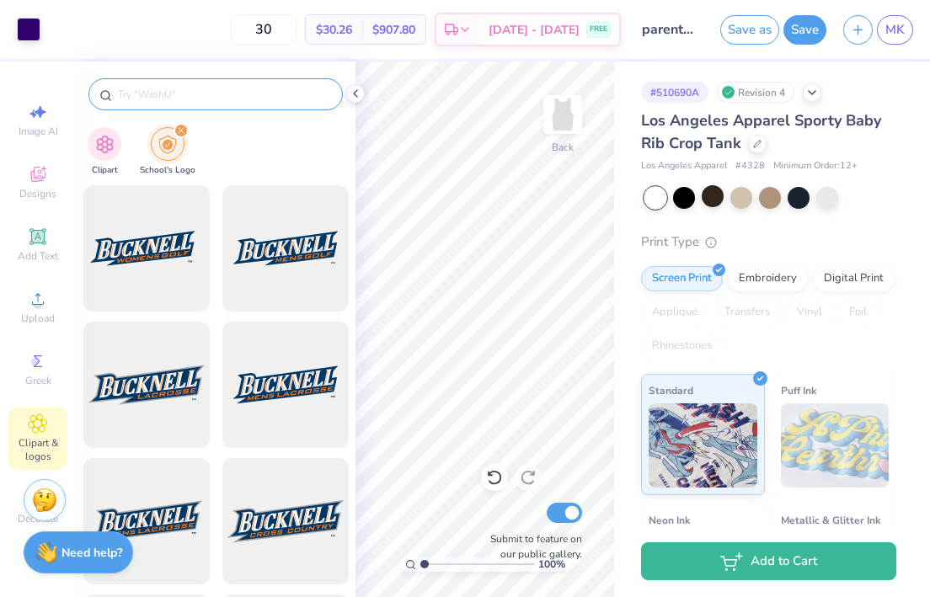
click at [170, 93] on input "text" at bounding box center [224, 94] width 216 height 17
type input "uva"
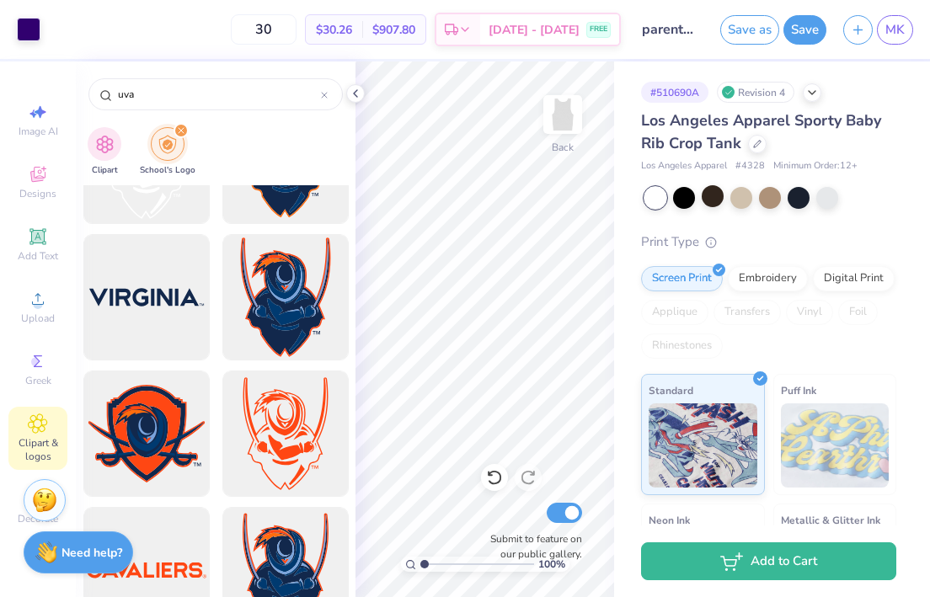
scroll to position [1048, 0]
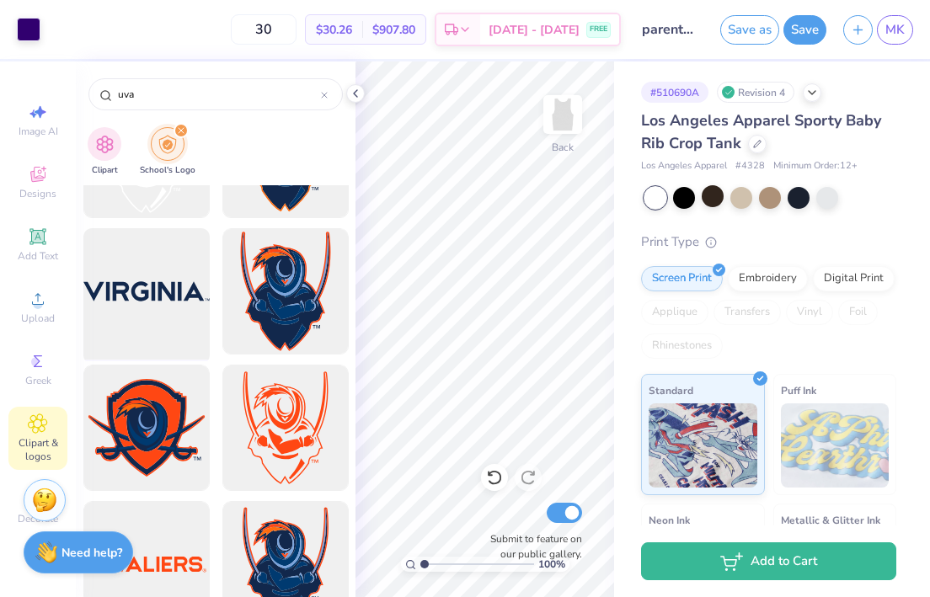
click at [174, 331] on div at bounding box center [146, 291] width 139 height 139
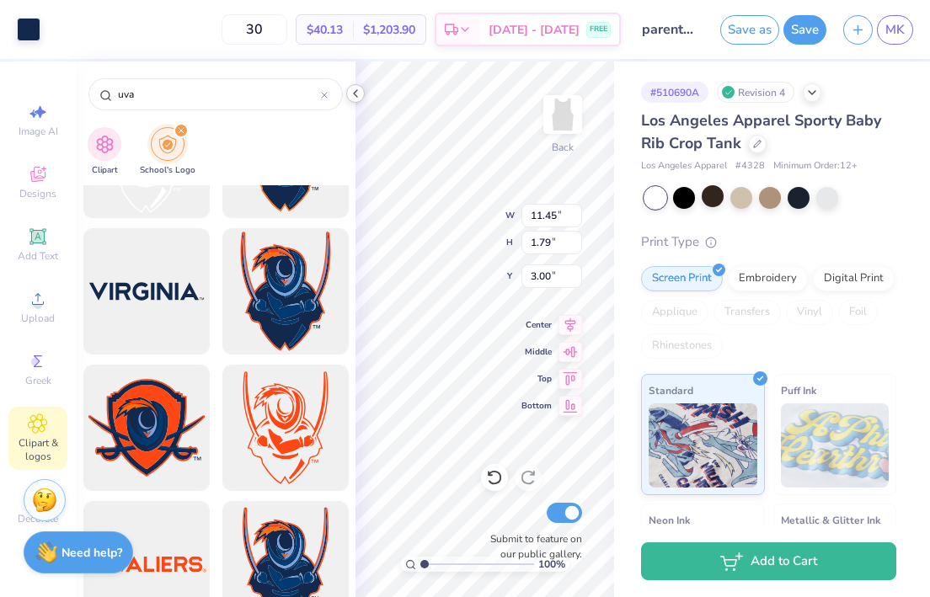
click at [359, 99] on icon at bounding box center [355, 93] width 13 height 13
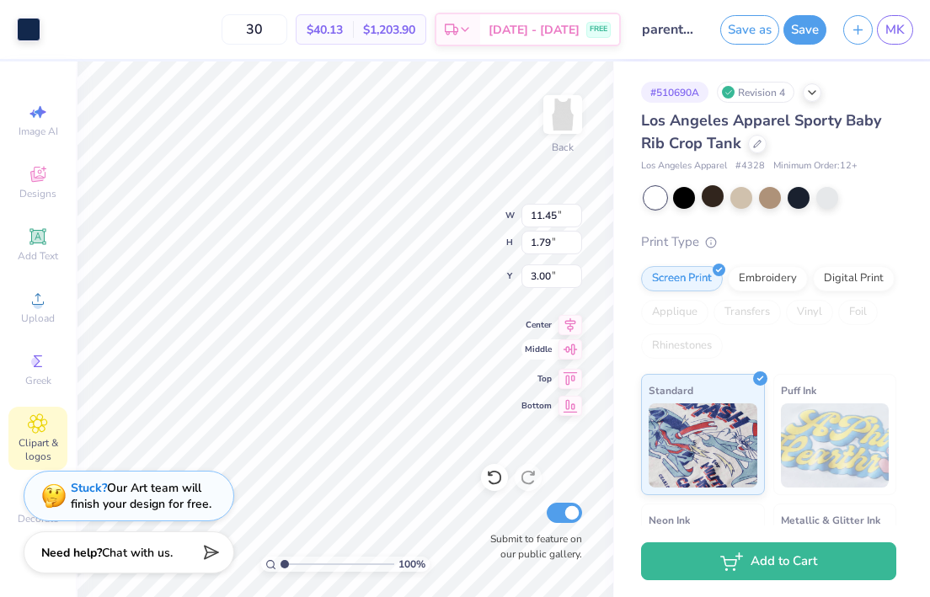
type input "4.05"
type input "0.64"
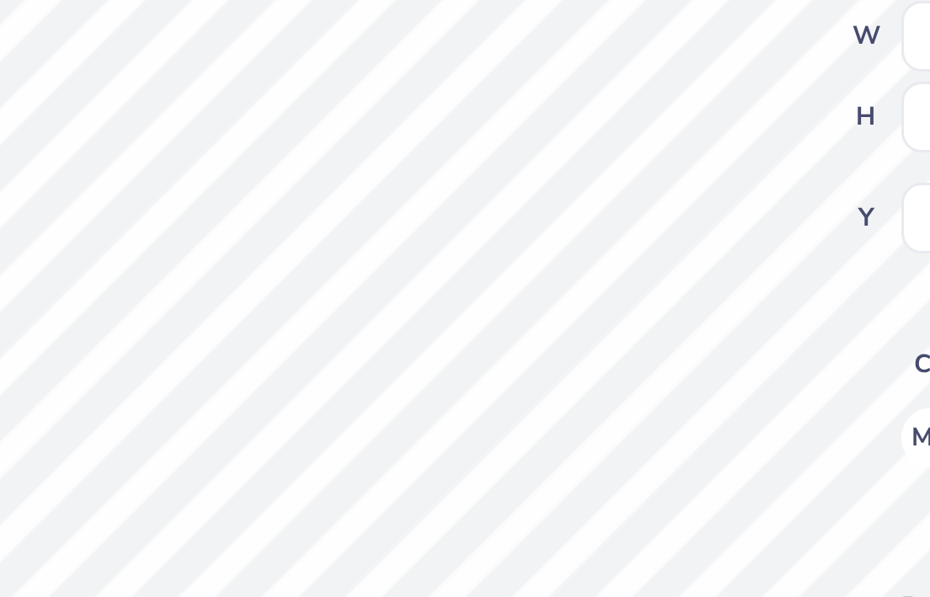
type input "7.00"
type input "5.39"
type input "1.71"
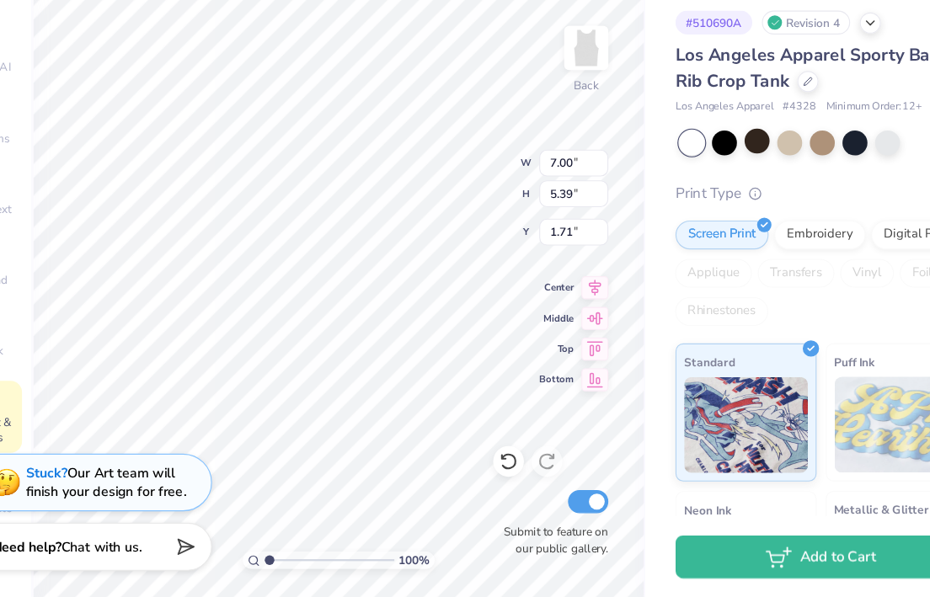
type input "1.80"
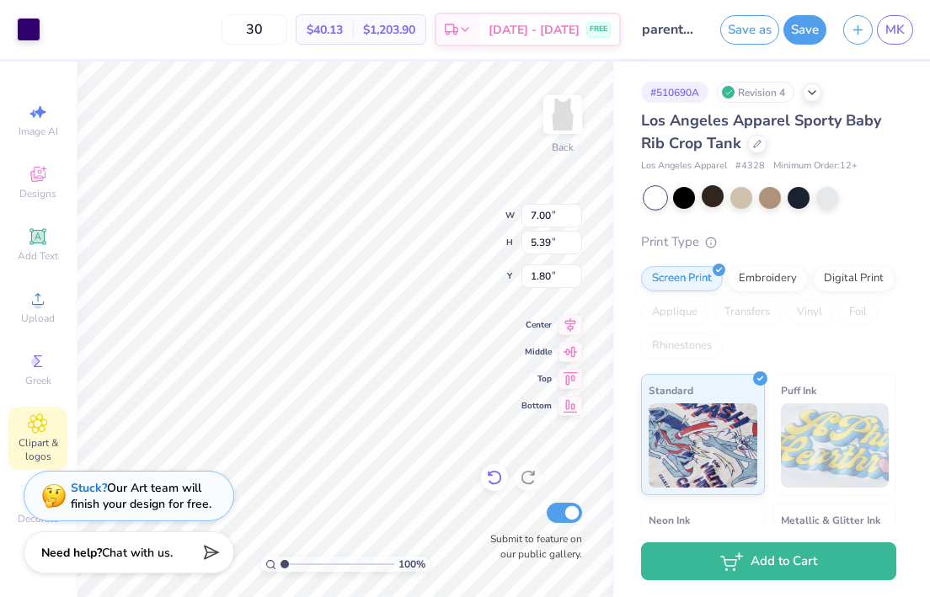
click at [493, 485] on icon at bounding box center [494, 477] width 17 height 17
type input "2.33"
click at [495, 479] on icon at bounding box center [494, 477] width 17 height 17
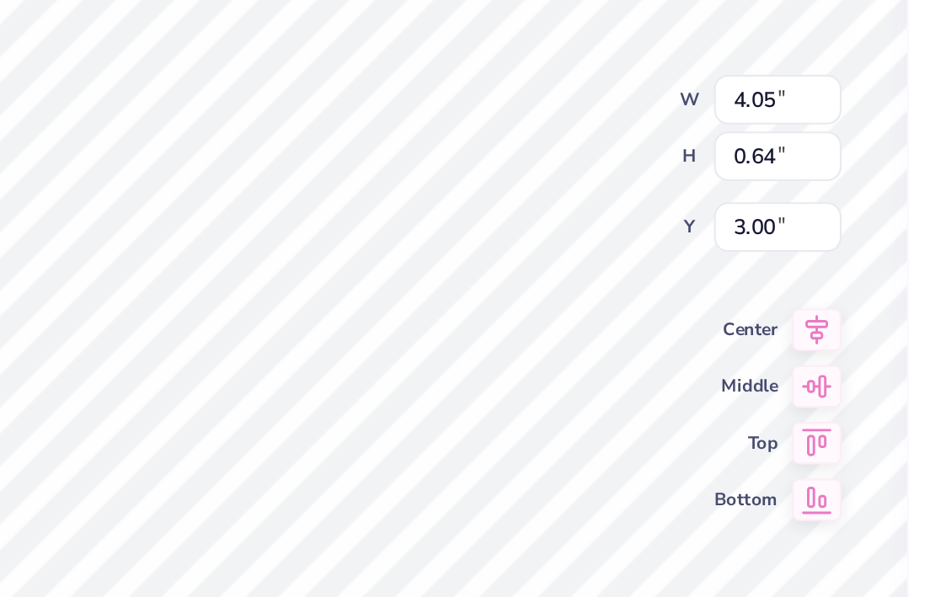
type input "2.36"
type input "2.33"
type input "0.37"
type input "2.63"
type input "2.25"
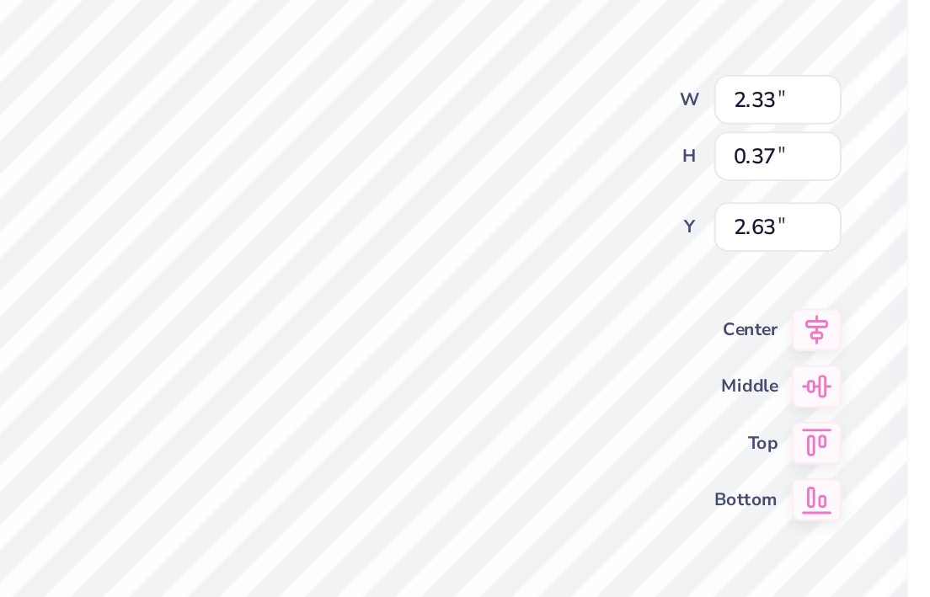
type input "0.75"
type input "2.44"
type input "1.77"
type input "0.59"
type input "2.41"
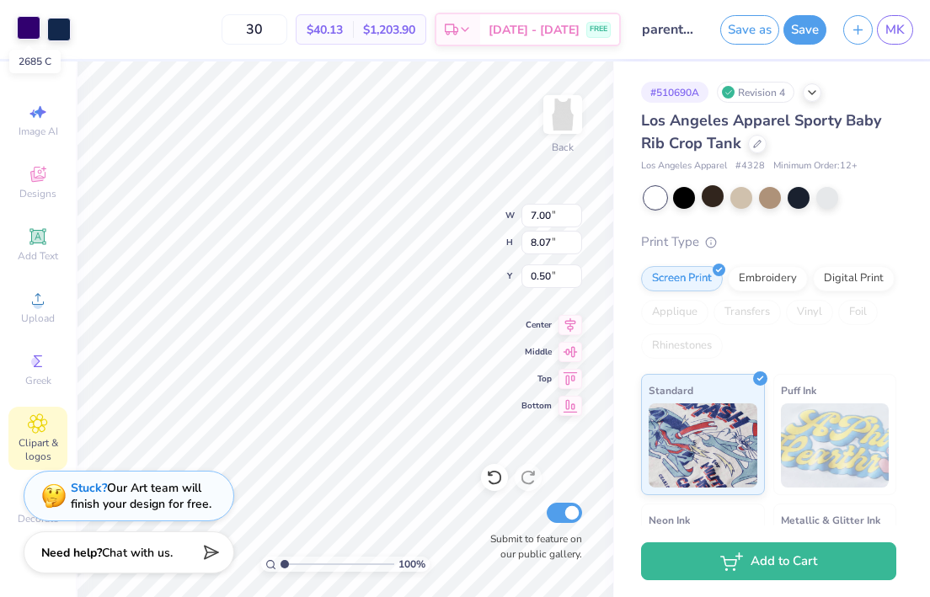
click at [29, 25] on div at bounding box center [29, 28] width 24 height 24
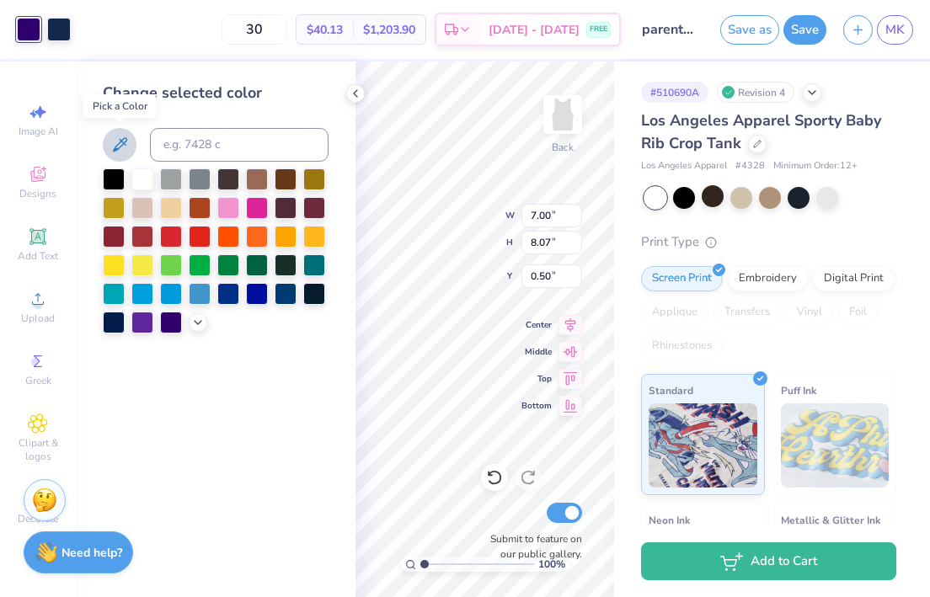
click at [117, 147] on icon at bounding box center [119, 145] width 20 height 20
click at [121, 136] on icon at bounding box center [119, 145] width 20 height 20
click at [65, 25] on div at bounding box center [59, 28] width 24 height 24
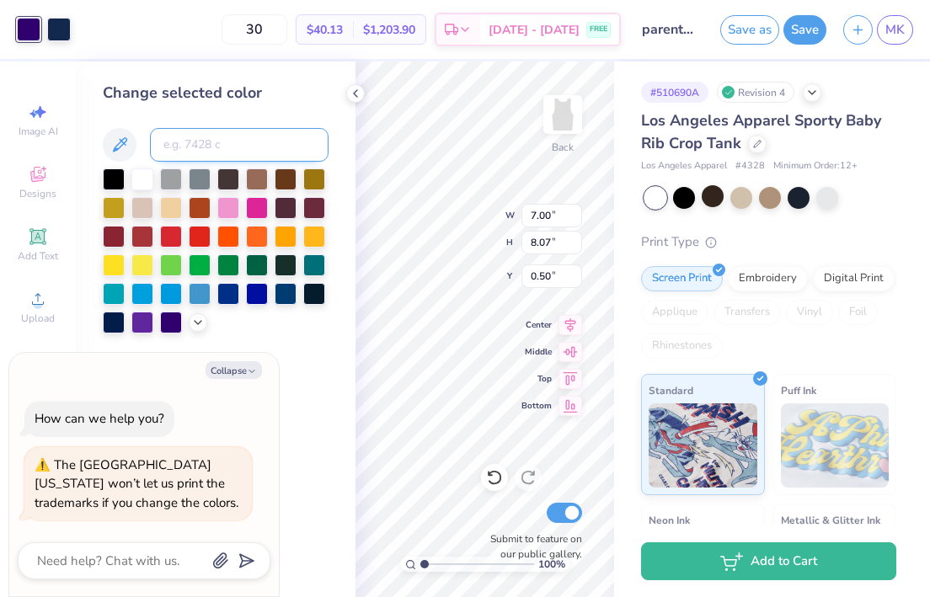
click at [180, 142] on input at bounding box center [239, 145] width 179 height 34
type input "2767"
click at [355, 96] on icon at bounding box center [355, 93] width 13 height 13
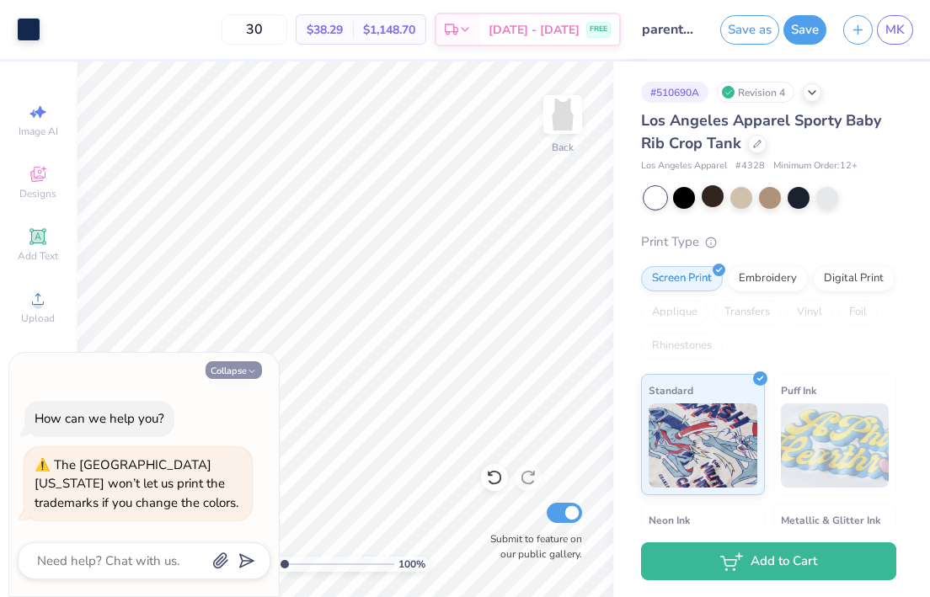
click at [242, 371] on button "Collapse" at bounding box center [233, 370] width 56 height 18
type textarea "x"
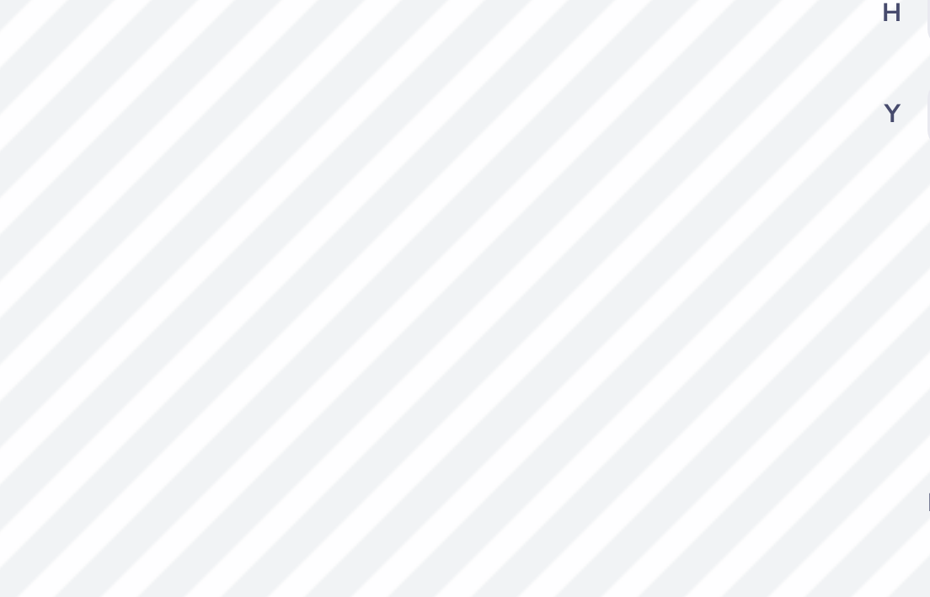
type input "1.89"
type input "0.63"
type input "2.39"
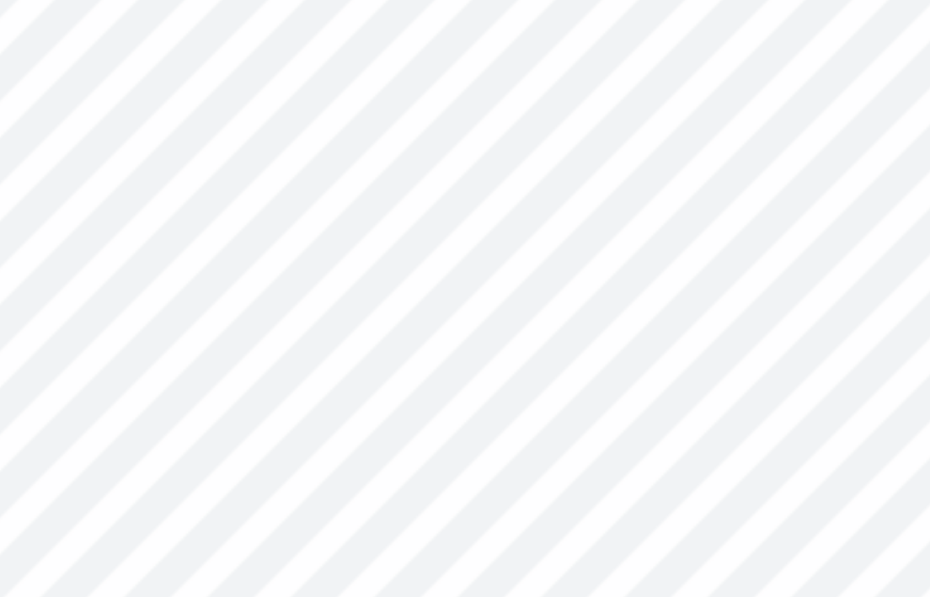
type input "1.94"
type input "0.65"
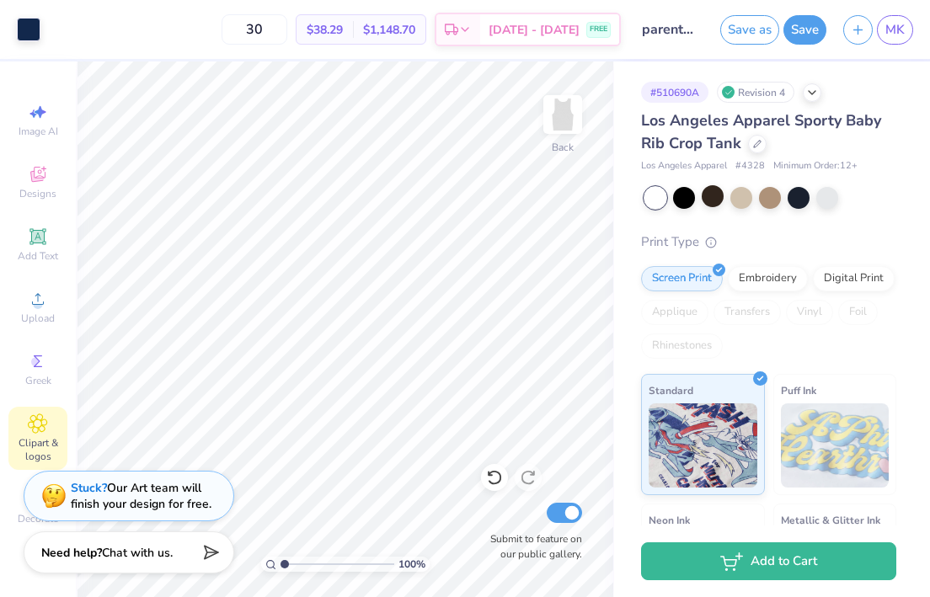
click at [27, 423] on div "Clipart & logos" at bounding box center [37, 438] width 59 height 63
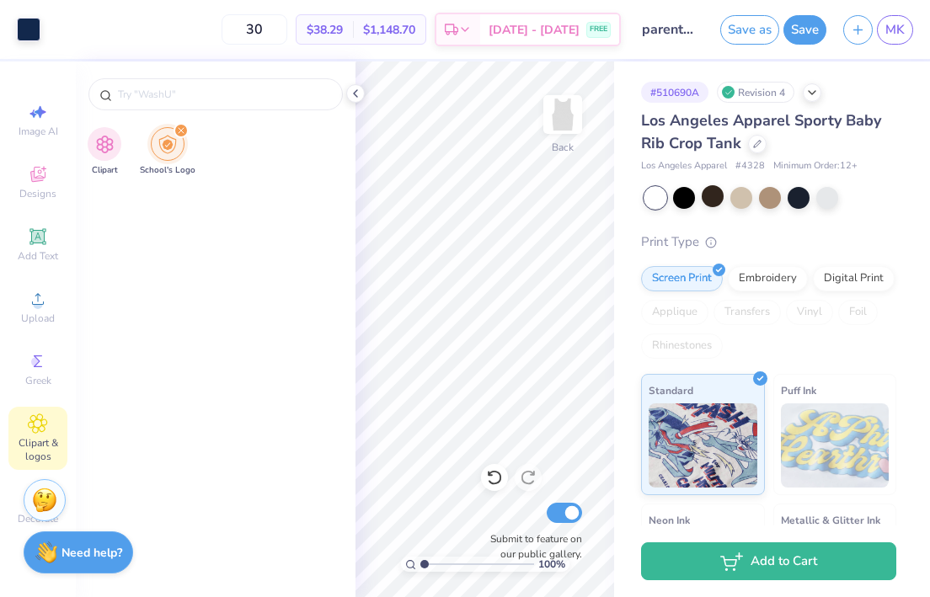
type input "uva"
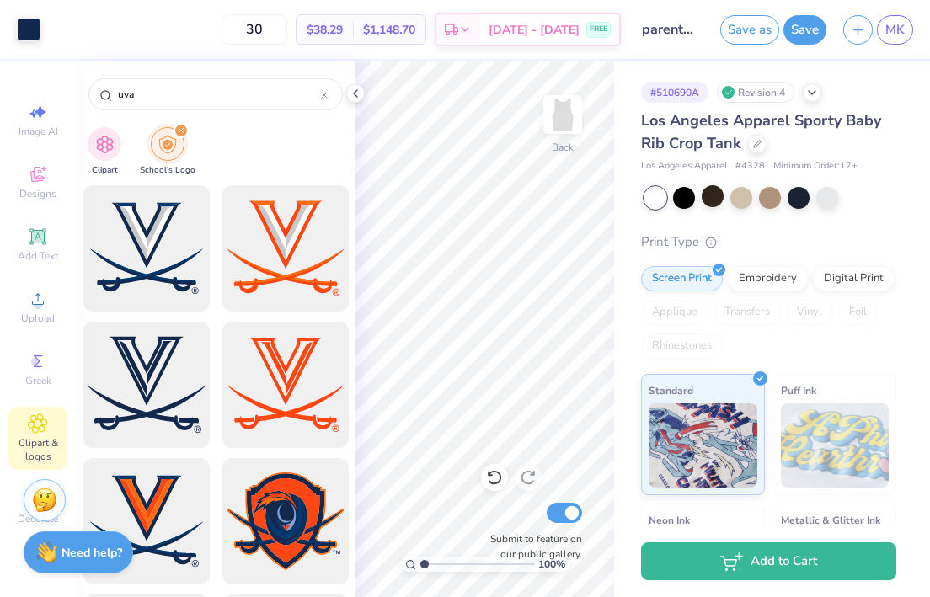
scroll to position [0, 0]
click at [151, 381] on div at bounding box center [146, 385] width 139 height 139
click at [359, 88] on icon at bounding box center [355, 93] width 13 height 13
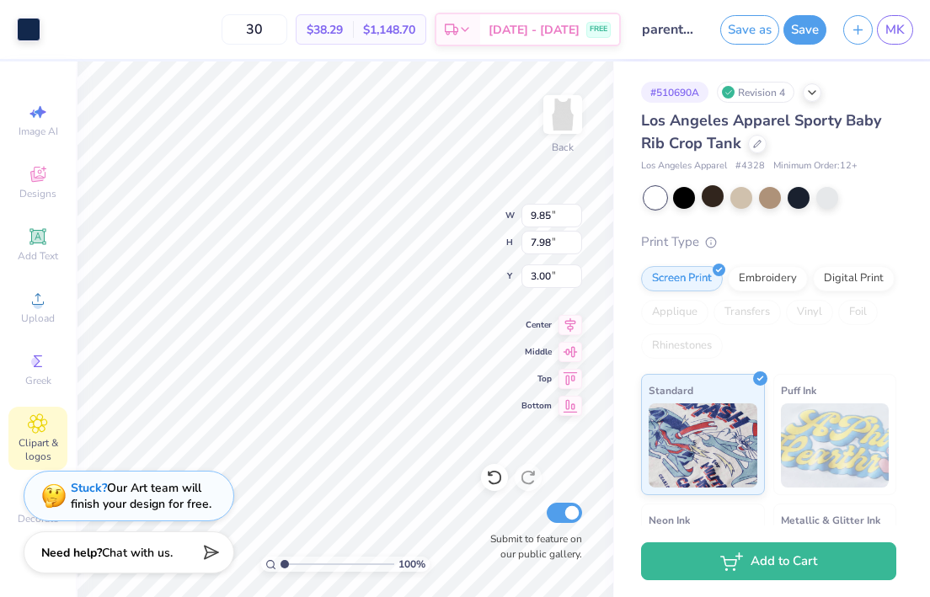
click at [407, 480] on div "100 % Back W 9.85 9.85 " H 7.98 7.98 " Y 3.00 3.00 " Center Middle Top Bottom S…" at bounding box center [345, 329] width 538 height 536
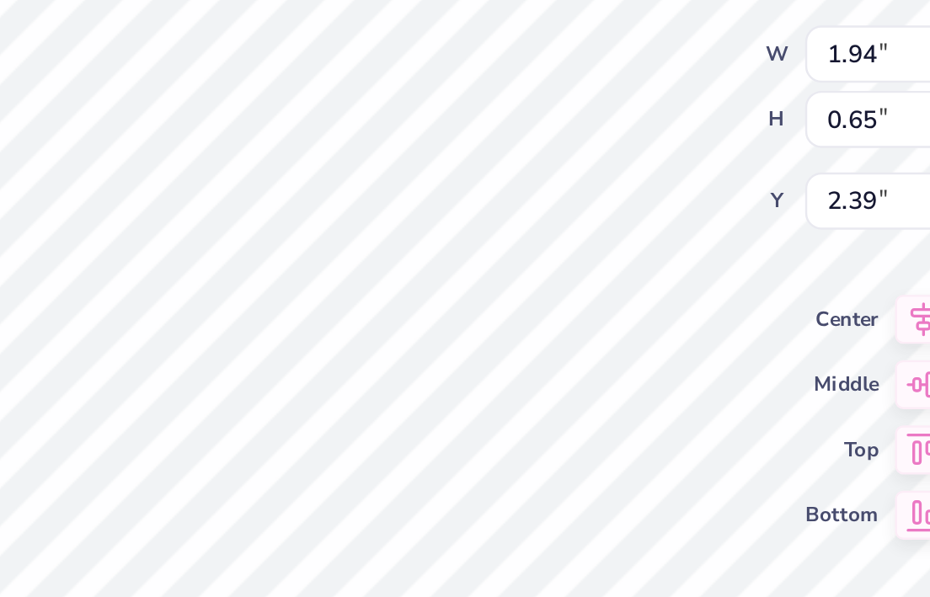
type input "1.69"
type input "9.85"
type input "7.98"
type input "1.00"
type input "3.58"
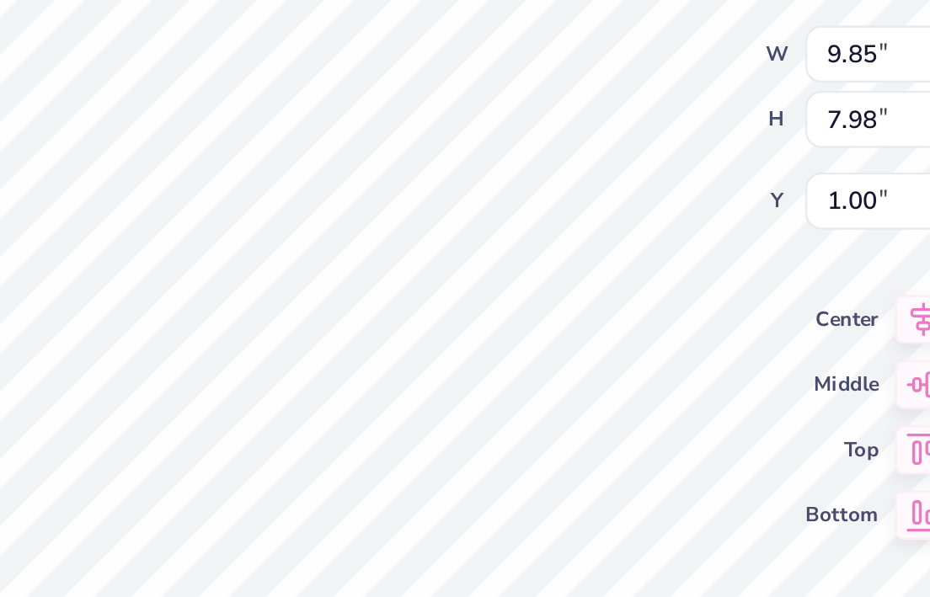
type input "2.90"
type input "1.84"
type input "1.04"
type input "0.84"
type input "2.33"
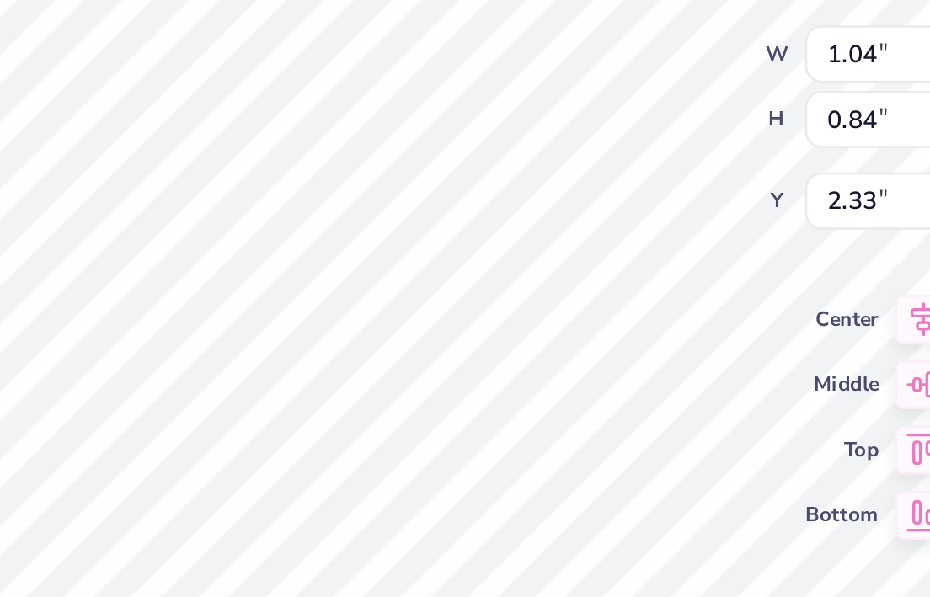
type input "1.02"
type input "0.98"
type input "2.33"
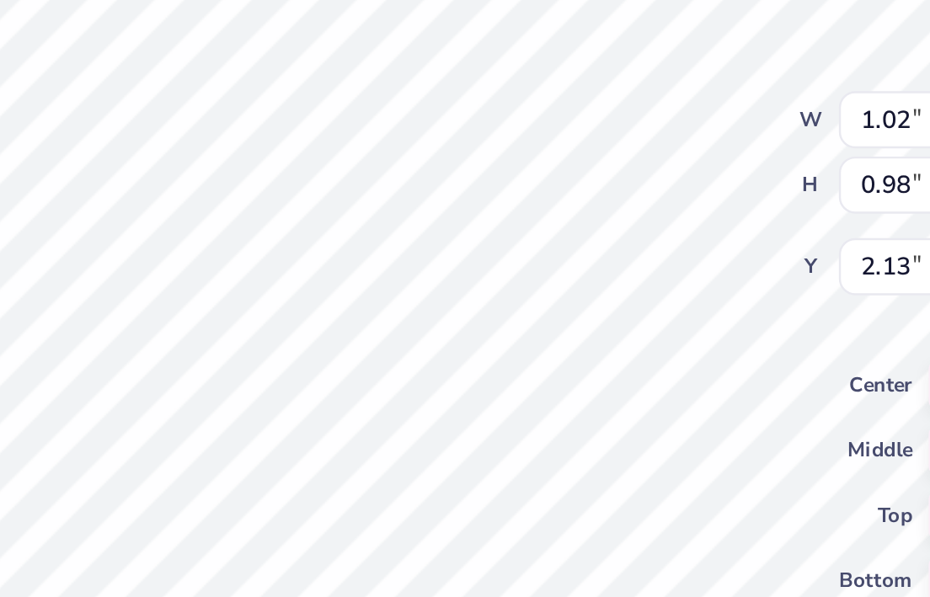
type input "1.14"
type input "1.10"
type input "2.14"
type input "1.08"
type input "1.22"
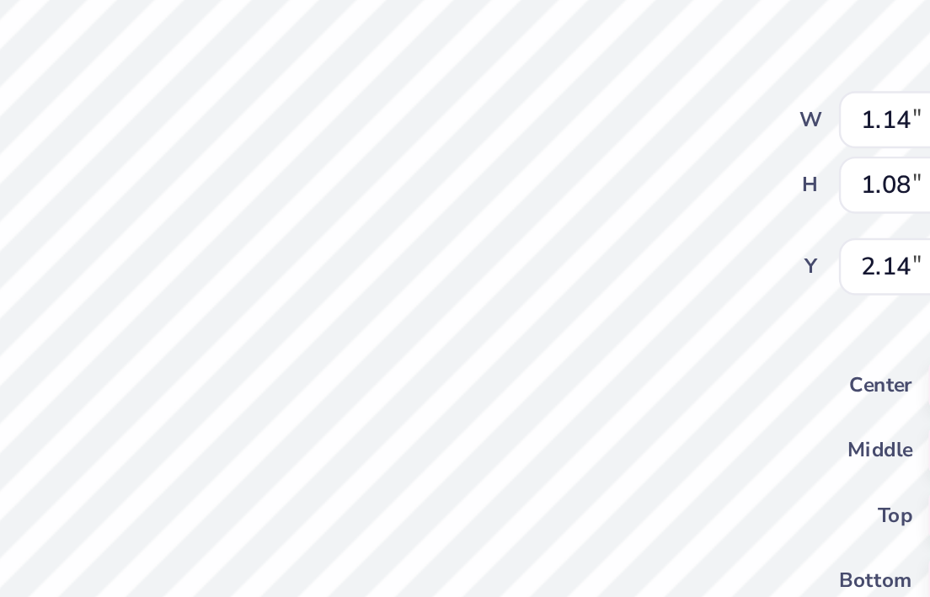
type input "1.16"
type input "2.09"
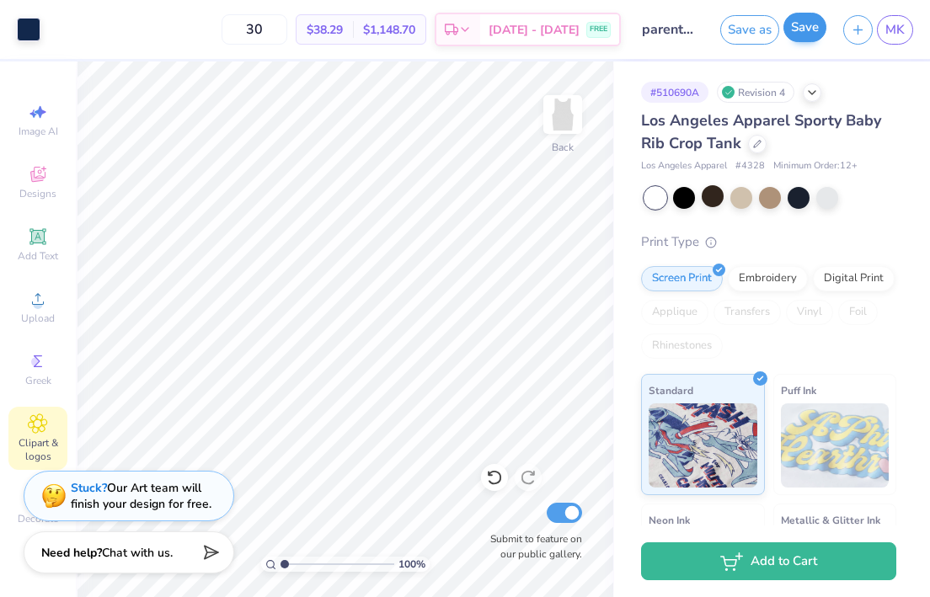
click at [804, 34] on button "Save" at bounding box center [804, 27] width 43 height 29
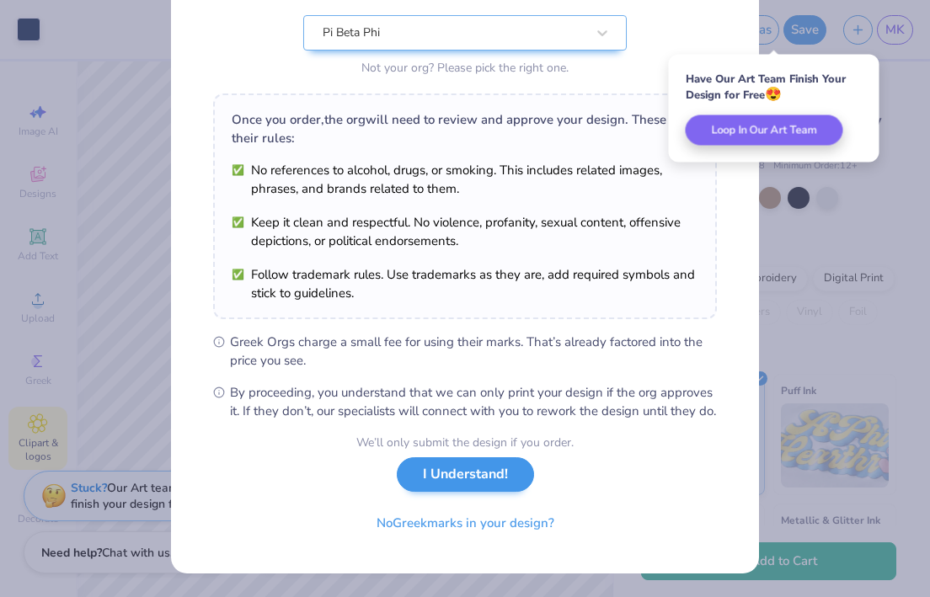
scroll to position [191, 0]
click at [475, 488] on button "I Understand!" at bounding box center [465, 474] width 137 height 35
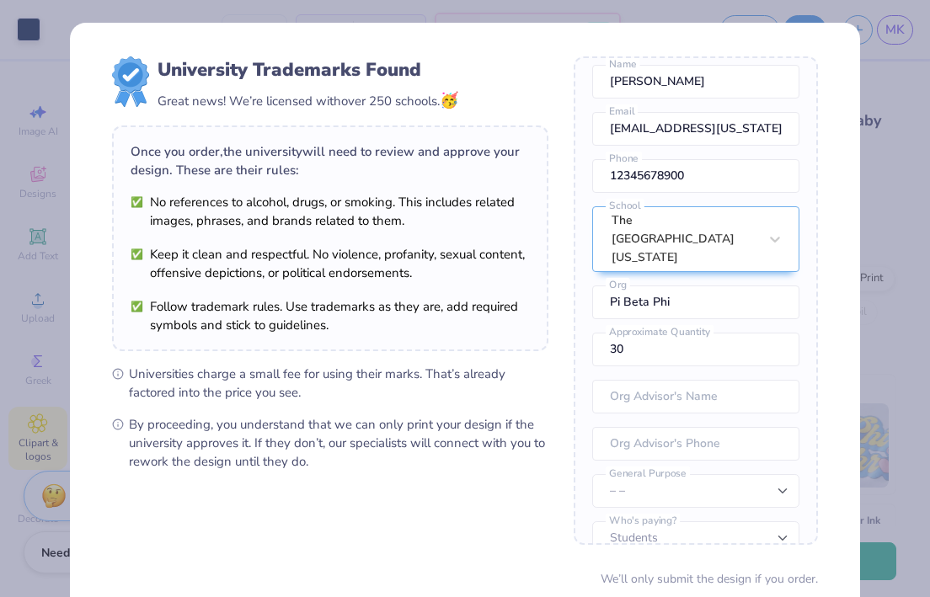
scroll to position [62, 0]
click at [896, 183] on div "University Trademarks Found Great news! We’re licensed with over 250 schools. 🥳…" at bounding box center [465, 298] width 930 height 597
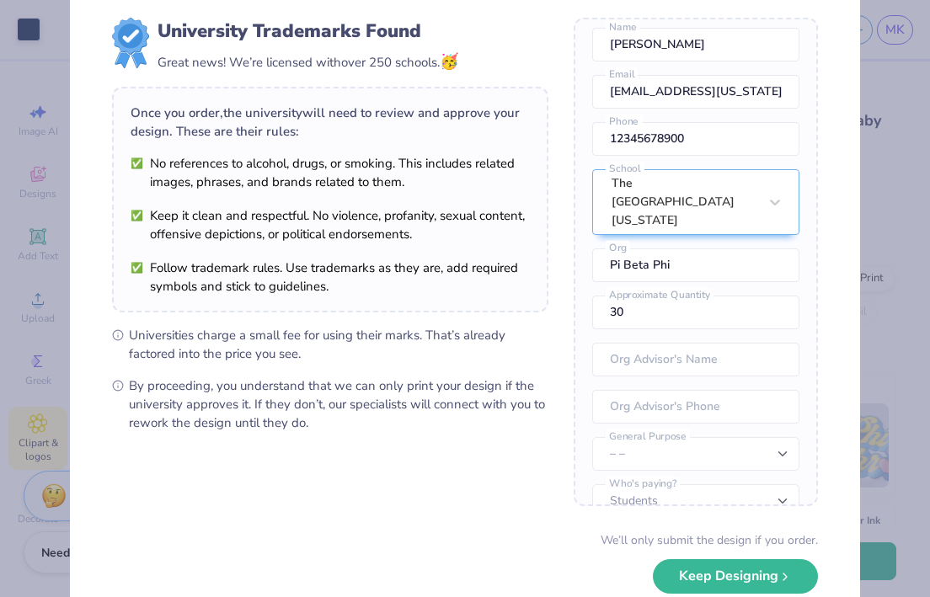
scroll to position [42, 0]
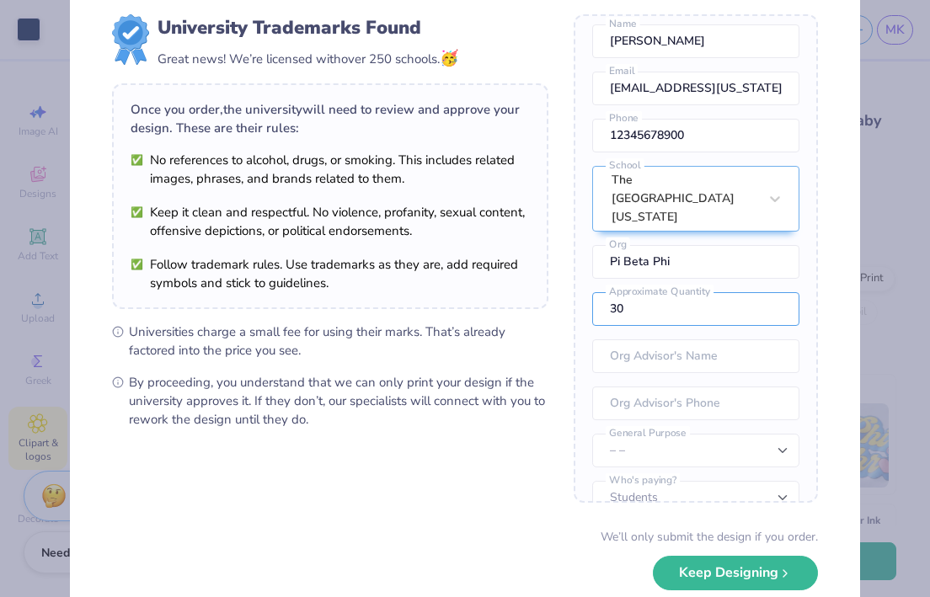
drag, startPoint x: 728, startPoint y: 283, endPoint x: 588, endPoint y: 269, distance: 140.5
click at [588, 269] on div "Once you place your order, we’ll need this info to get their approval: Mary Kee…" at bounding box center [695, 258] width 244 height 488
type input "50"
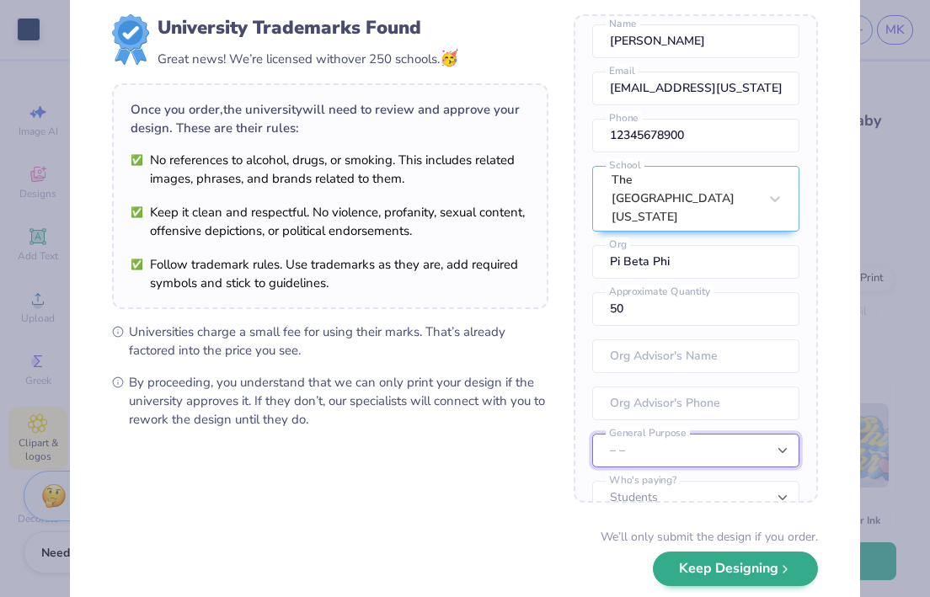
scroll to position [29, 0]
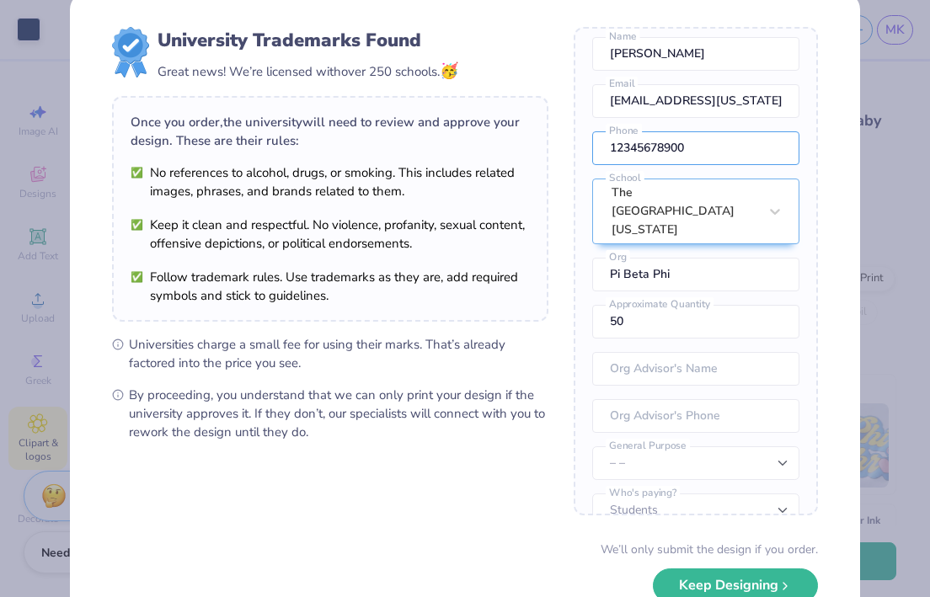
drag, startPoint x: 724, startPoint y: 148, endPoint x: 558, endPoint y: 147, distance: 165.9
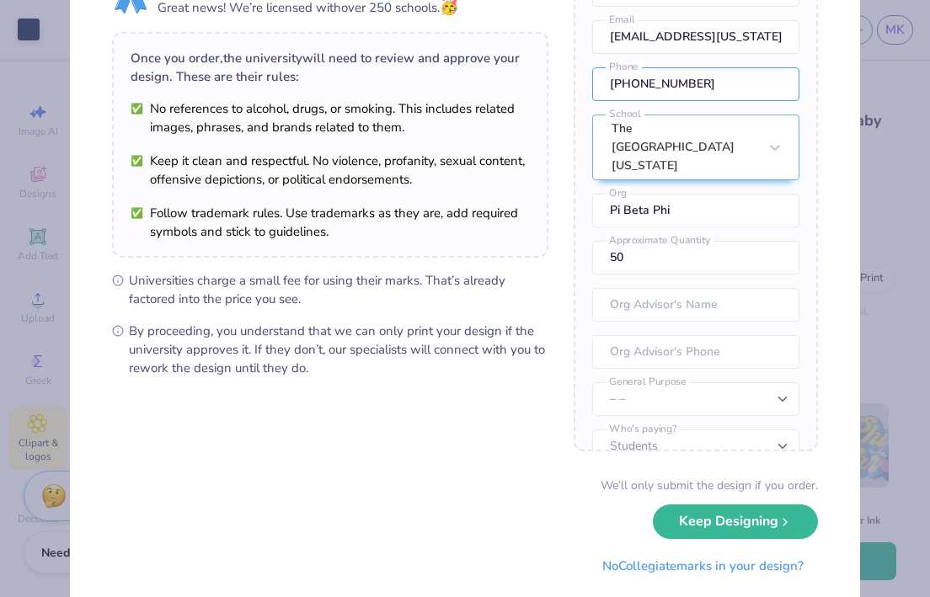
scroll to position [102, 0]
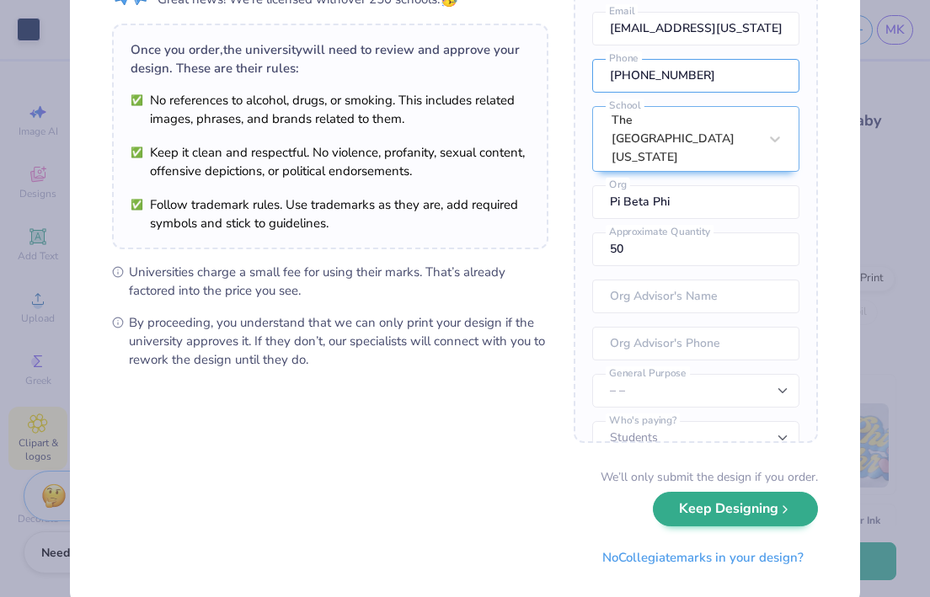
type input "(412) 400-7993"
click at [717, 509] on button "Keep Designing" at bounding box center [735, 509] width 165 height 35
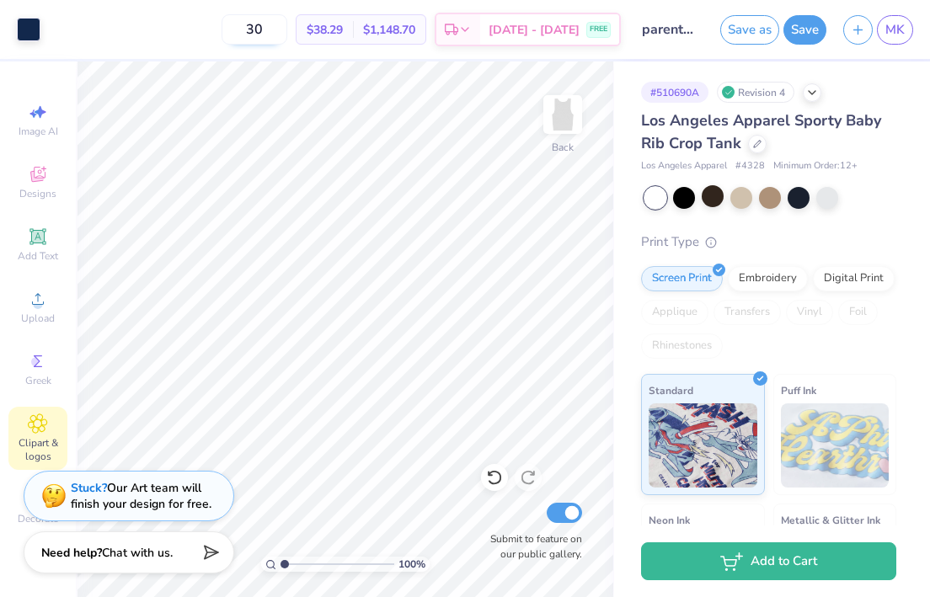
drag, startPoint x: 306, startPoint y: 31, endPoint x: 263, endPoint y: 31, distance: 42.9
click at [263, 31] on input "30" at bounding box center [254, 29] width 66 height 30
type input "5"
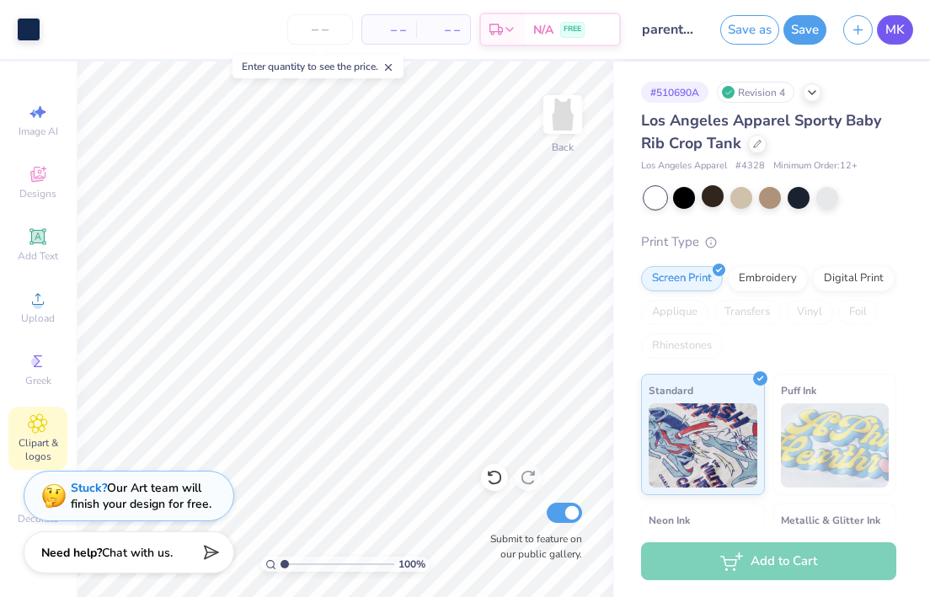
click at [900, 22] on span "MK" at bounding box center [894, 29] width 19 height 19
